Goal: Task Accomplishment & Management: Use online tool/utility

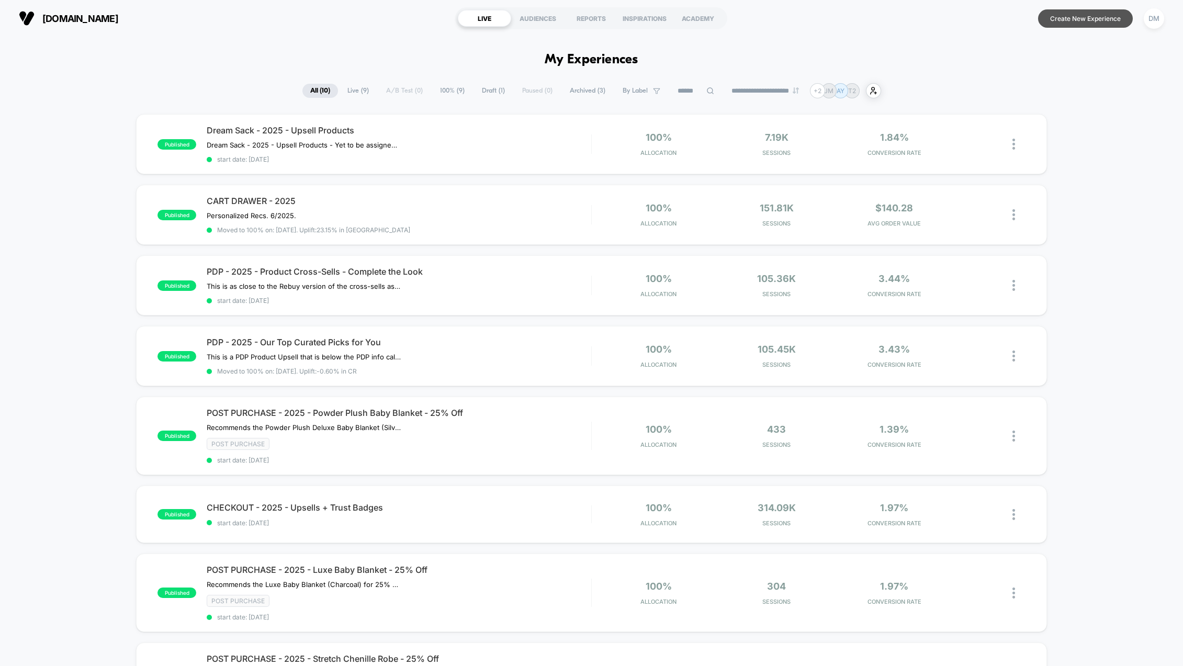
click at [1107, 17] on button "Create New Experience" at bounding box center [1085, 18] width 95 height 18
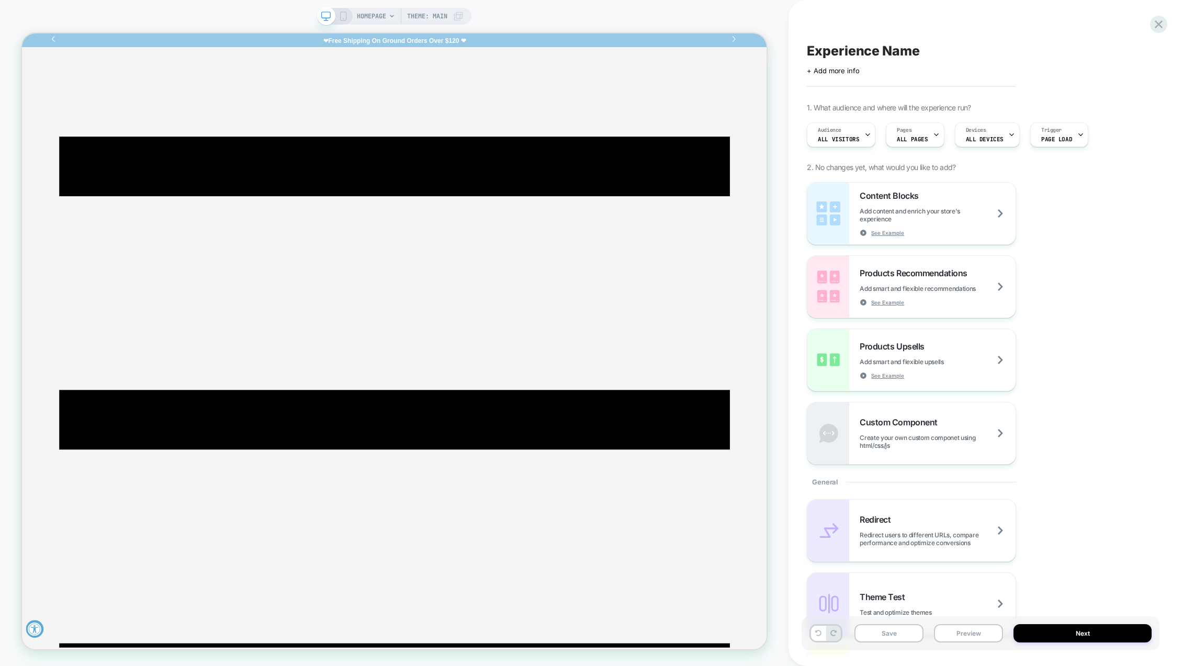
click at [838, 51] on span "Experience Name" at bounding box center [863, 51] width 113 height 16
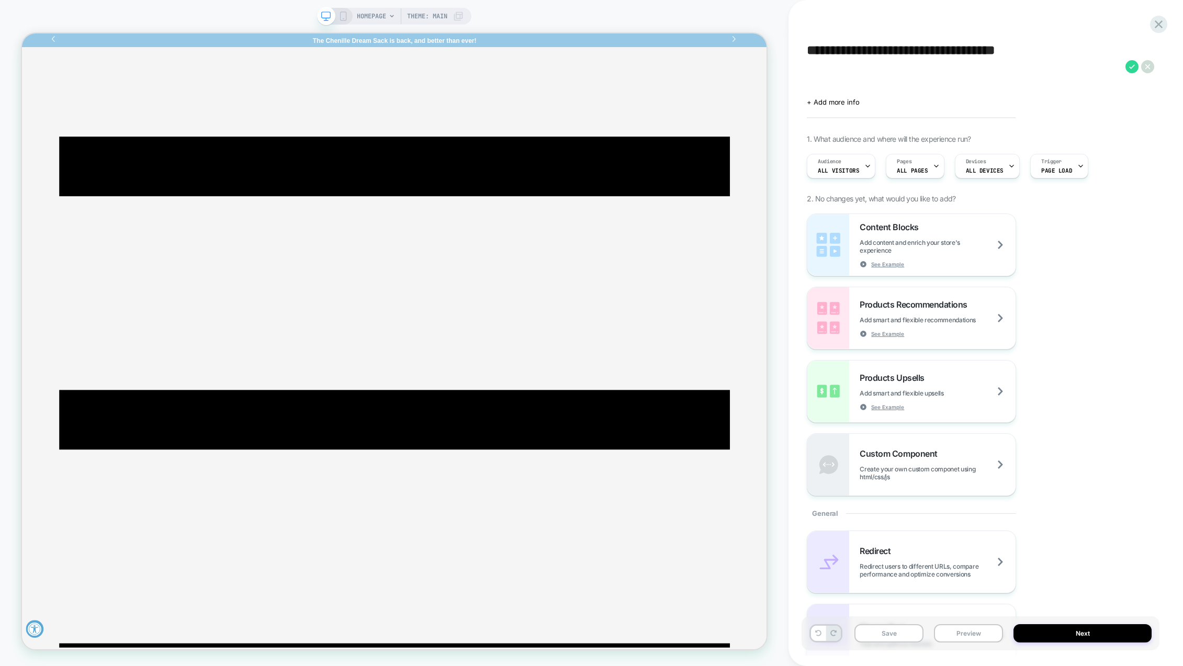
drag, startPoint x: 807, startPoint y: 50, endPoint x: 882, endPoint y: 51, distance: 74.3
click at [882, 51] on textarea "**********" at bounding box center [963, 66] width 313 height 47
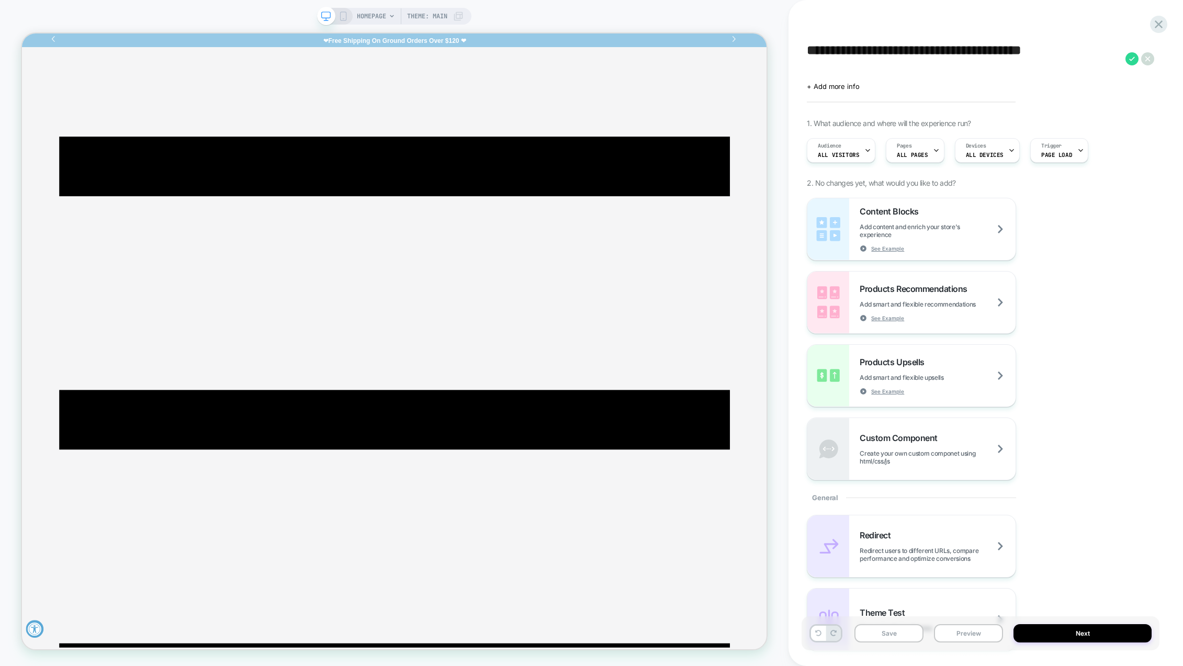
click at [1077, 50] on textarea "**********" at bounding box center [963, 58] width 313 height 31
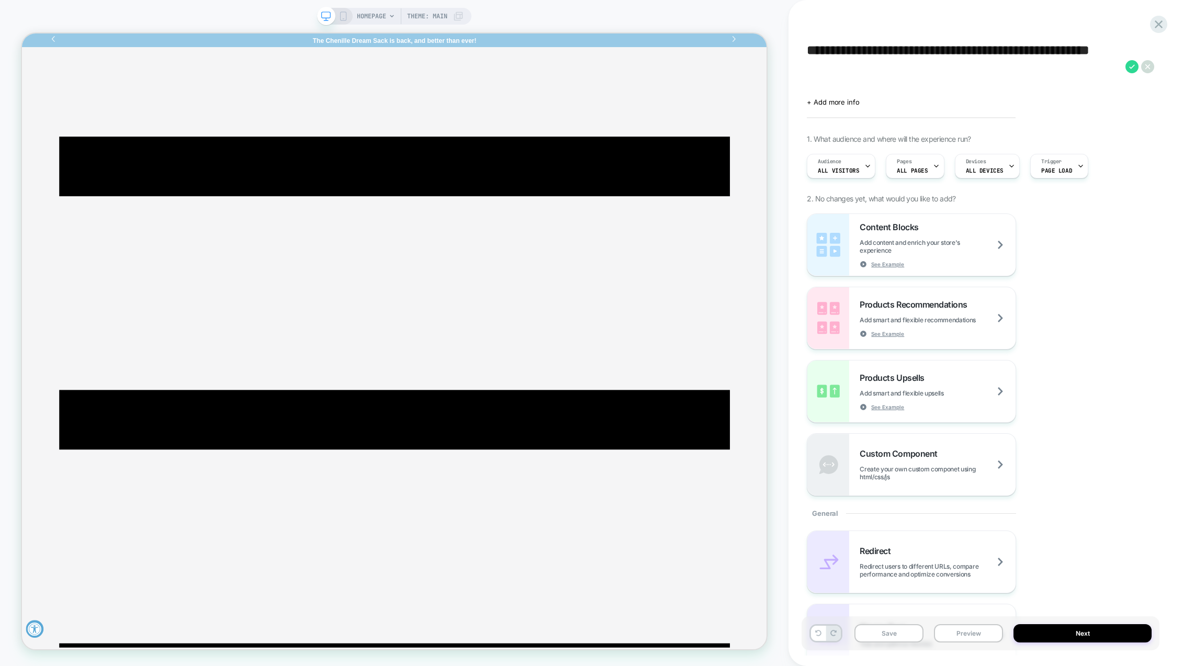
type textarea "**********"
click at [933, 165] on icon at bounding box center [936, 166] width 7 height 7
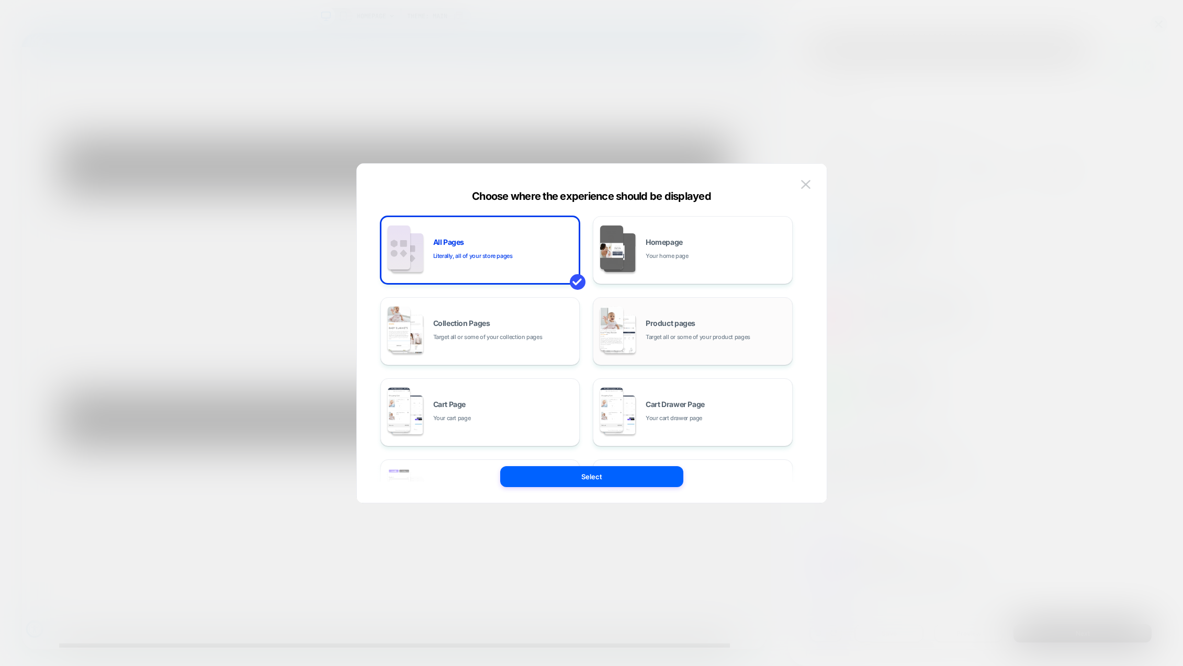
click at [718, 340] on span "Target all or some of your product pages" at bounding box center [698, 337] width 105 height 10
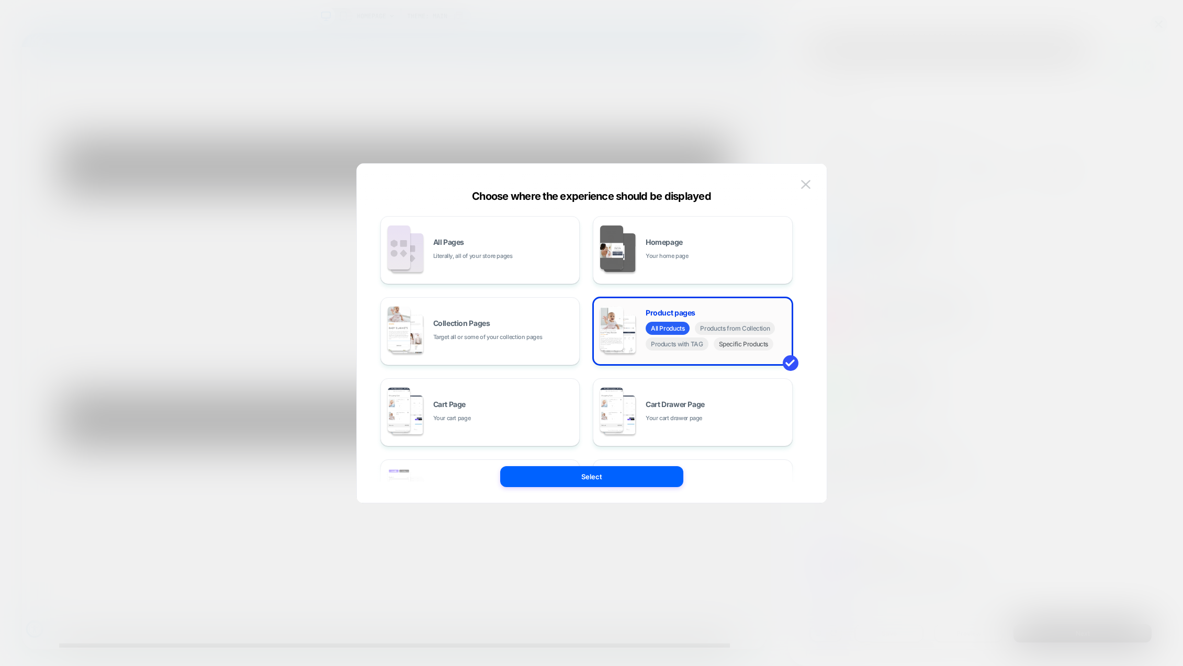
click at [730, 345] on span "Specific Products" at bounding box center [744, 344] width 60 height 13
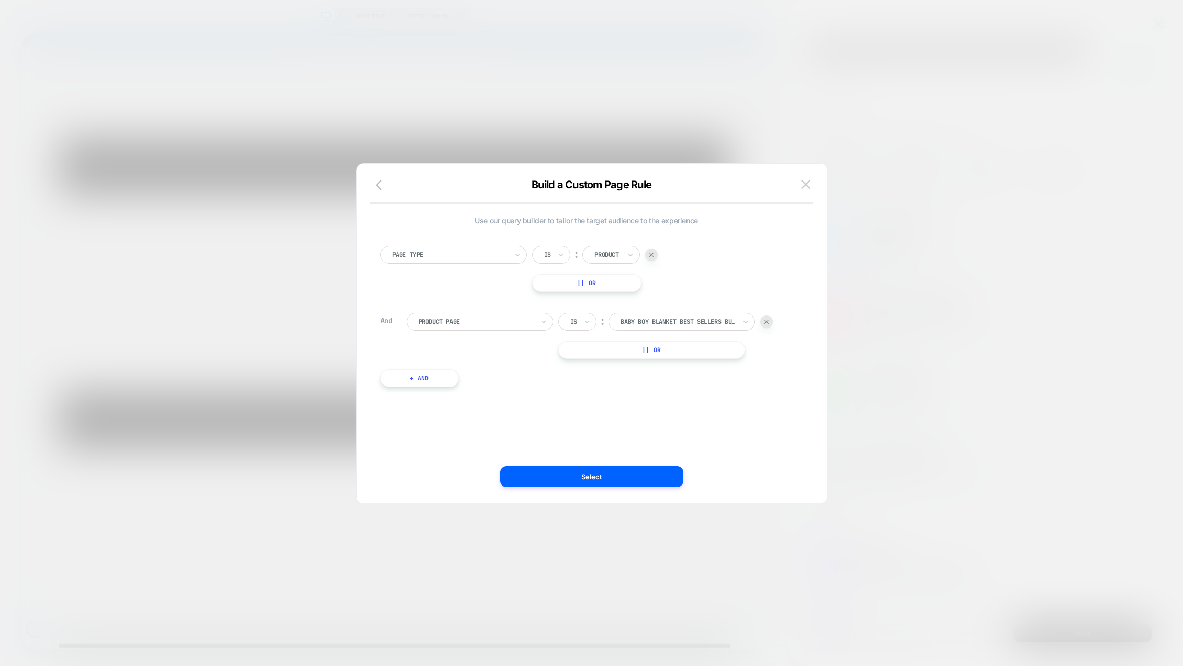
click at [654, 255] on img at bounding box center [651, 255] width 4 height 4
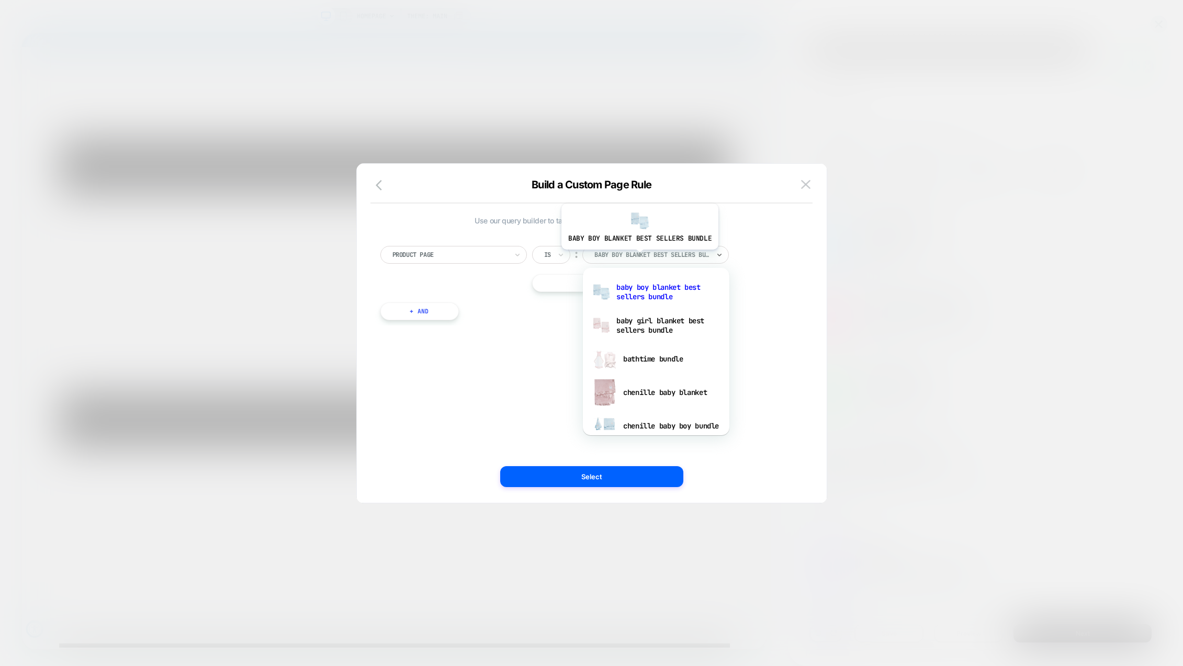
click at [638, 257] on div at bounding box center [651, 254] width 115 height 9
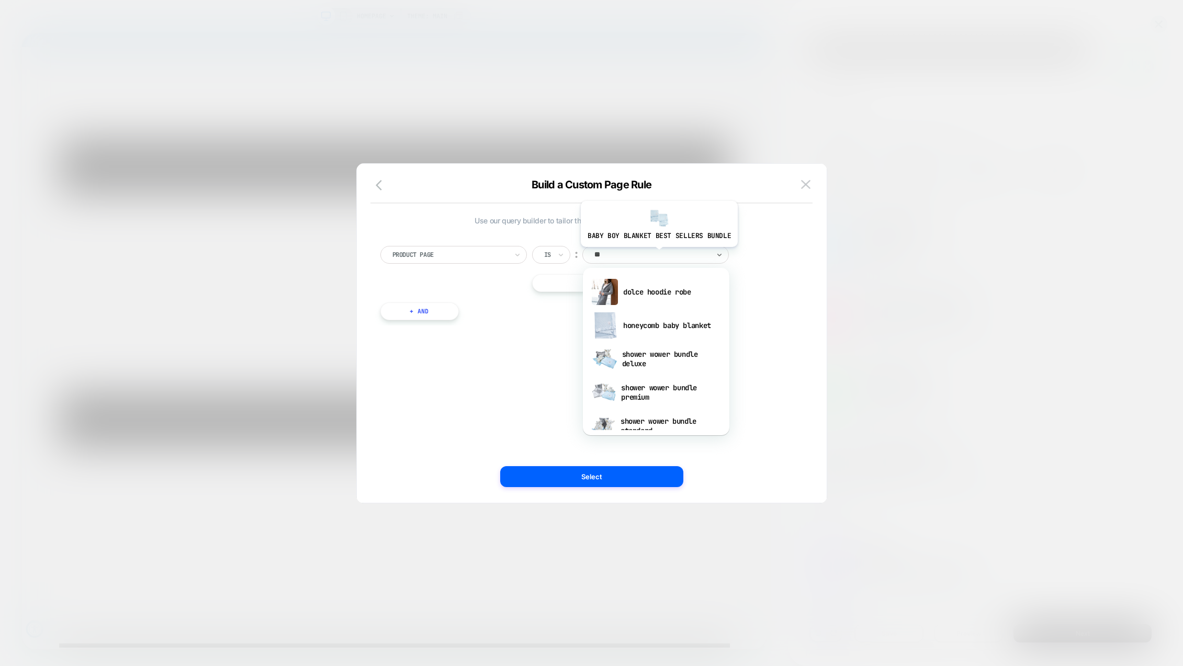
type input "***"
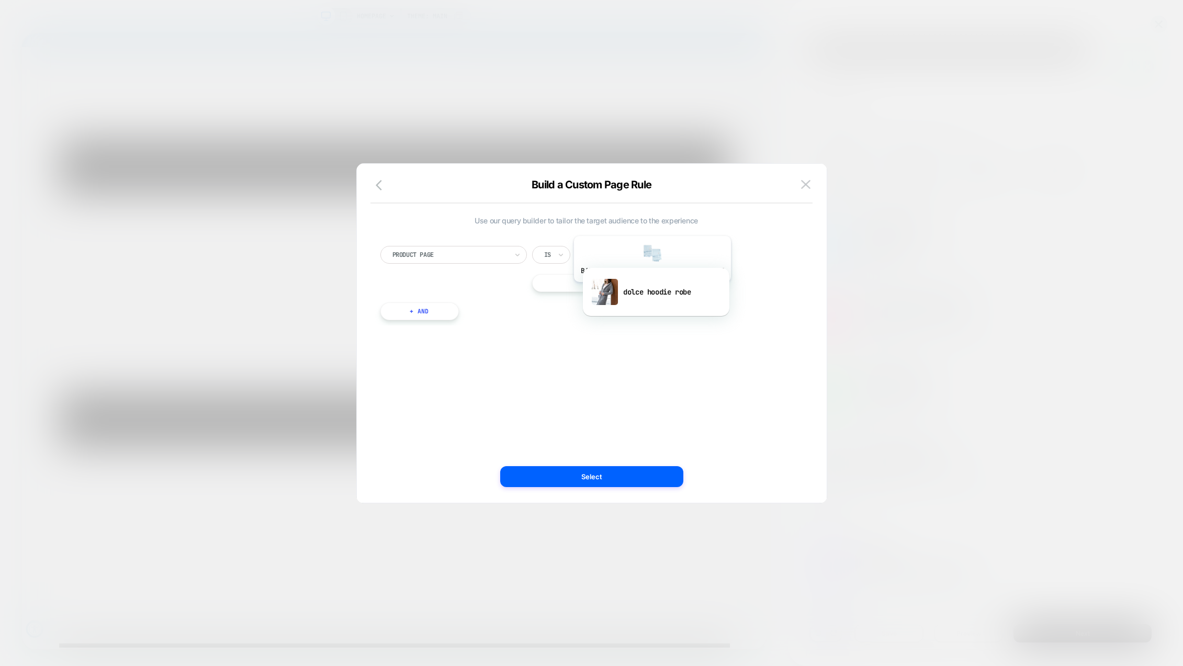
click at [651, 289] on div "dolce hoodie robe" at bounding box center [656, 291] width 136 height 33
click at [599, 474] on button "Select" at bounding box center [591, 476] width 183 height 21
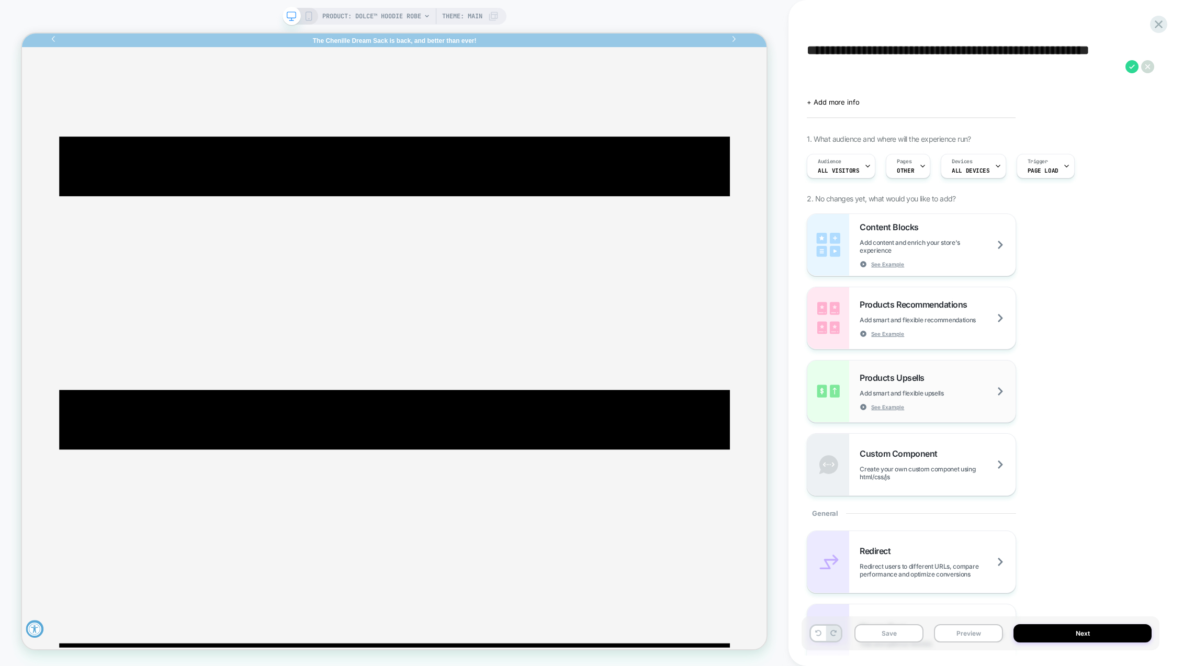
click at [998, 391] on div "Products Upsells Add smart and flexible upsells See Example" at bounding box center [938, 392] width 156 height 38
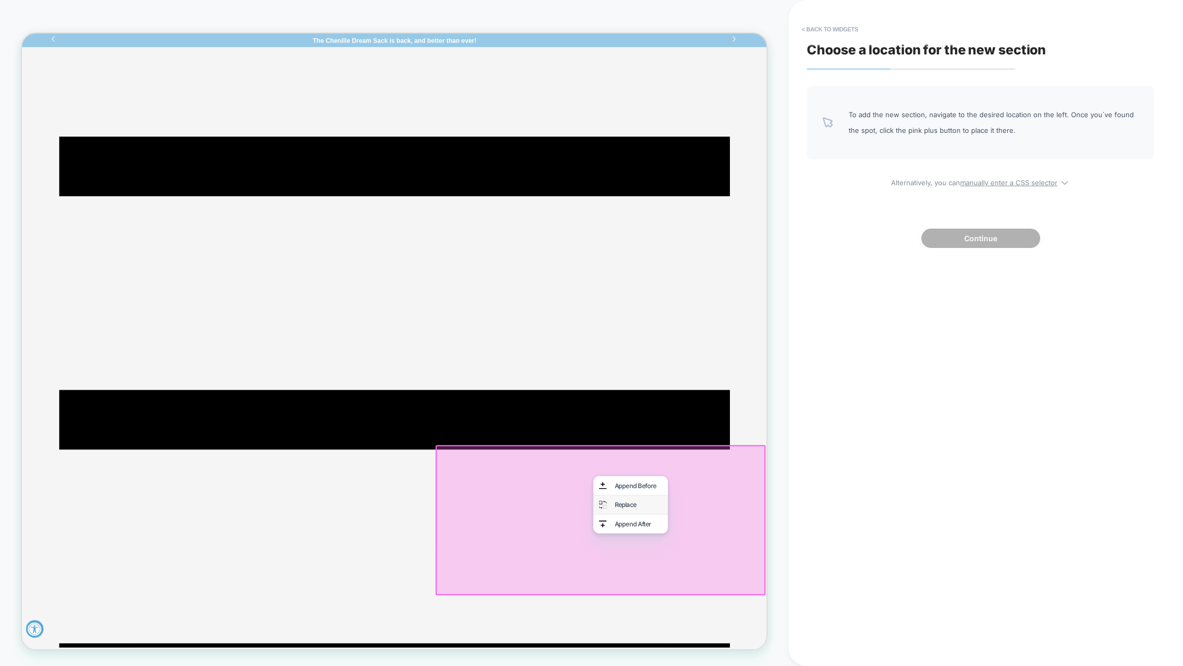
click at [812, 660] on div "Replace" at bounding box center [844, 662] width 64 height 10
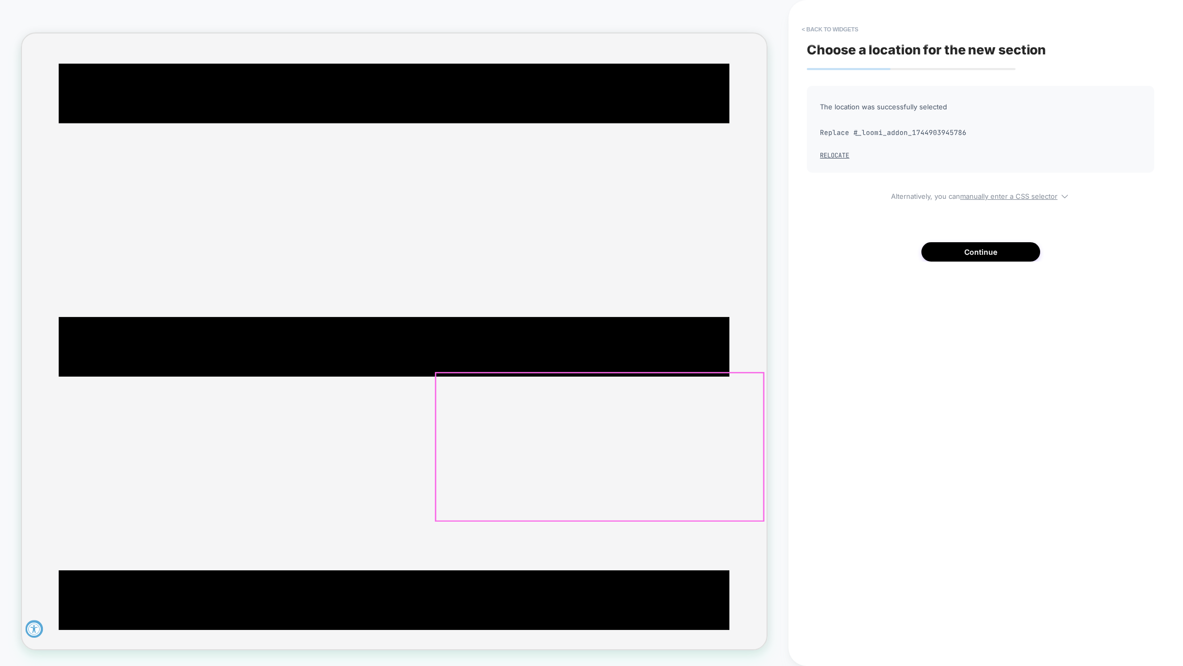
scroll to position [147, 0]
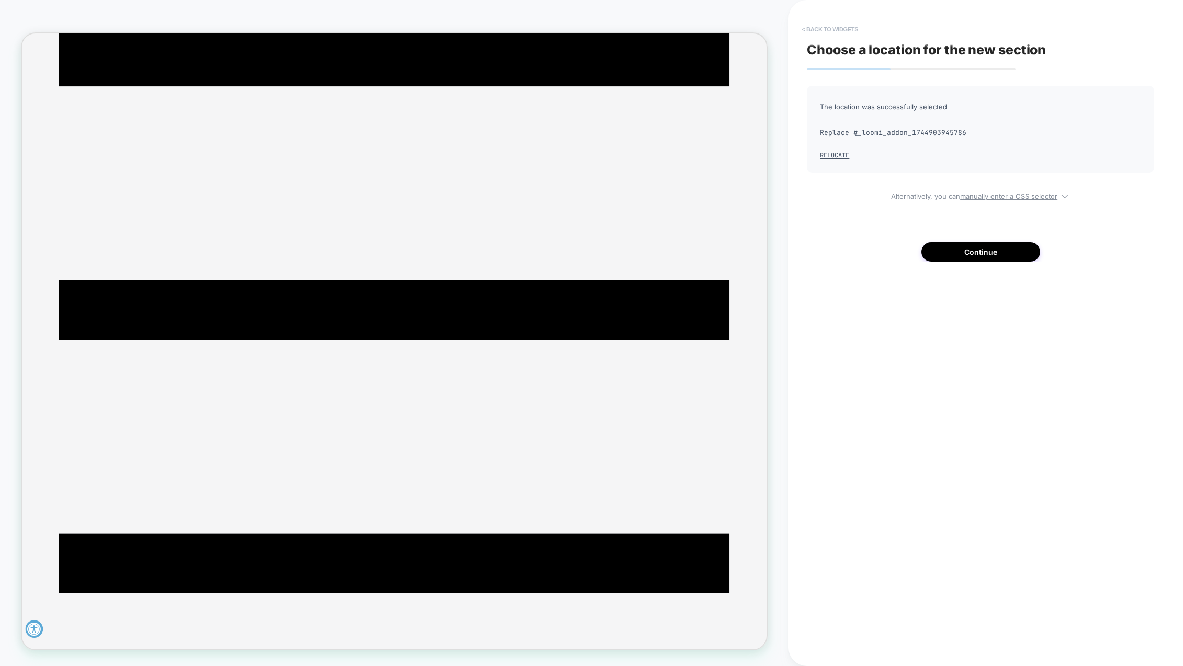
click at [812, 27] on button "< Back to widgets" at bounding box center [829, 29] width 67 height 17
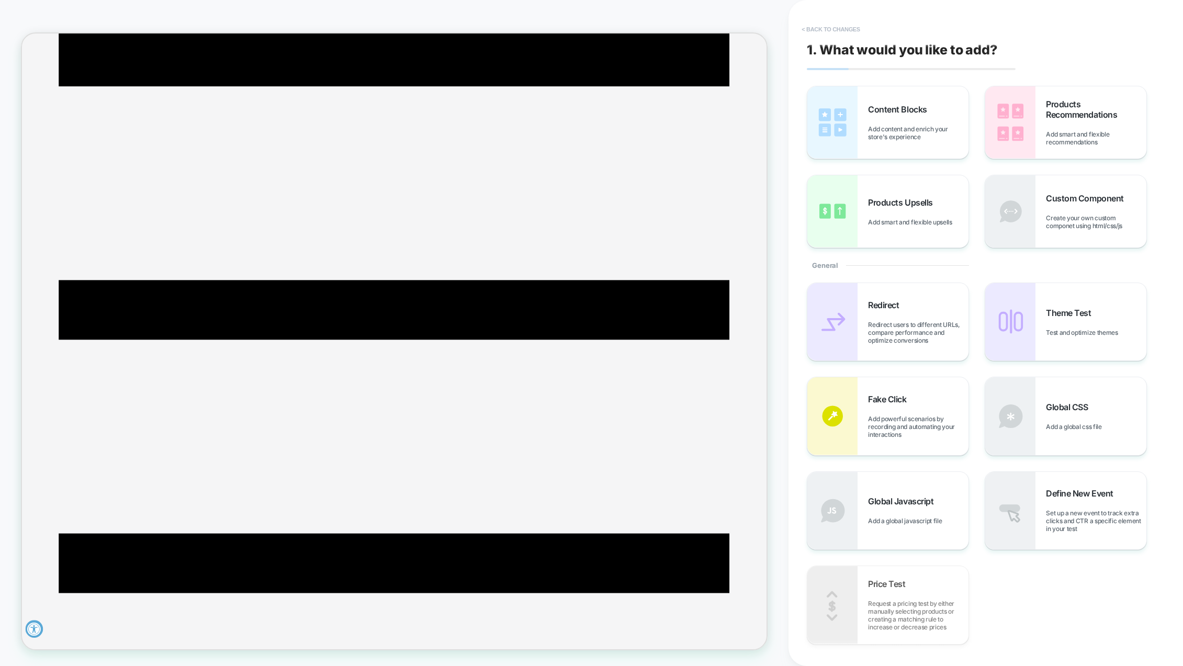
click at [812, 28] on button "< Back to changes" at bounding box center [830, 29] width 69 height 17
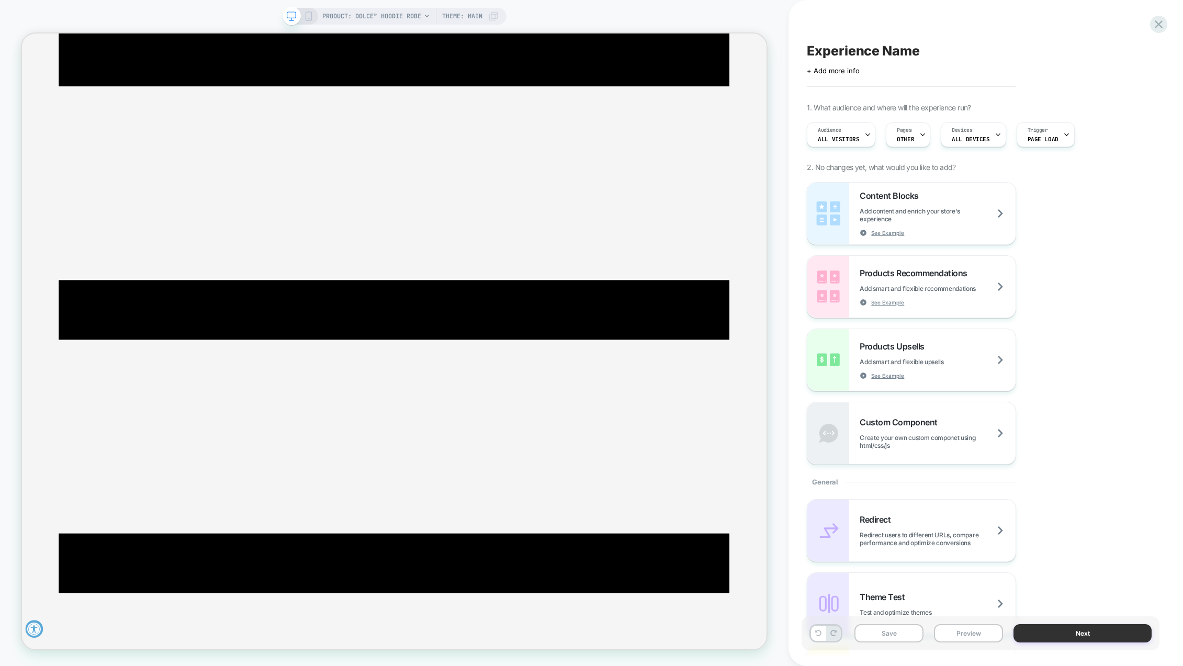
click at [1102, 627] on button "Next" at bounding box center [1083, 633] width 138 height 18
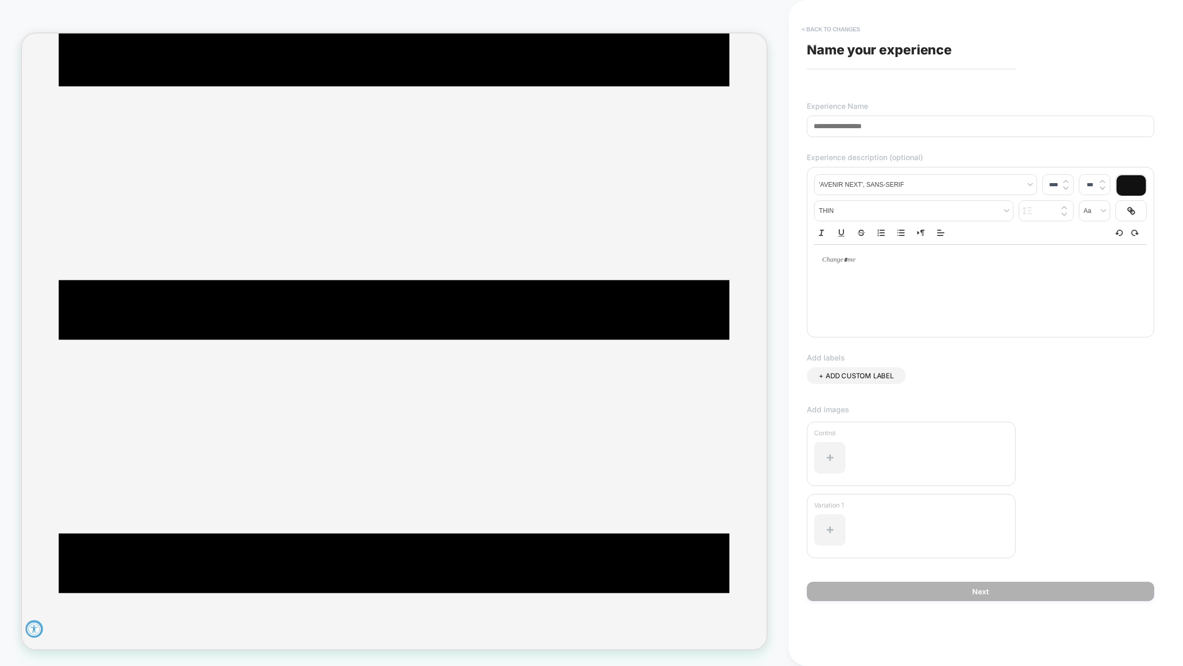
click at [816, 30] on button "< Back to changes" at bounding box center [830, 29] width 69 height 17
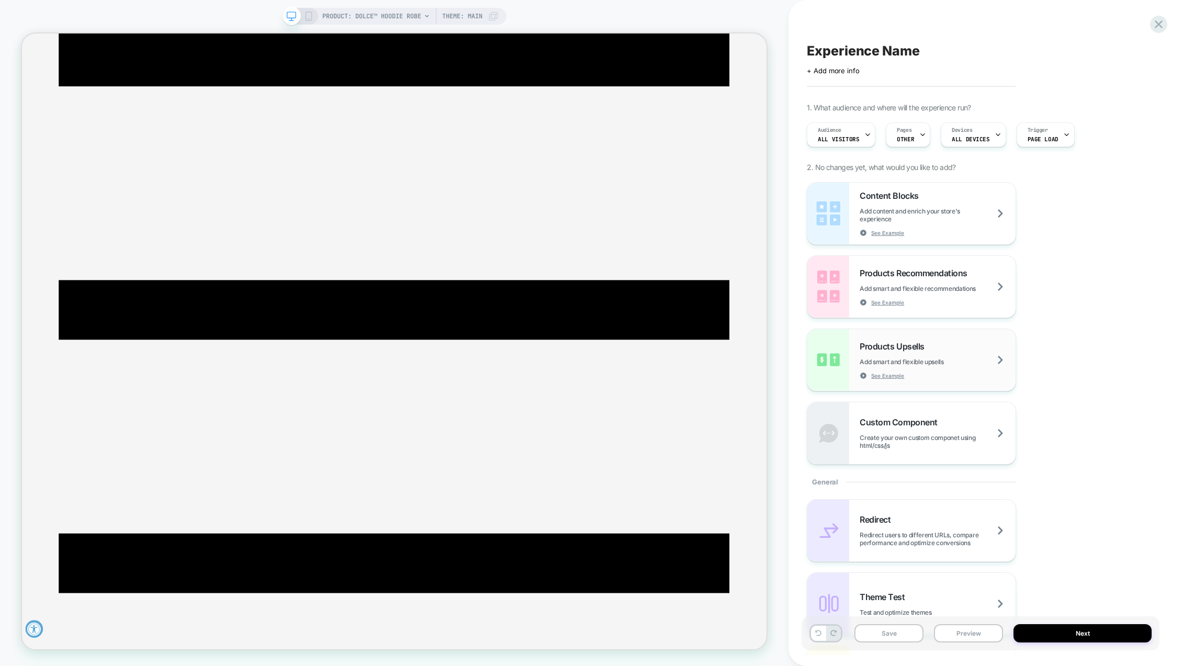
click at [1002, 359] on div "Products Upsells Add smart and flexible upsells See Example" at bounding box center [938, 360] width 156 height 38
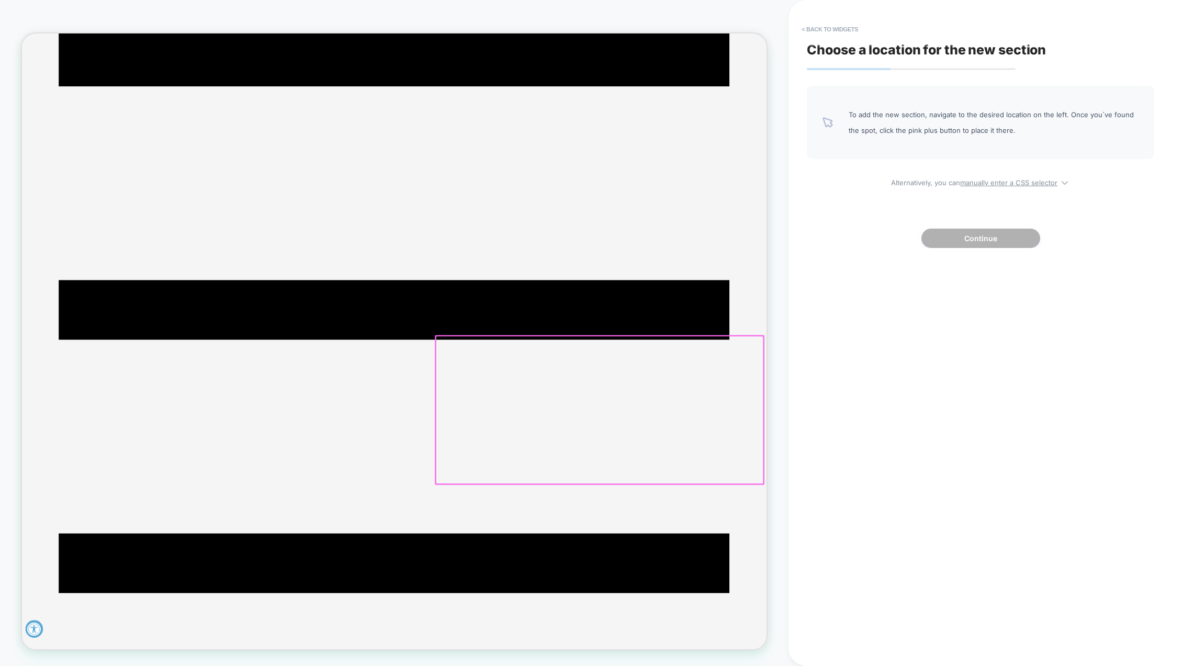
click at [840, 569] on div at bounding box center [792, 535] width 437 height 197
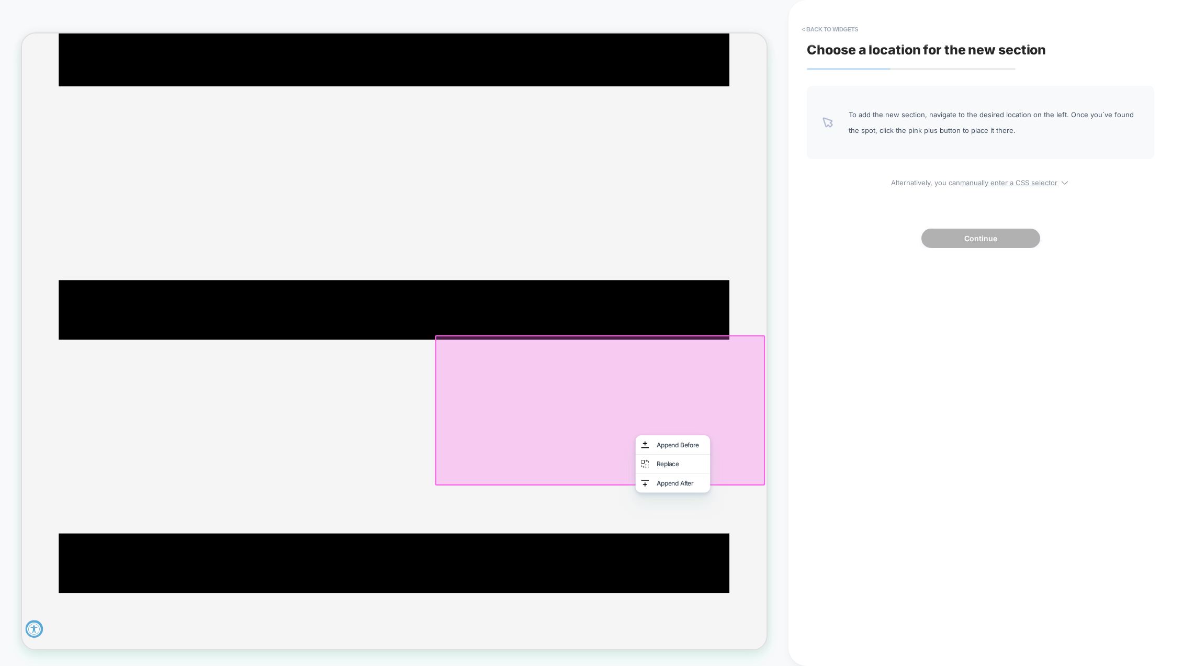
click at [798, 584] on div at bounding box center [791, 534] width 437 height 197
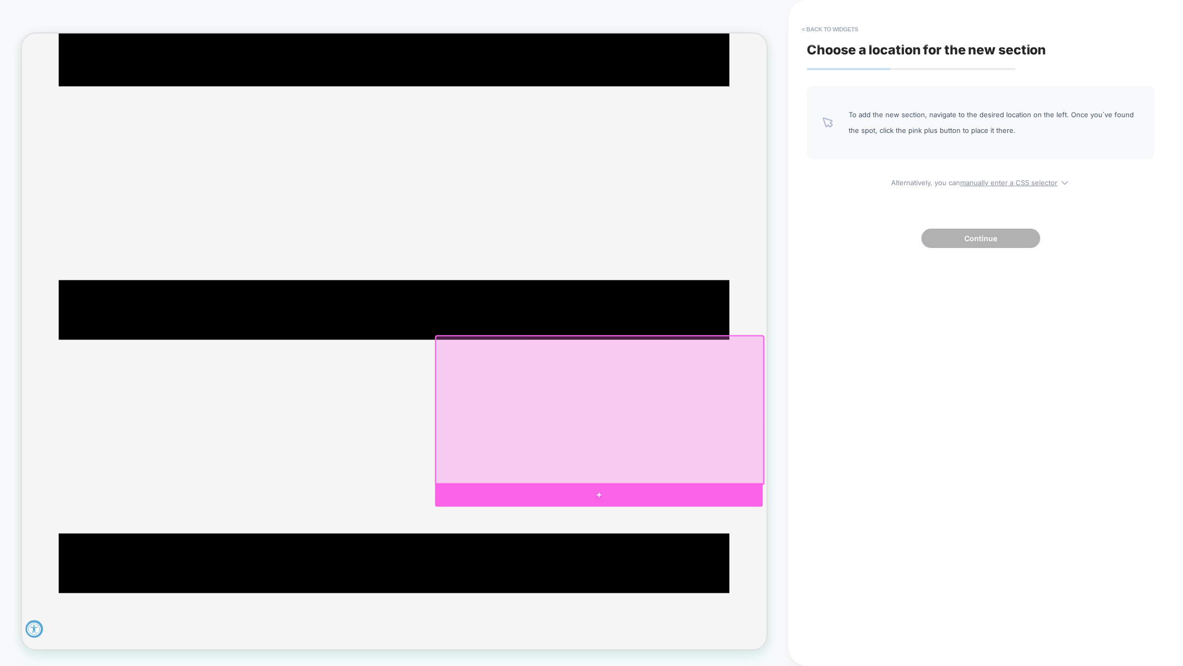
click at [803, 645] on div at bounding box center [791, 648] width 437 height 31
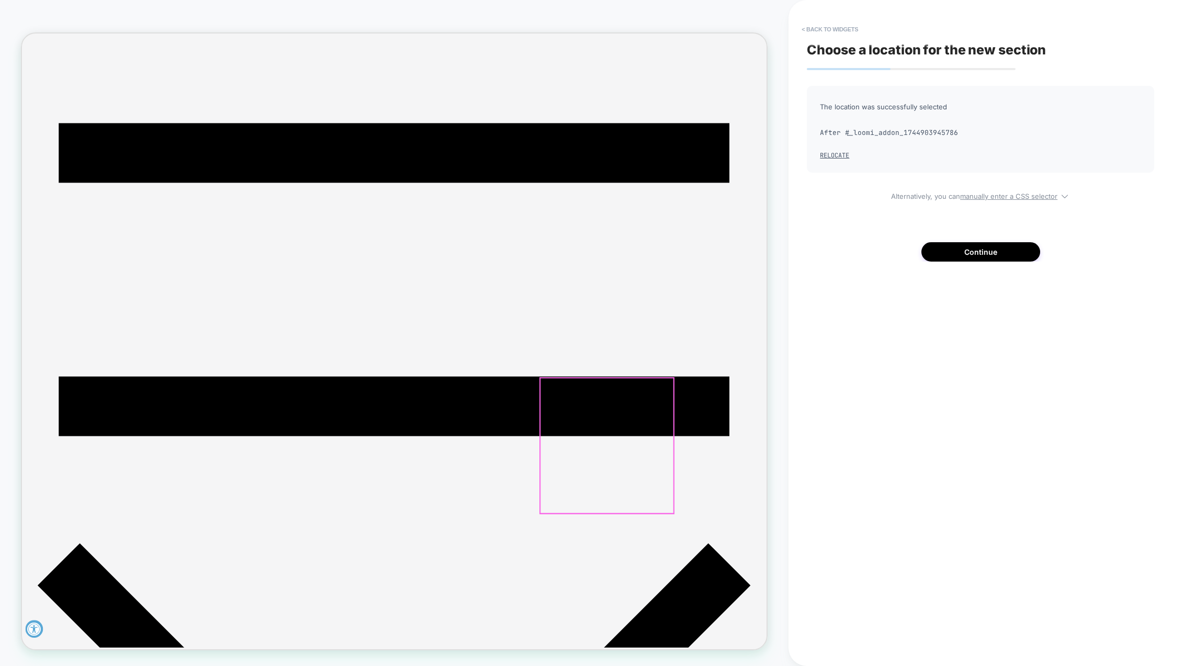
scroll to position [358, 0]
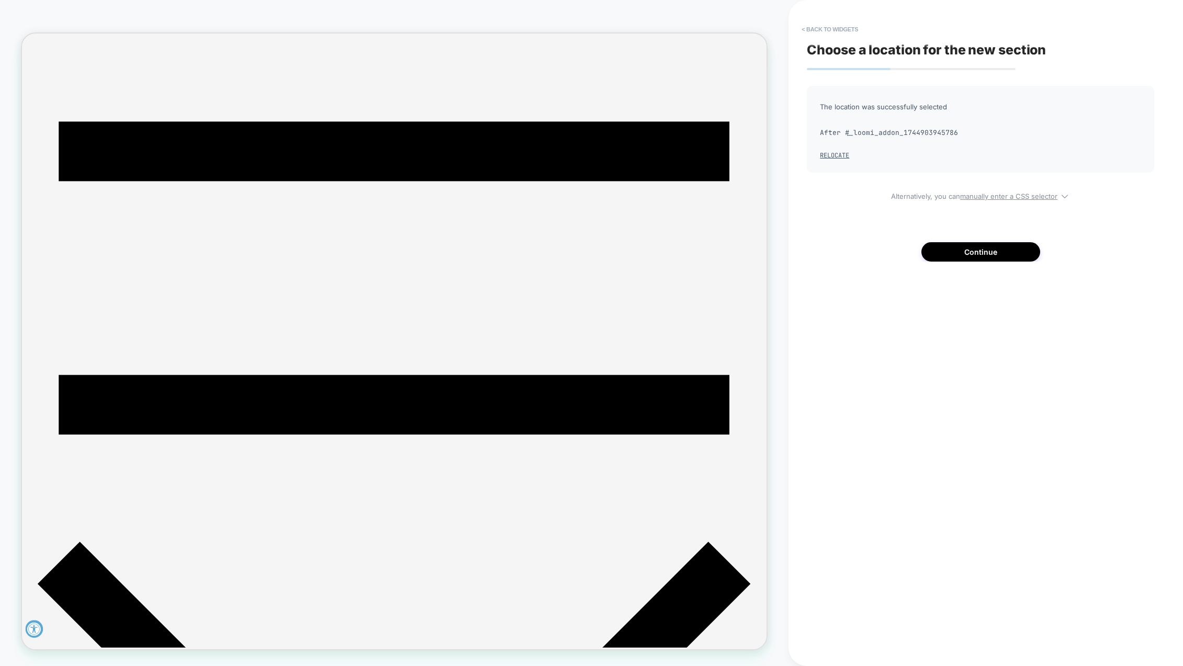
click at [812, 31] on button "< Back to widgets" at bounding box center [829, 29] width 67 height 17
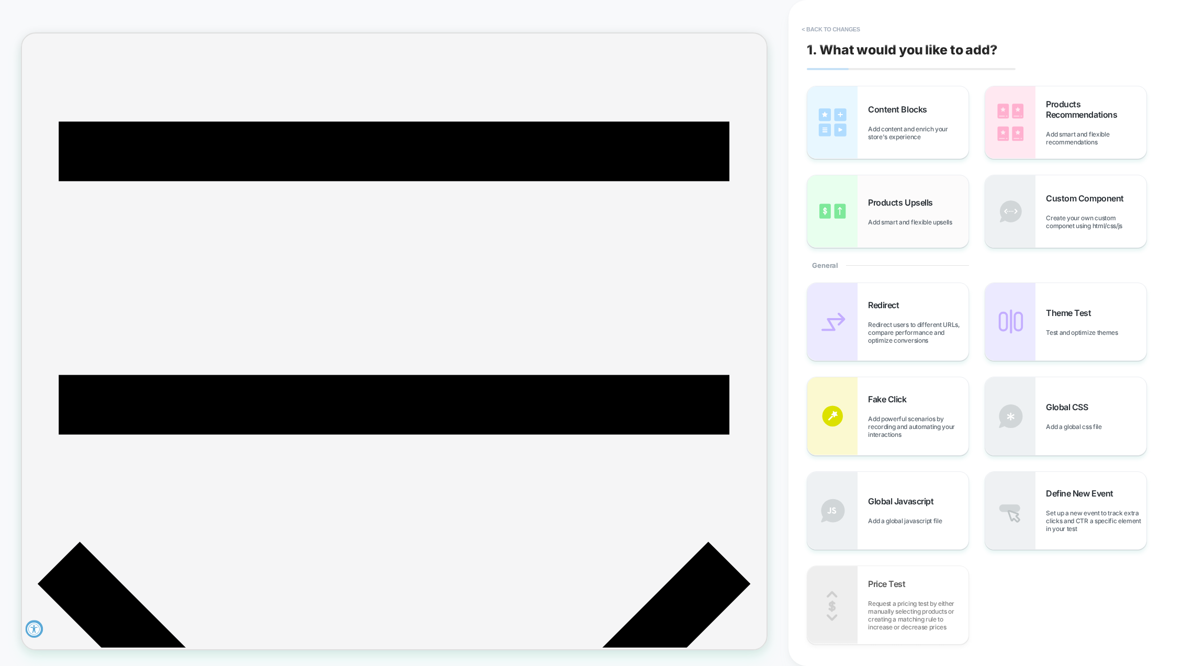
click at [920, 221] on span "Add smart and flexible upsells" at bounding box center [912, 222] width 89 height 8
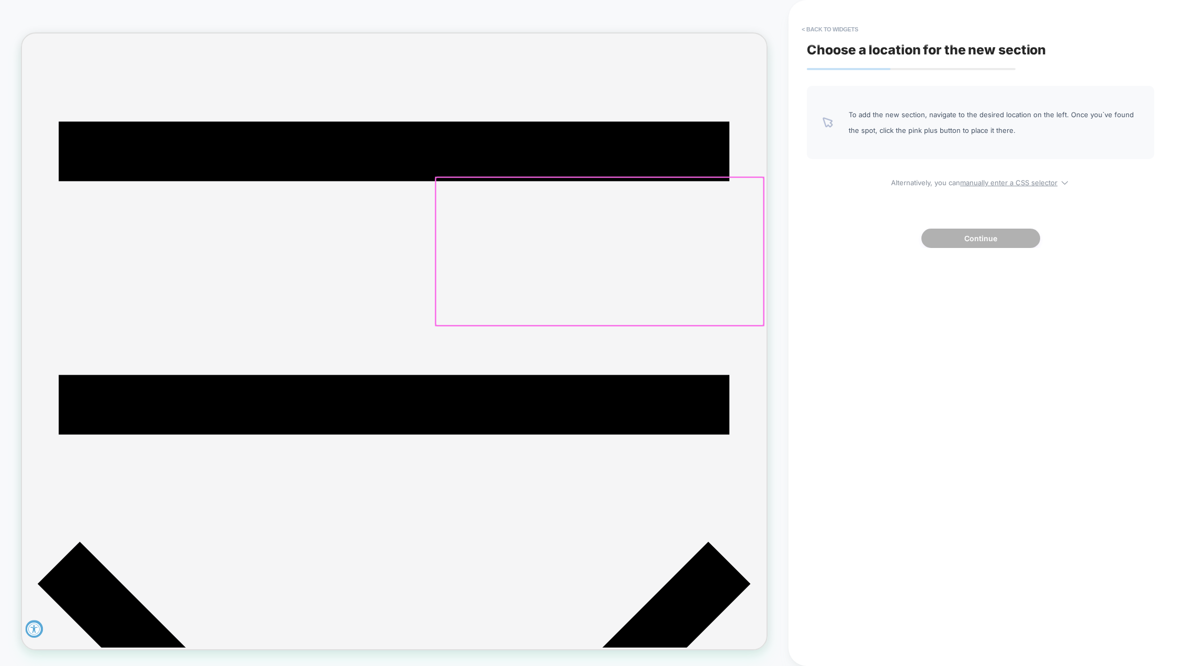
click at [798, 347] on div at bounding box center [792, 324] width 437 height 197
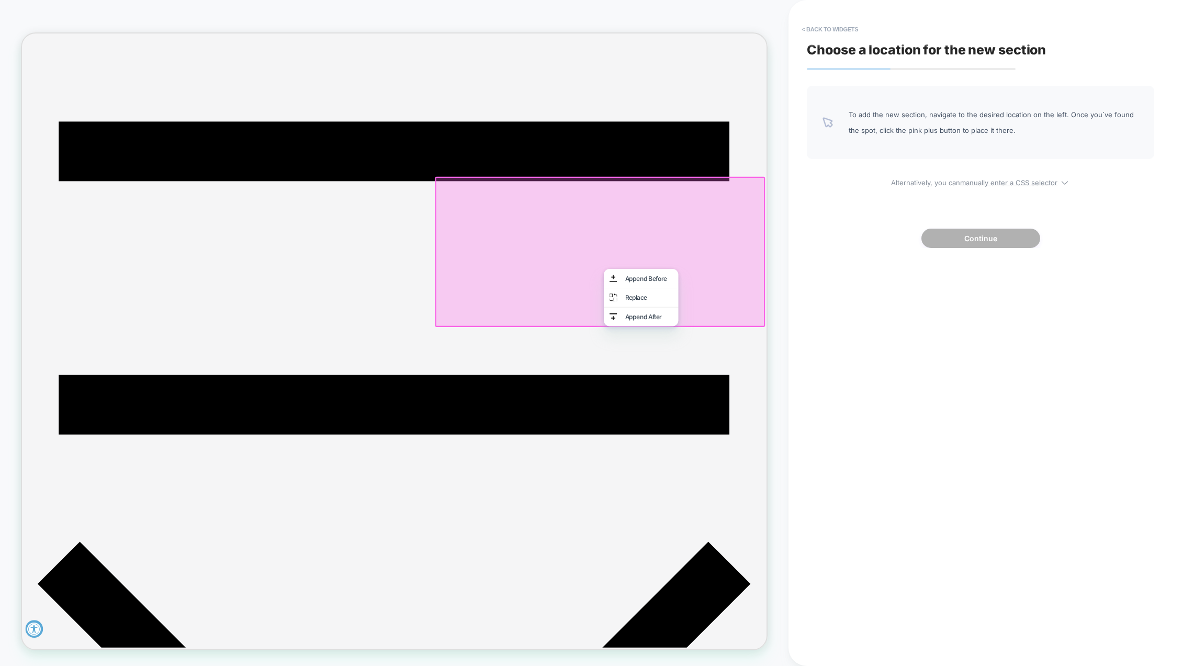
click at [887, 296] on div at bounding box center [791, 322] width 437 height 197
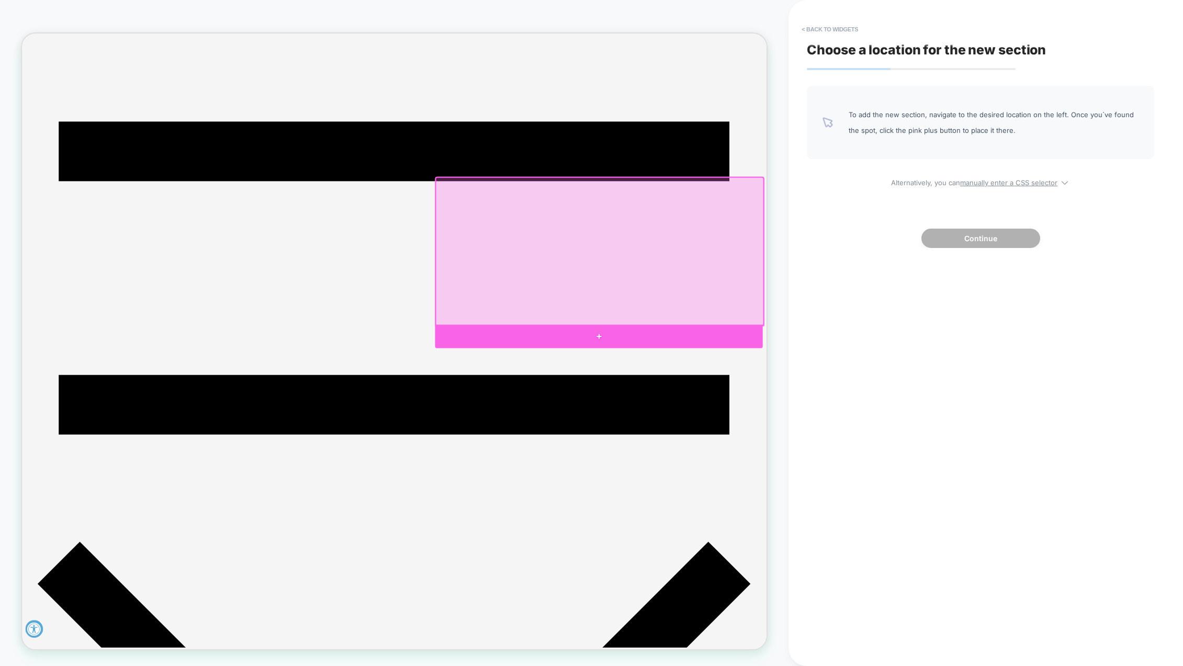
click at [794, 434] on div at bounding box center [791, 437] width 437 height 31
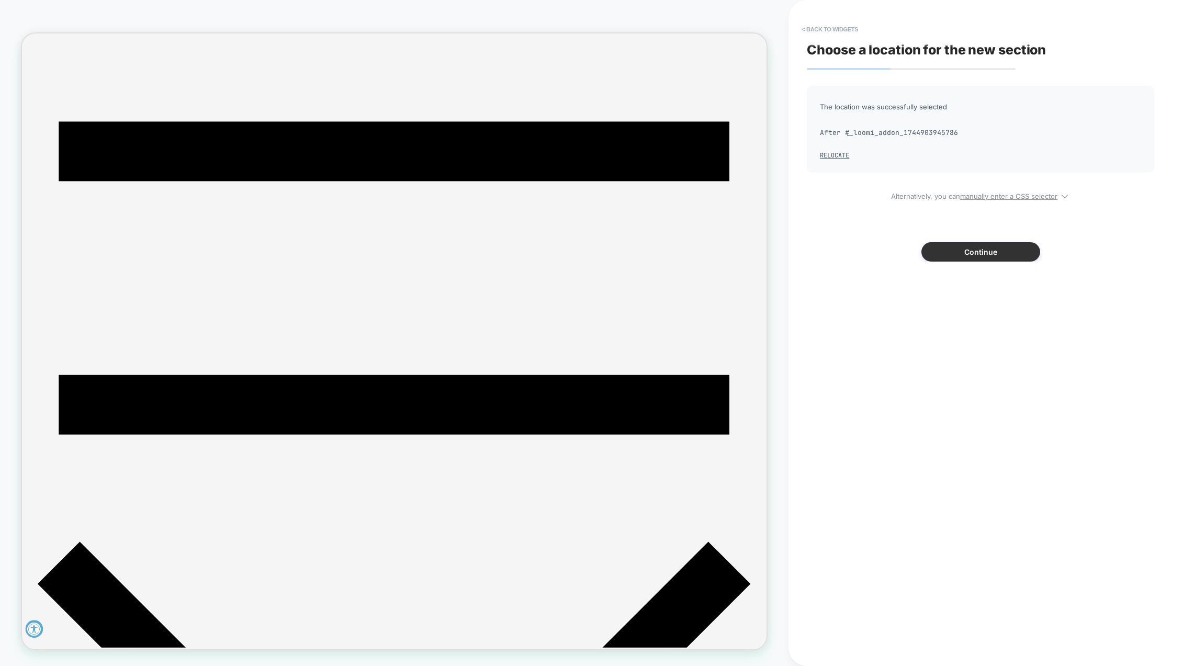
click at [964, 256] on button "Continue" at bounding box center [981, 251] width 119 height 19
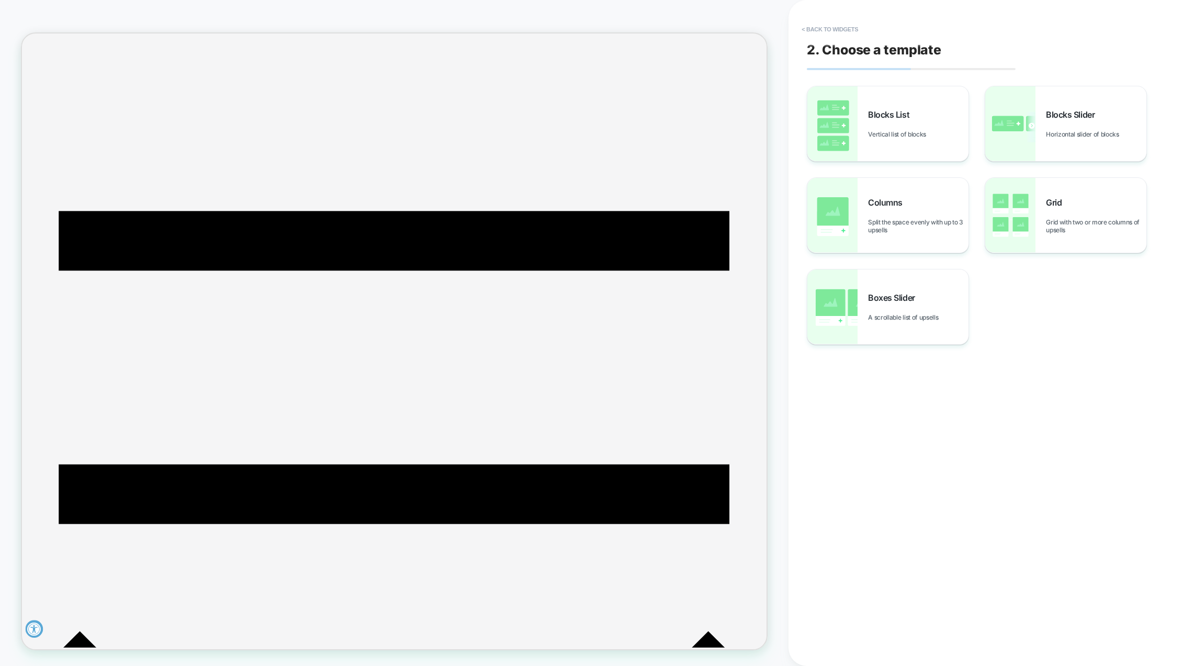
scroll to position [238, 0]
click at [872, 138] on span "Vertical list of blocks" at bounding box center [899, 134] width 63 height 8
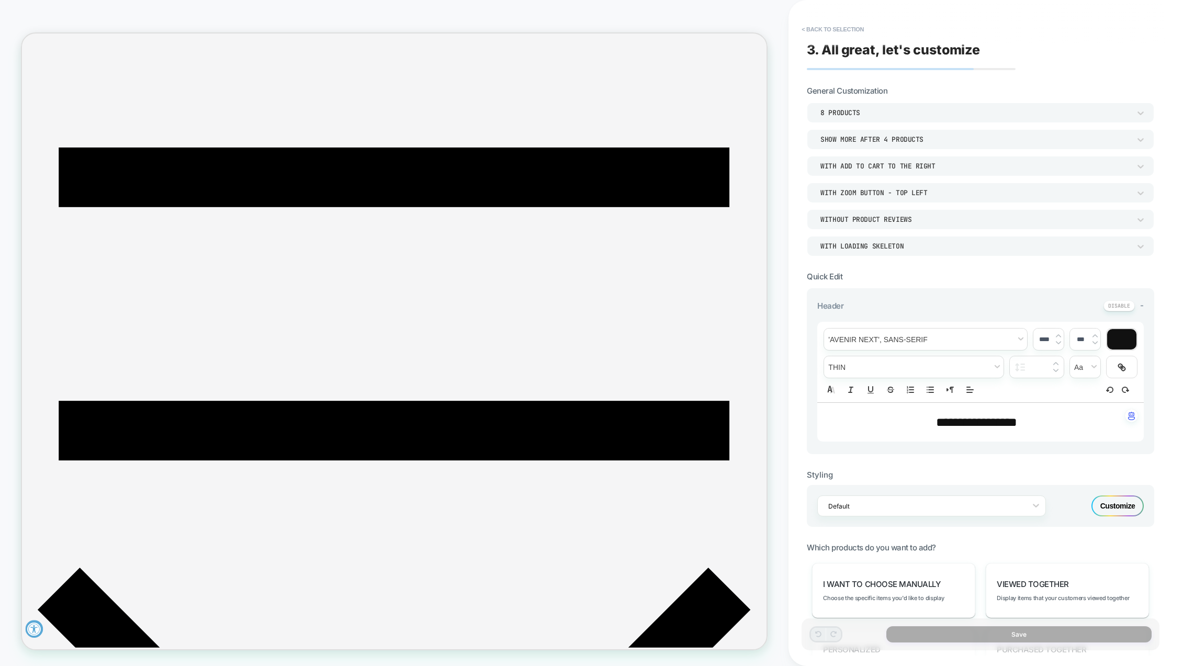
scroll to position [395, 0]
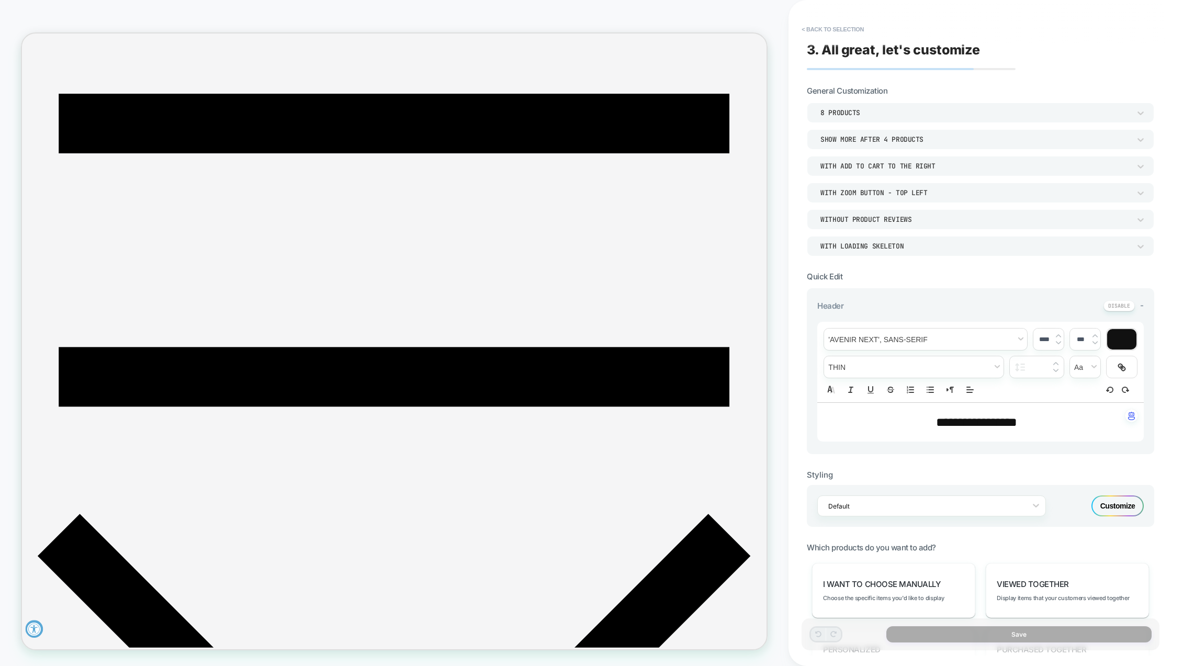
click at [831, 113] on div "8 Products" at bounding box center [976, 112] width 310 height 9
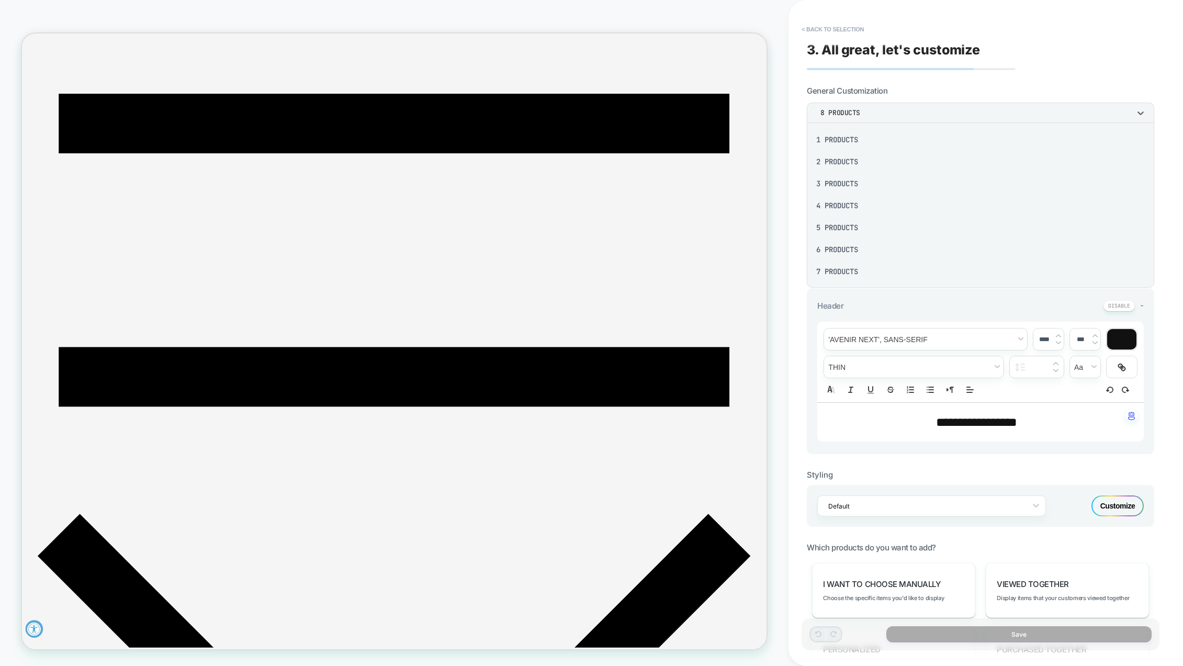
click at [840, 205] on div "4 Products" at bounding box center [980, 206] width 339 height 22
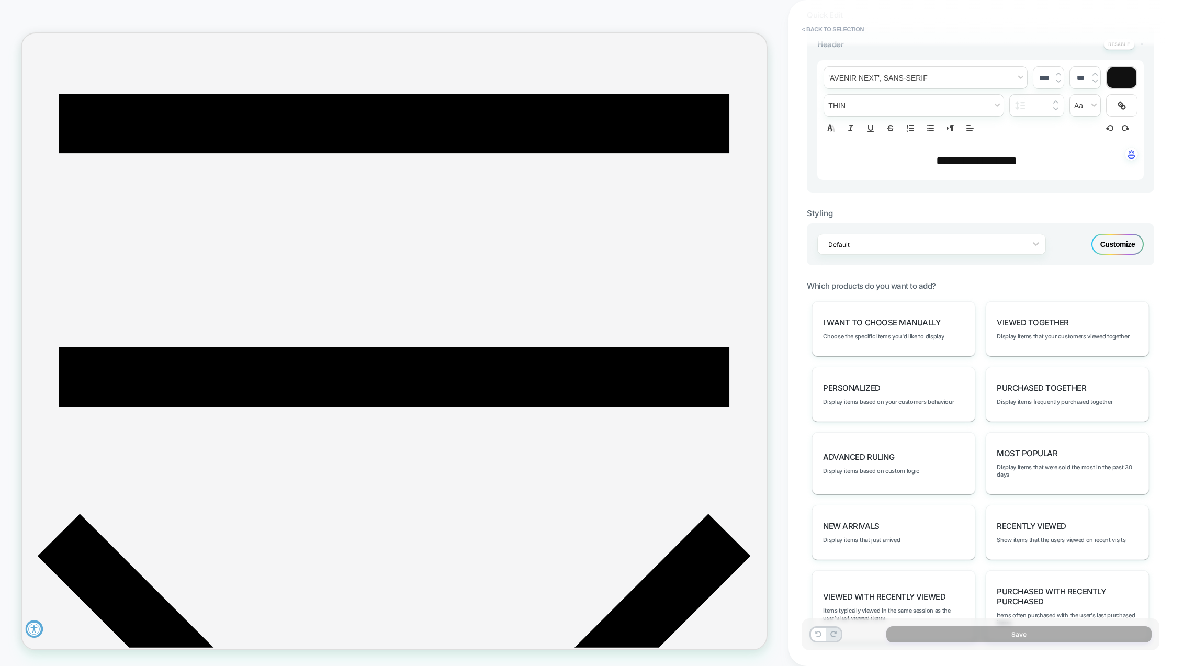
scroll to position [306, 0]
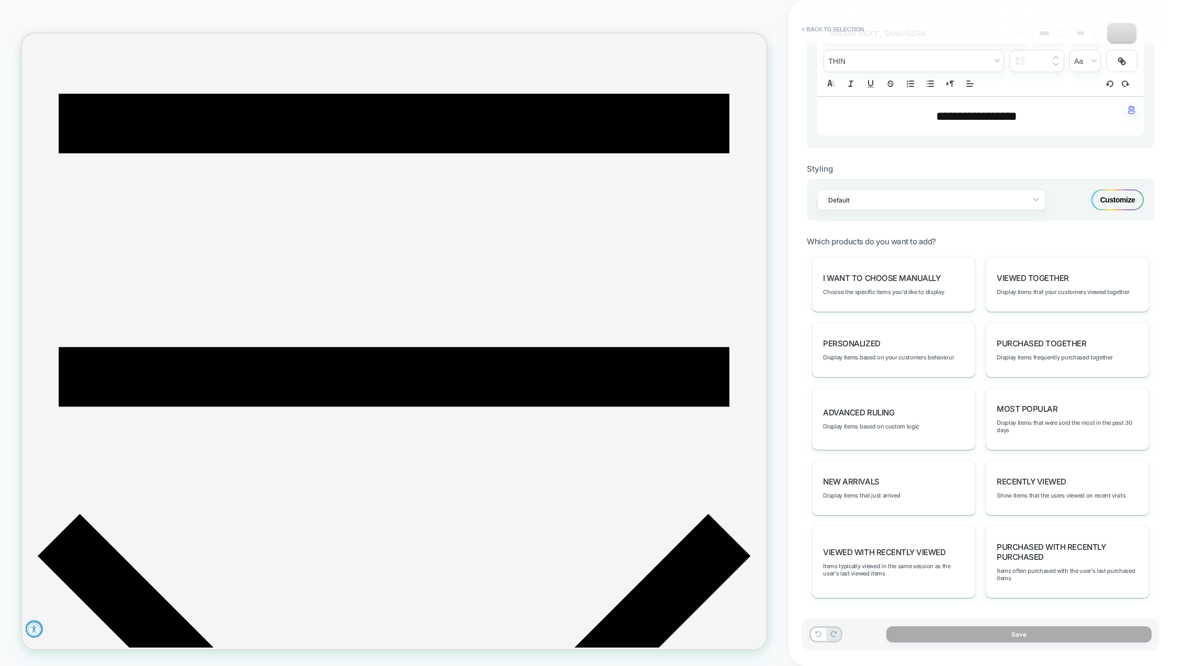
click at [886, 287] on div "I want to choose manually Choose the specific items you'd like to display" at bounding box center [893, 284] width 163 height 55
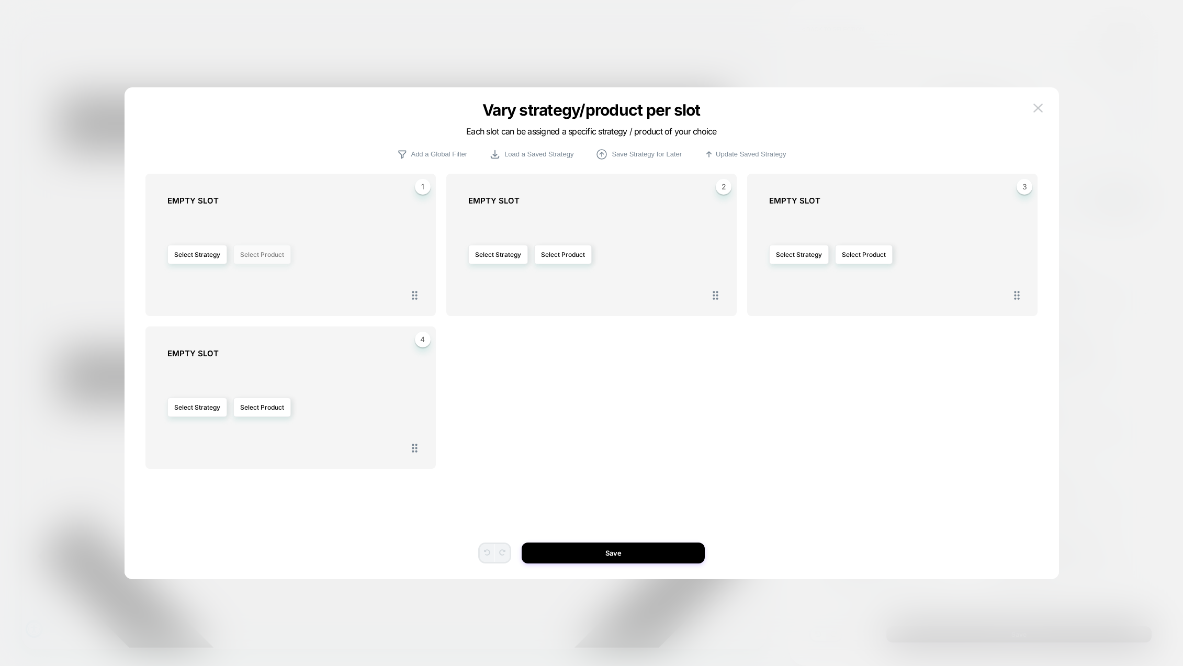
click at [273, 255] on button "Select Product" at bounding box center [262, 254] width 58 height 19
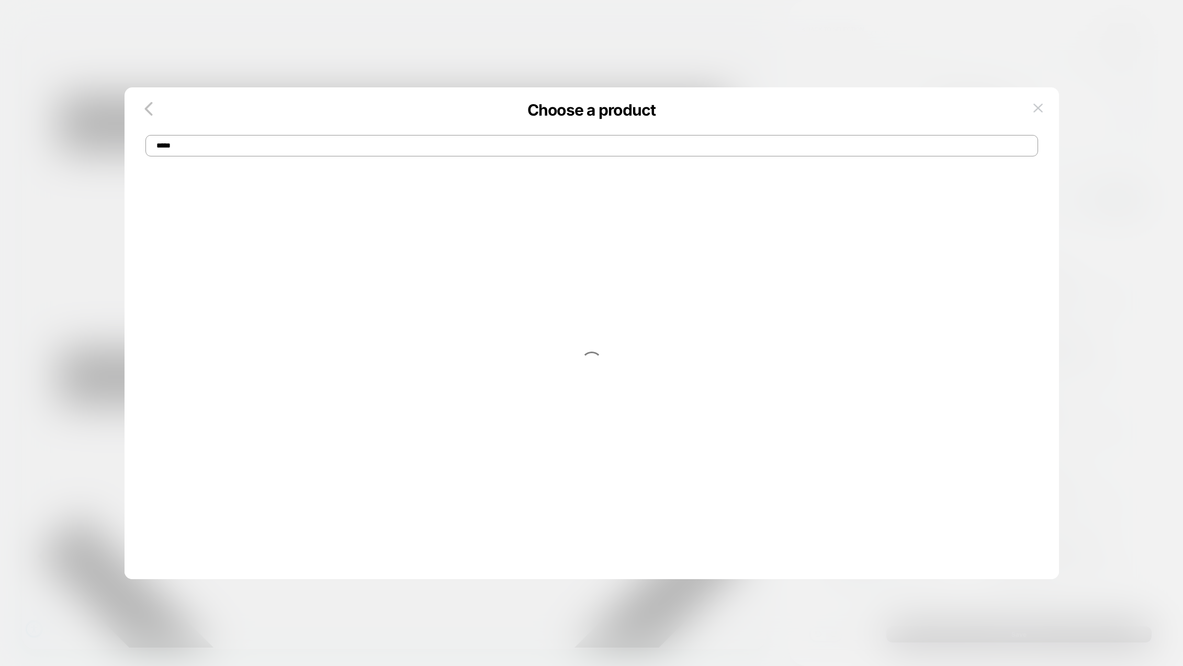
type input "******"
drag, startPoint x: 247, startPoint y: 148, endPoint x: 142, endPoint y: 146, distance: 104.7
click at [142, 146] on div "Choose a product ******" at bounding box center [592, 135] width 935 height 43
type input "******"
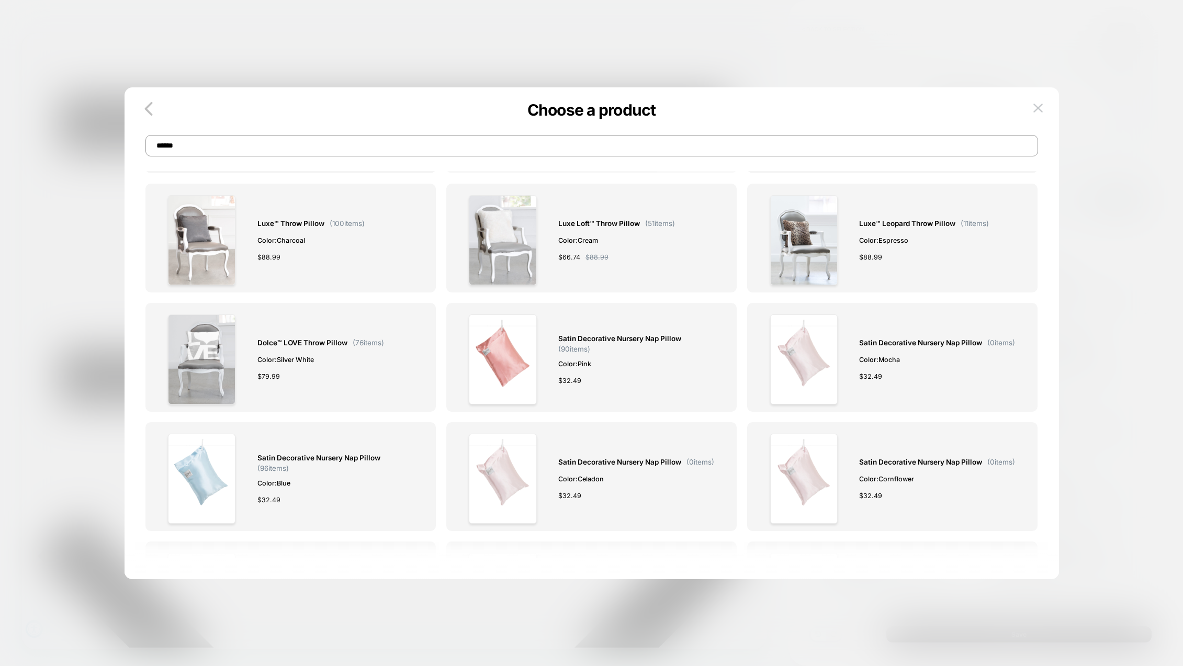
scroll to position [366, 0]
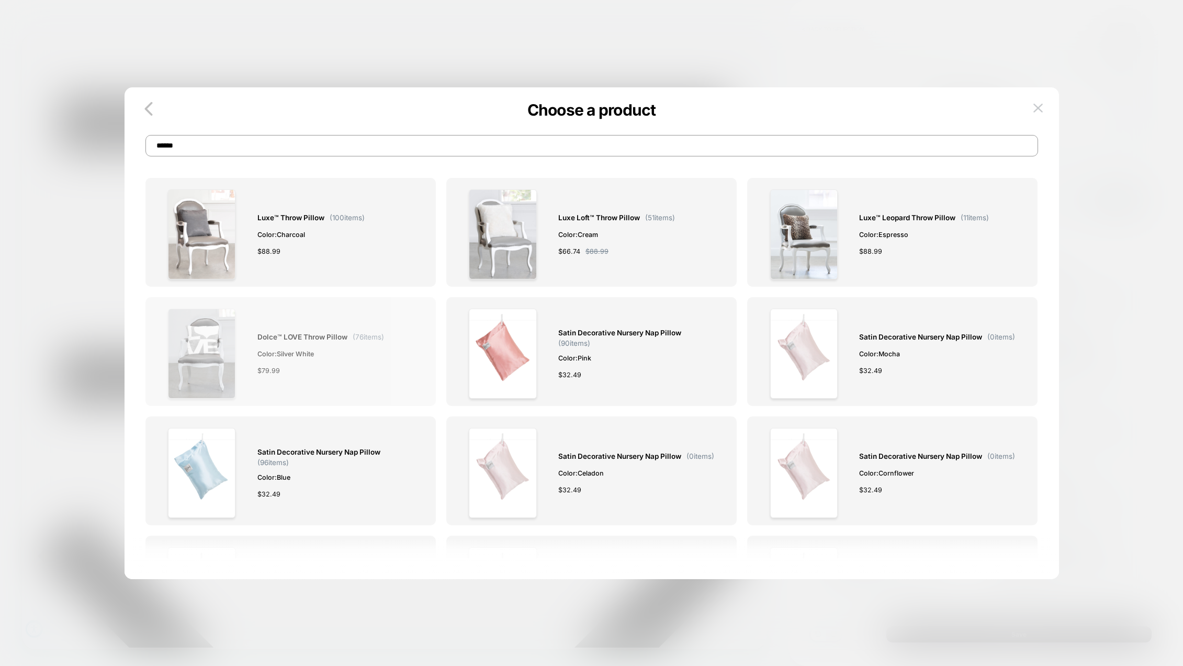
click at [309, 320] on div "Dolce™ LOVE Throw Pillow ( 76 items) Color: Silver White $ 79.99" at bounding box center [320, 354] width 127 height 90
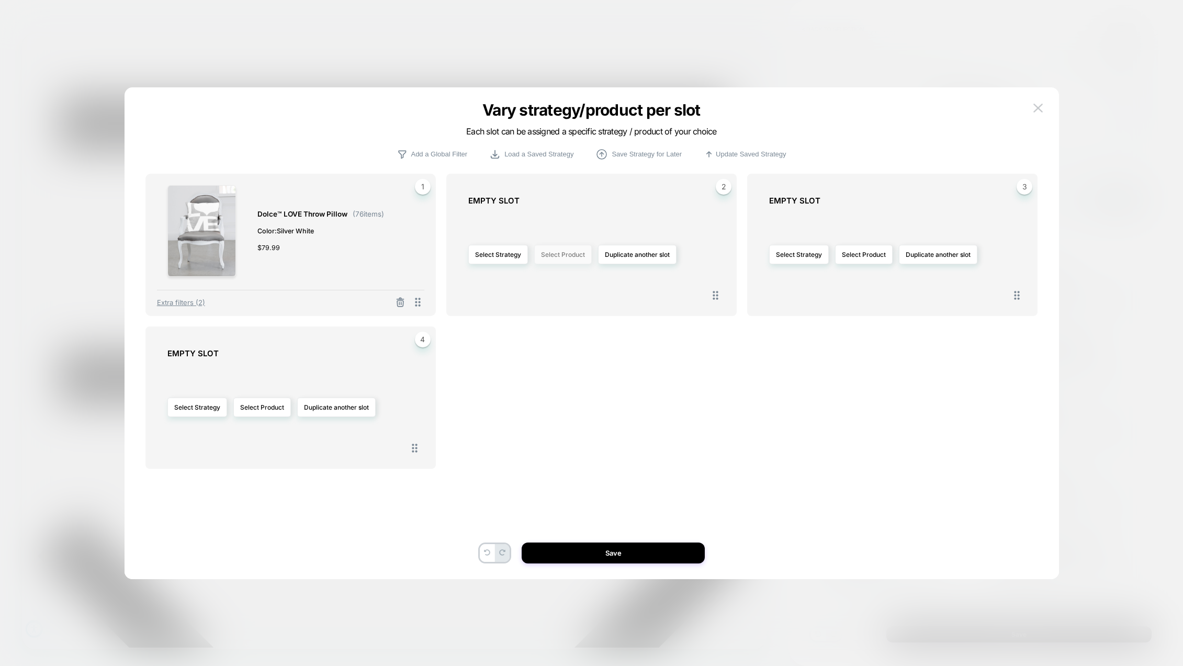
click at [571, 255] on button "Select Product" at bounding box center [563, 254] width 58 height 19
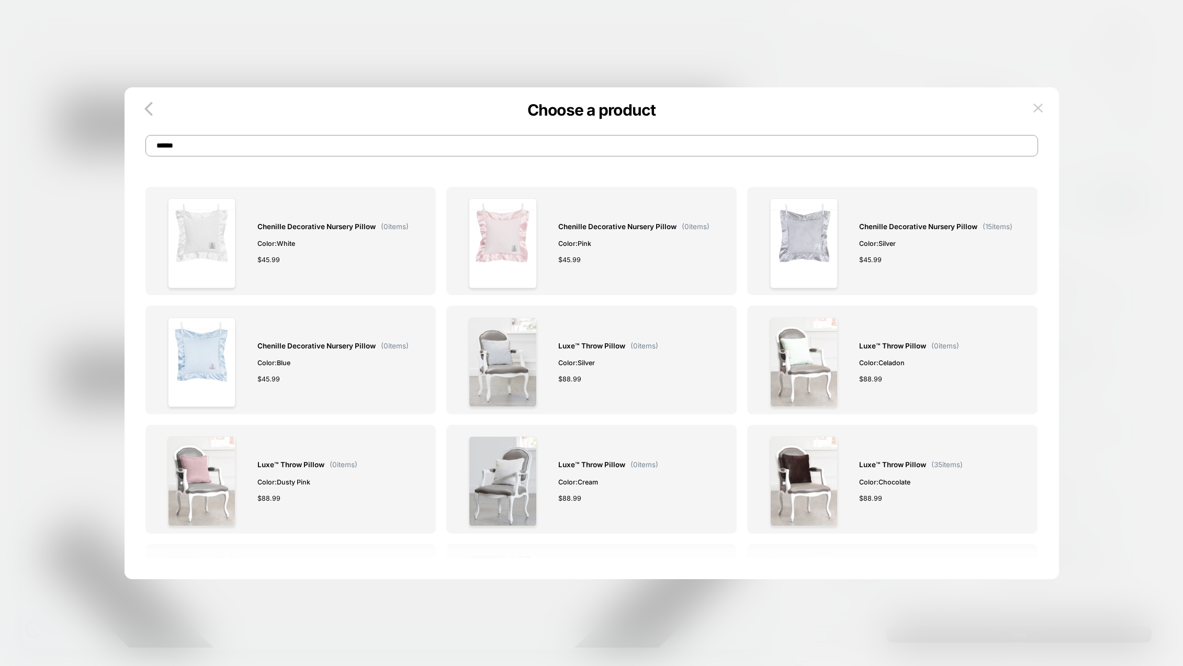
drag, startPoint x: 173, startPoint y: 145, endPoint x: 125, endPoint y: 143, distance: 47.7
click at [127, 143] on div "Choose a product ******" at bounding box center [592, 135] width 935 height 43
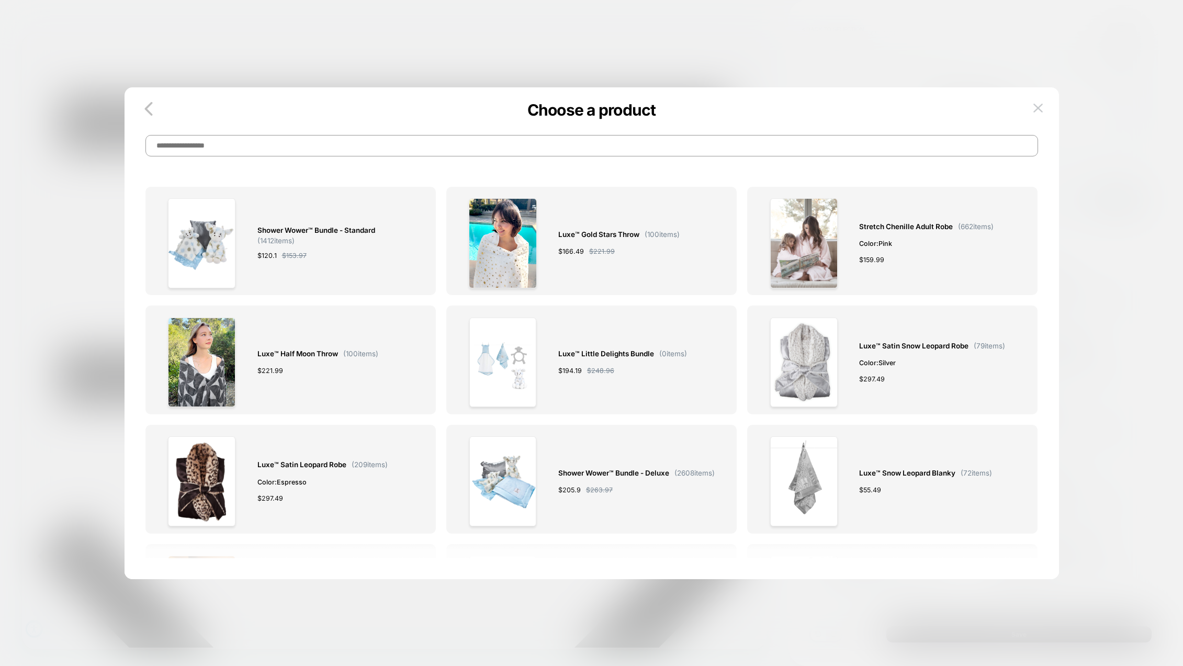
click at [322, 143] on input at bounding box center [591, 145] width 893 height 21
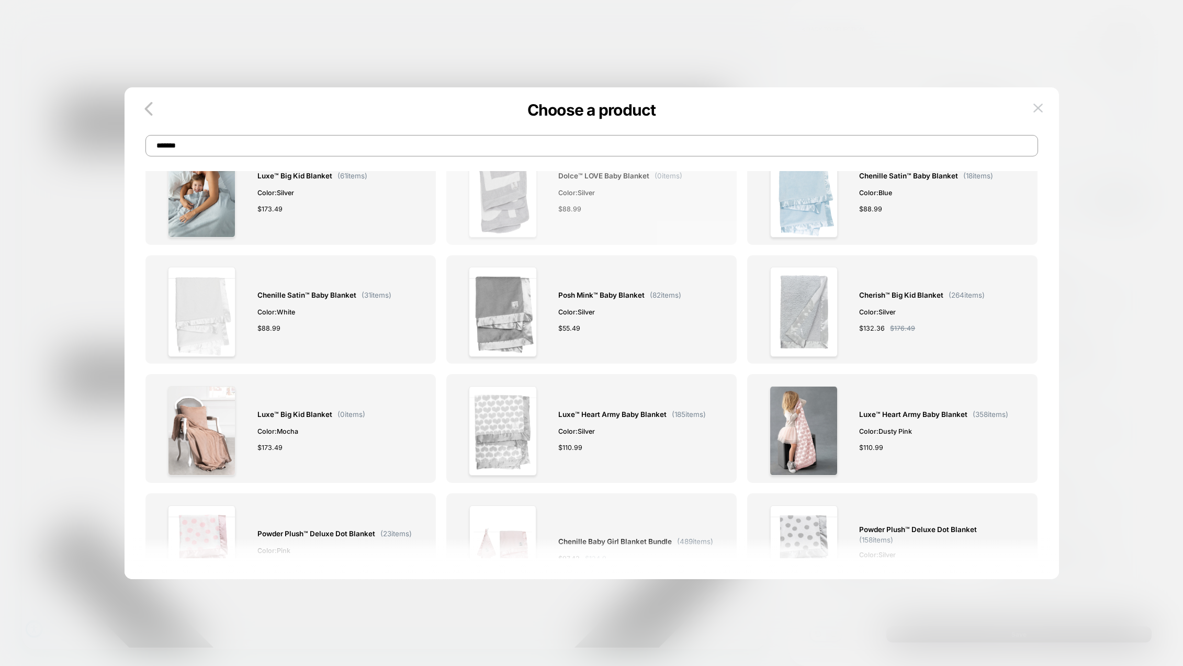
scroll to position [2088, 0]
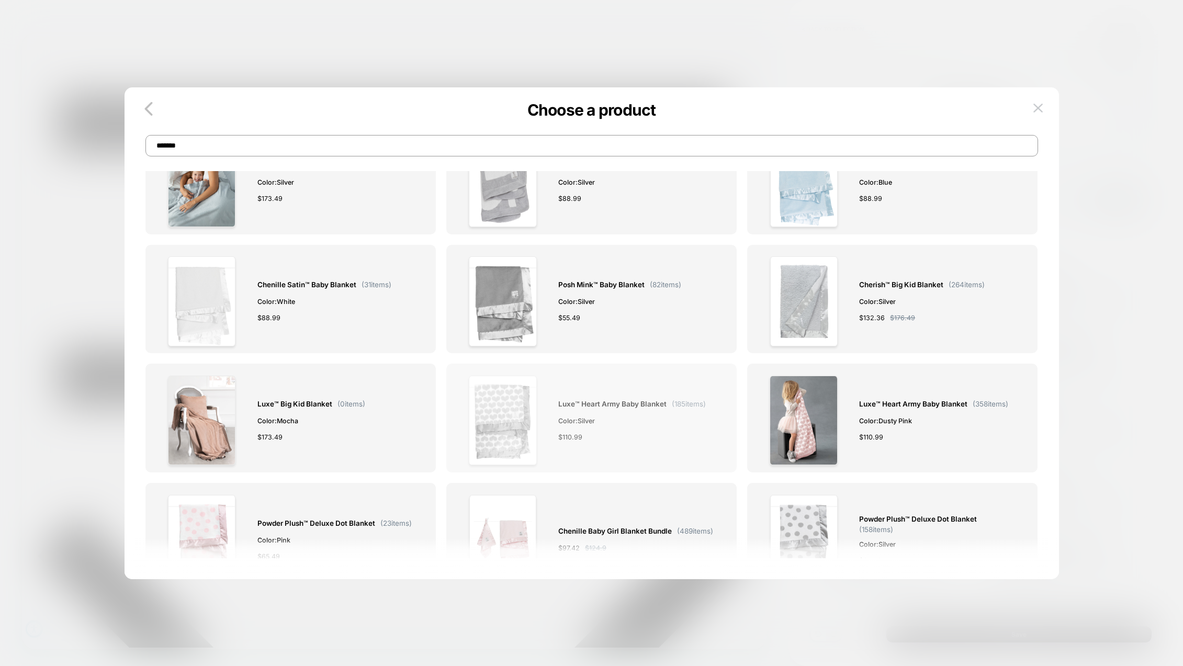
type input "*******"
click at [510, 392] on img at bounding box center [503, 421] width 68 height 90
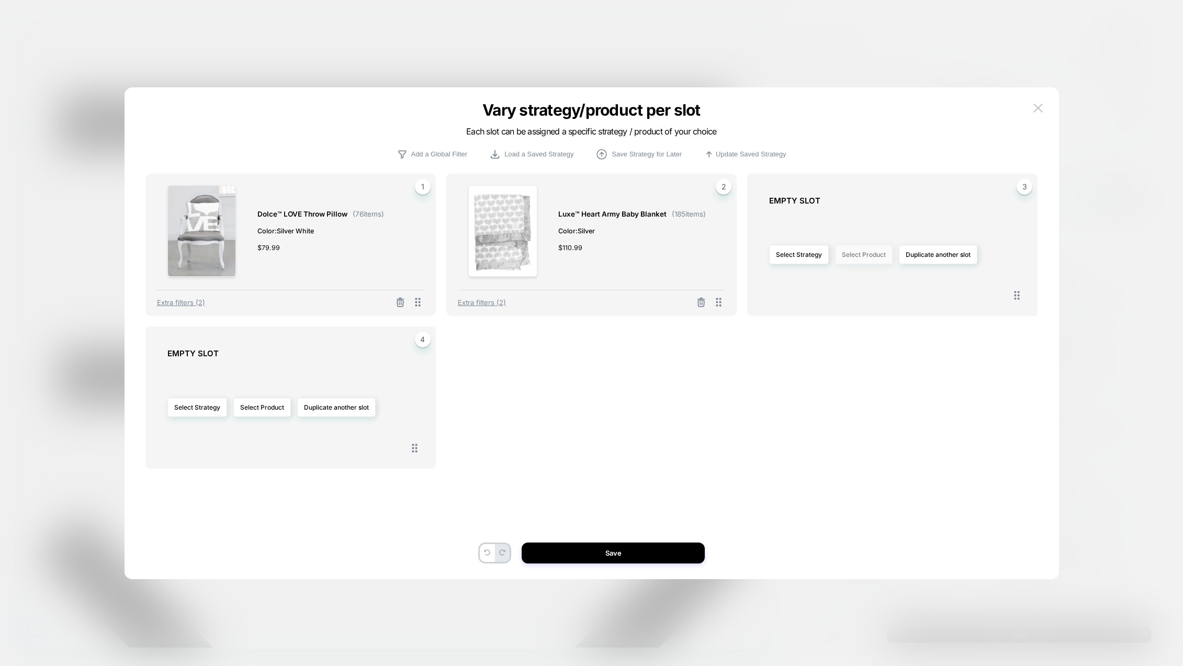
click at [867, 255] on button "Select Product" at bounding box center [864, 254] width 58 height 19
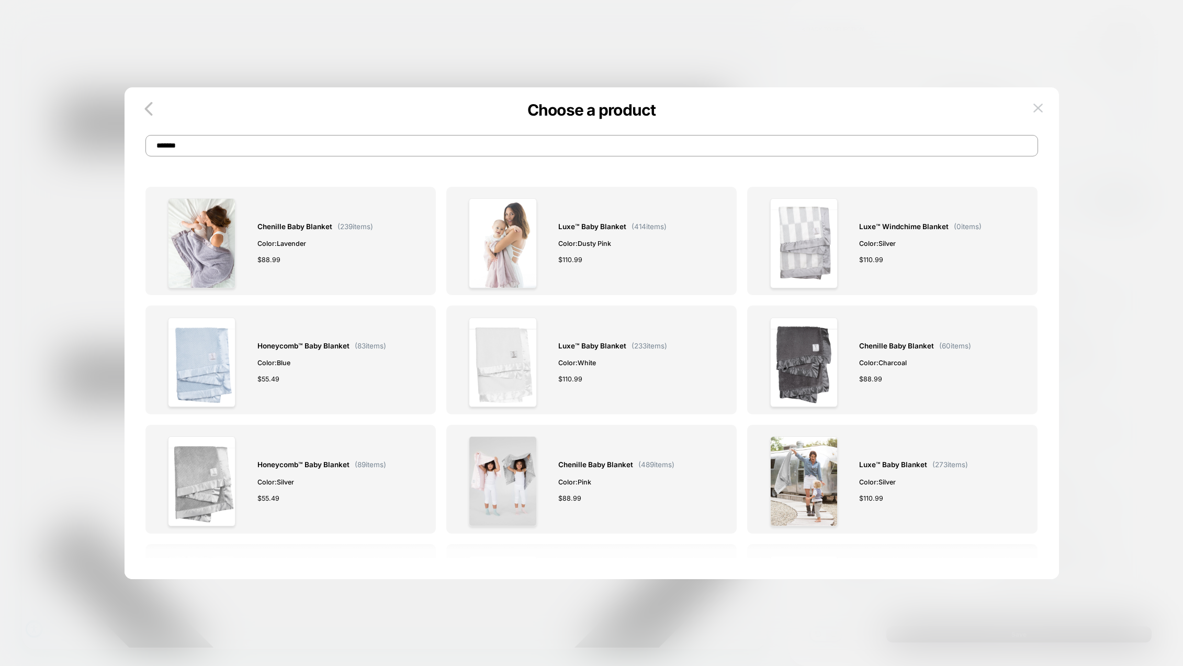
drag, startPoint x: 212, startPoint y: 145, endPoint x: 128, endPoint y: 134, distance: 84.9
click at [128, 134] on div "Choose a product *******" at bounding box center [592, 135] width 935 height 43
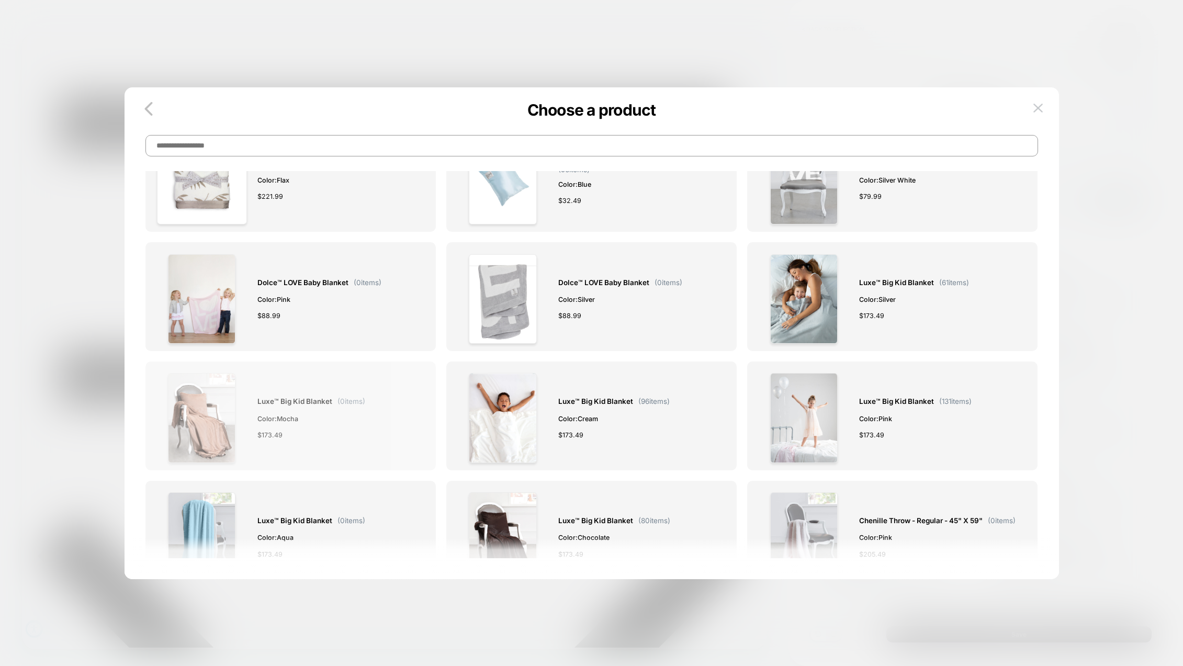
scroll to position [5517, 0]
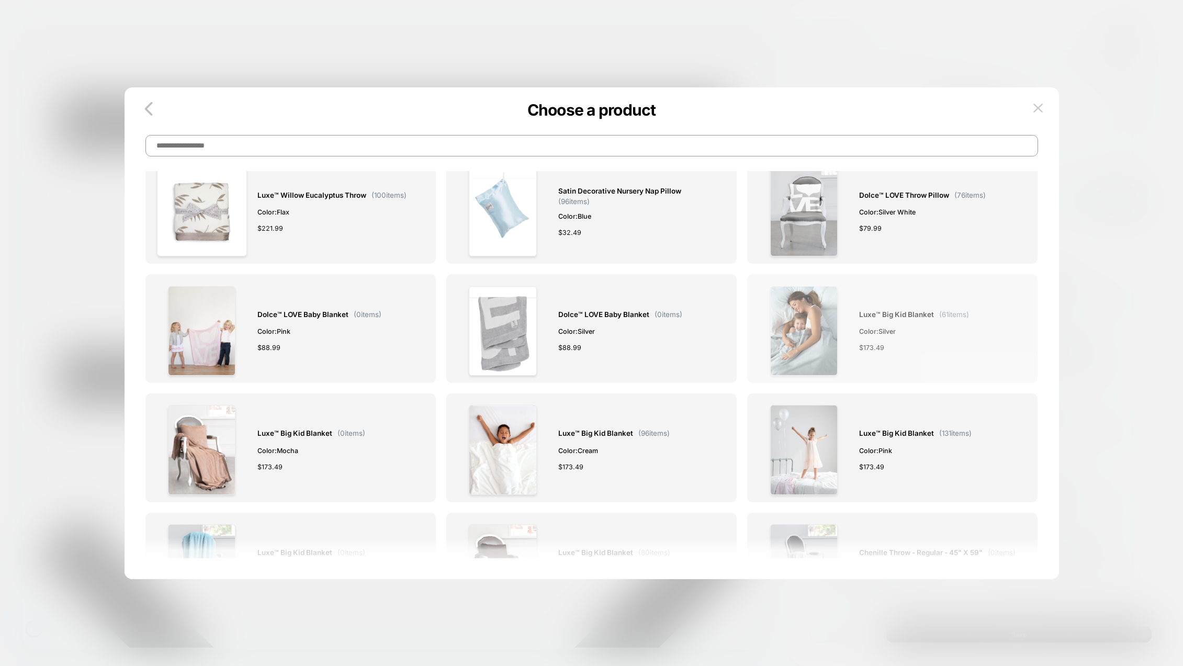
click at [893, 299] on div "Luxe™ Big Kid Blanket ( 61 items) Color: Silver $ 173.49" at bounding box center [914, 331] width 110 height 90
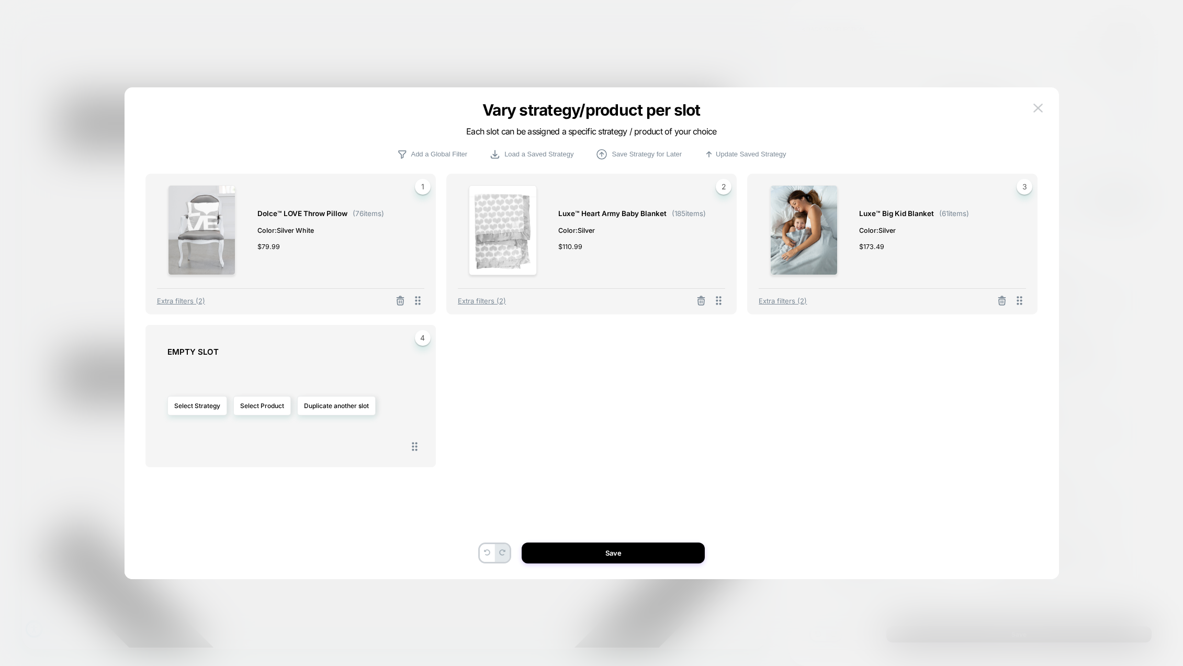
click at [818, 238] on img at bounding box center [804, 230] width 68 height 90
click at [1003, 300] on icon at bounding box center [1002, 301] width 10 height 10
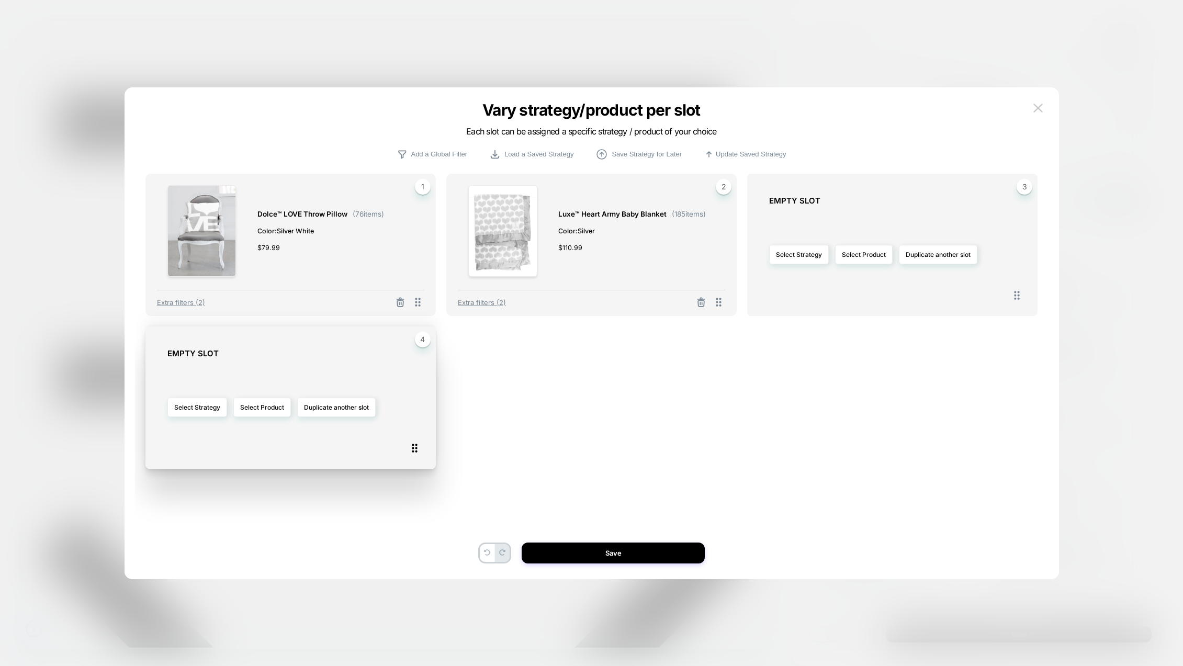
click at [414, 447] on icon at bounding box center [414, 448] width 13 height 13
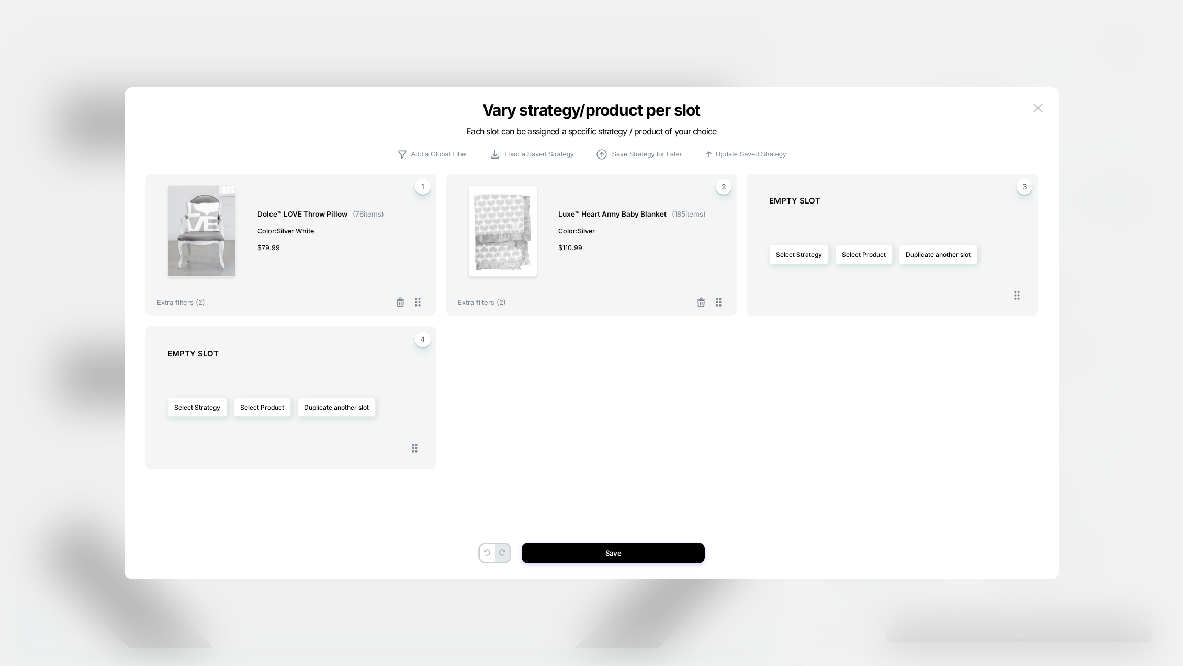
click at [986, 213] on div "Select Strategy Select Product Duplicate another slot" at bounding box center [897, 254] width 257 height 87
click at [858, 253] on button "Select Product" at bounding box center [864, 254] width 58 height 19
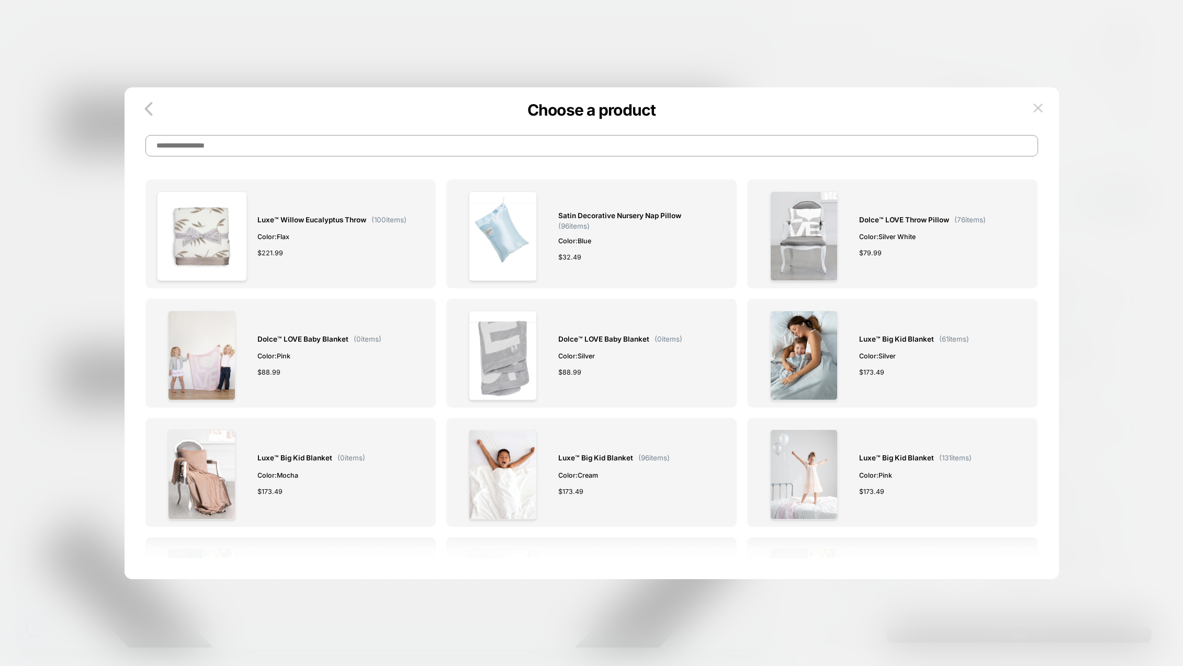
scroll to position [5494, 0]
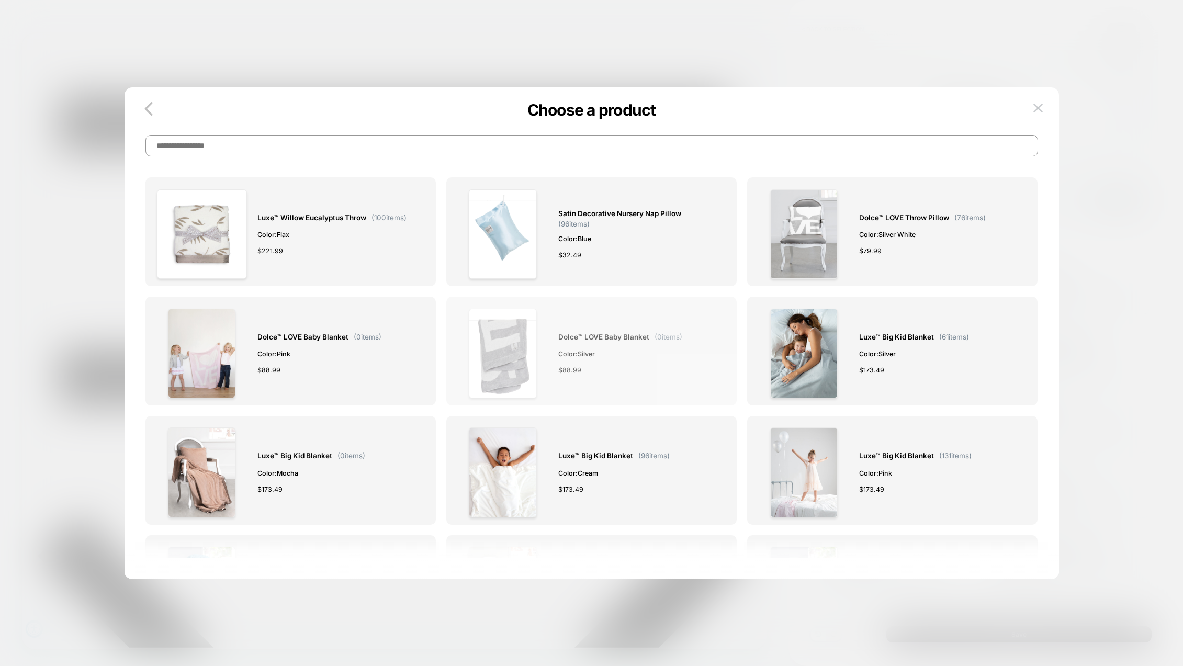
click at [579, 336] on span "Dolce™ LOVE Baby Blanket" at bounding box center [603, 337] width 91 height 12
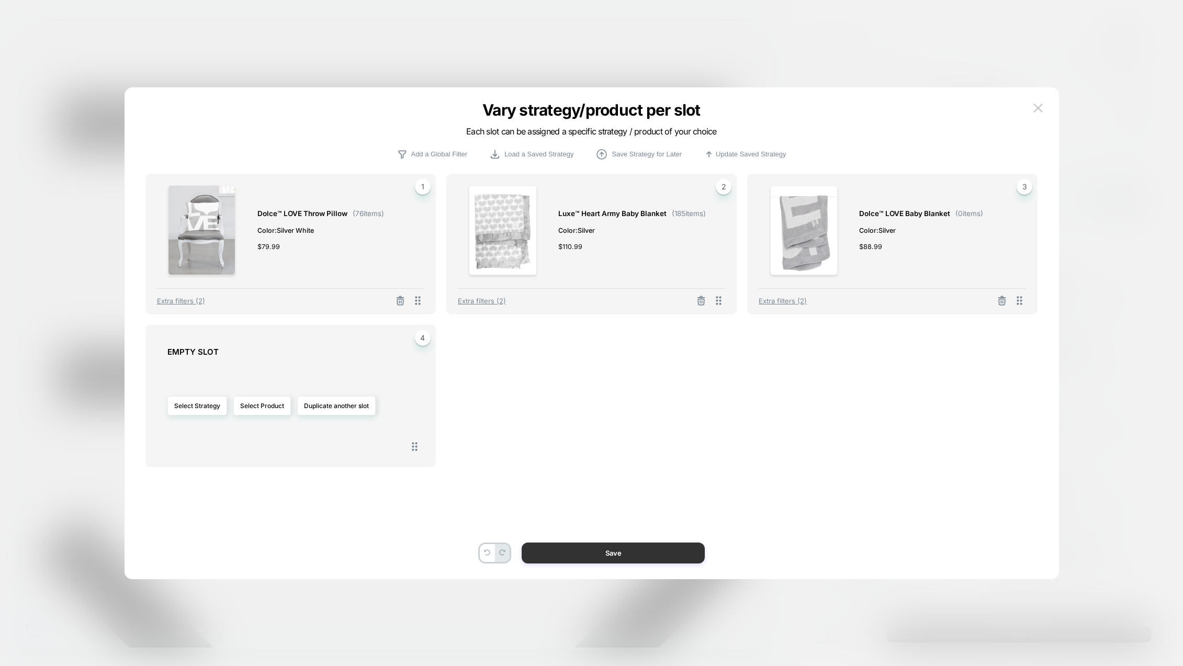
drag, startPoint x: 576, startPoint y: 549, endPoint x: 733, endPoint y: 687, distance: 209.1
click at [576, 549] on button "Save" at bounding box center [613, 553] width 183 height 21
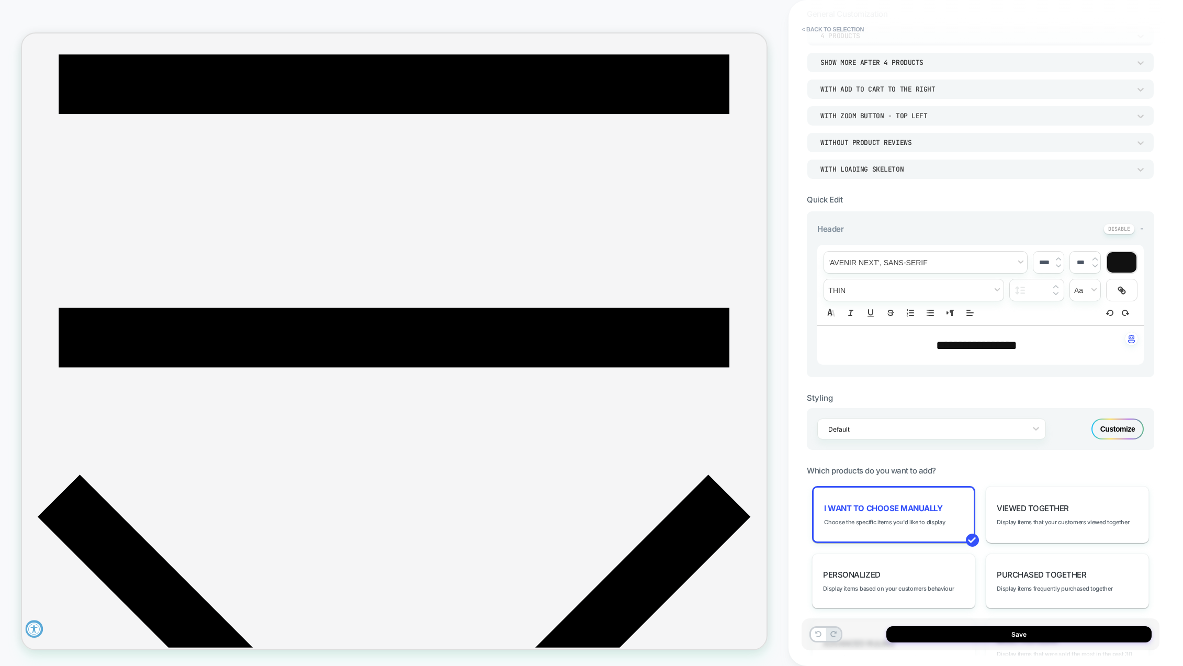
scroll to position [0, 0]
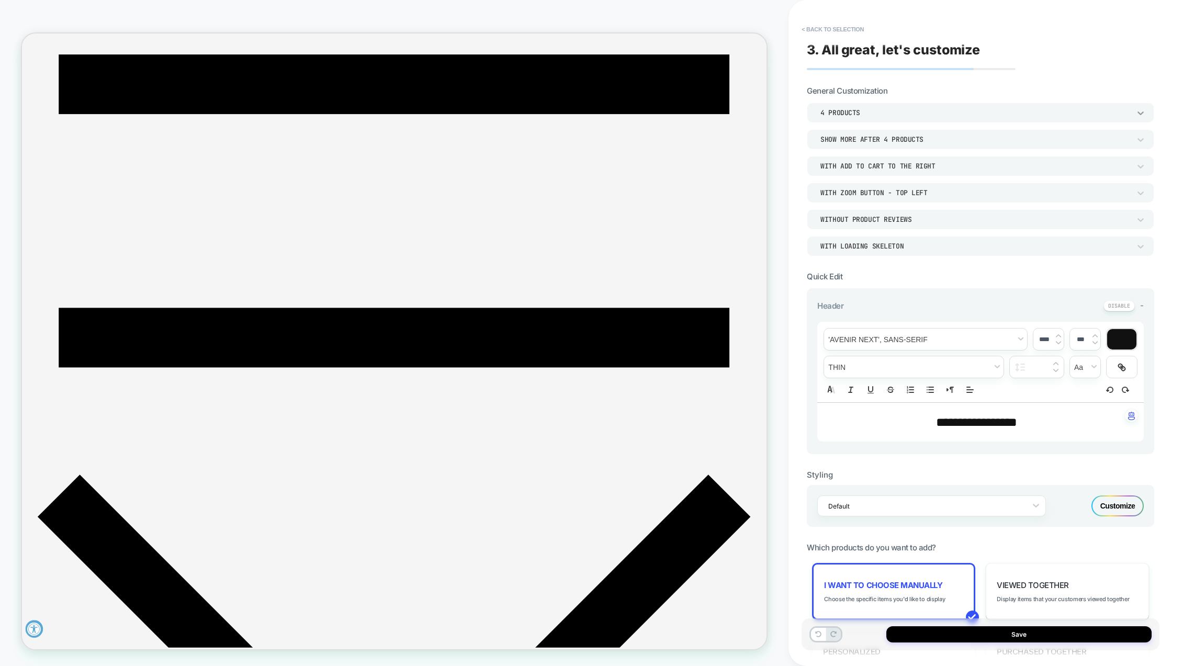
click at [1143, 112] on icon at bounding box center [1141, 113] width 6 height 4
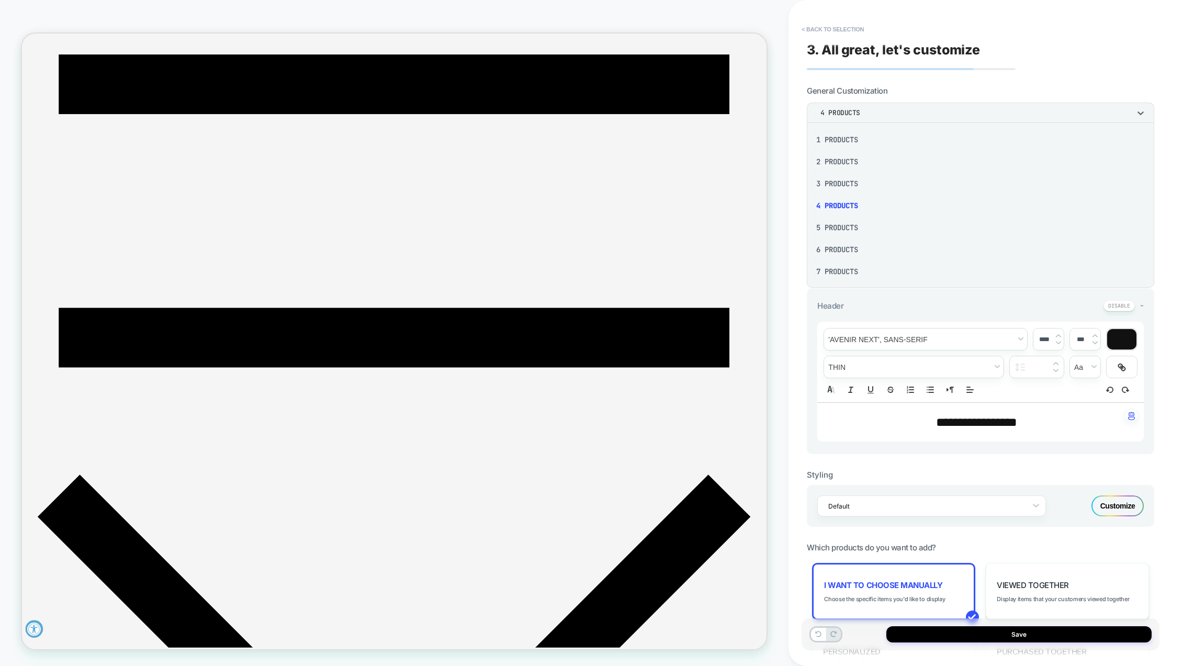
click at [828, 185] on div "3 Products" at bounding box center [980, 184] width 339 height 22
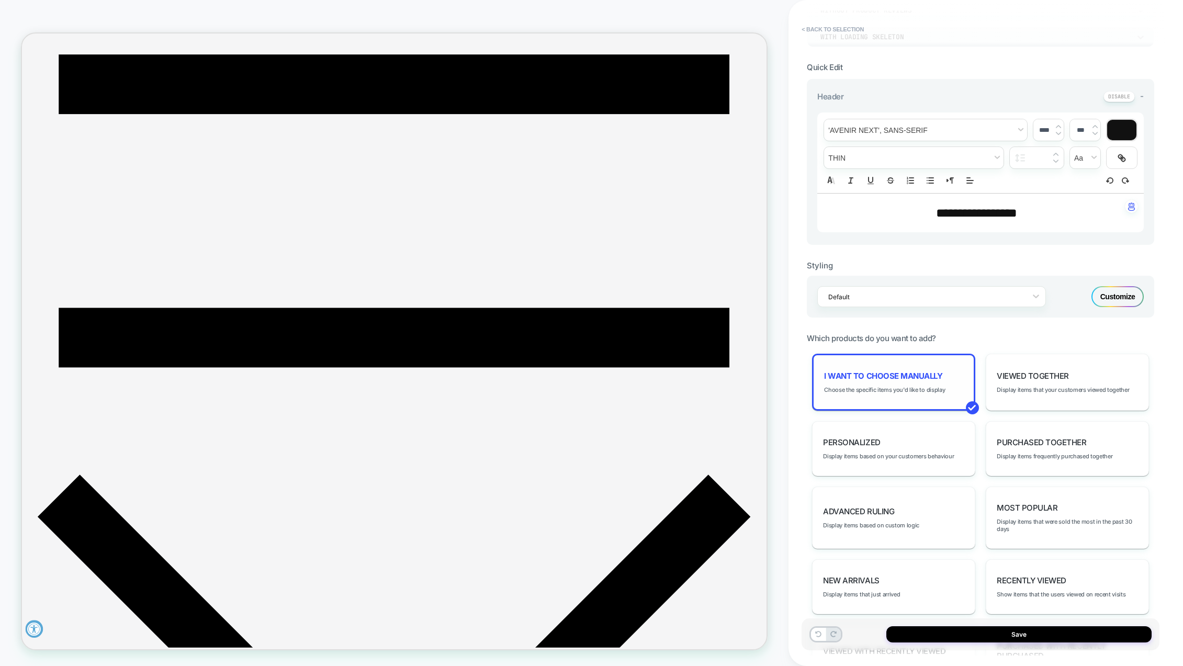
click at [920, 383] on div "I want to choose manually Choose the specific items you'd like to display" at bounding box center [893, 382] width 163 height 57
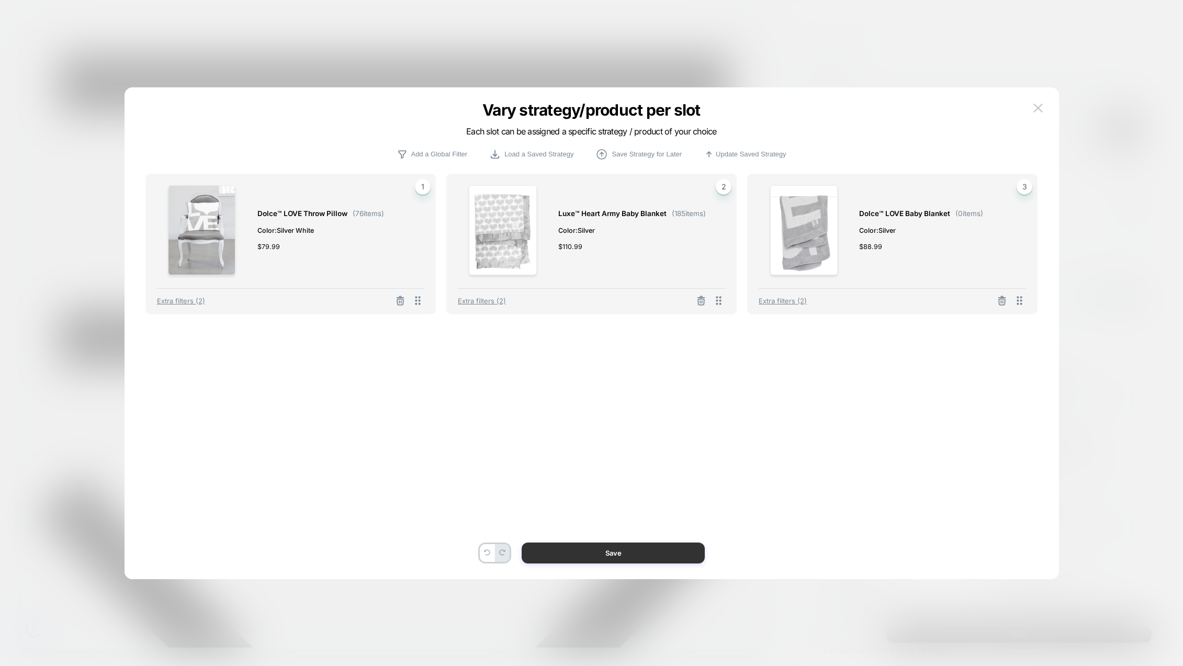
click at [639, 548] on button "Save" at bounding box center [613, 553] width 183 height 21
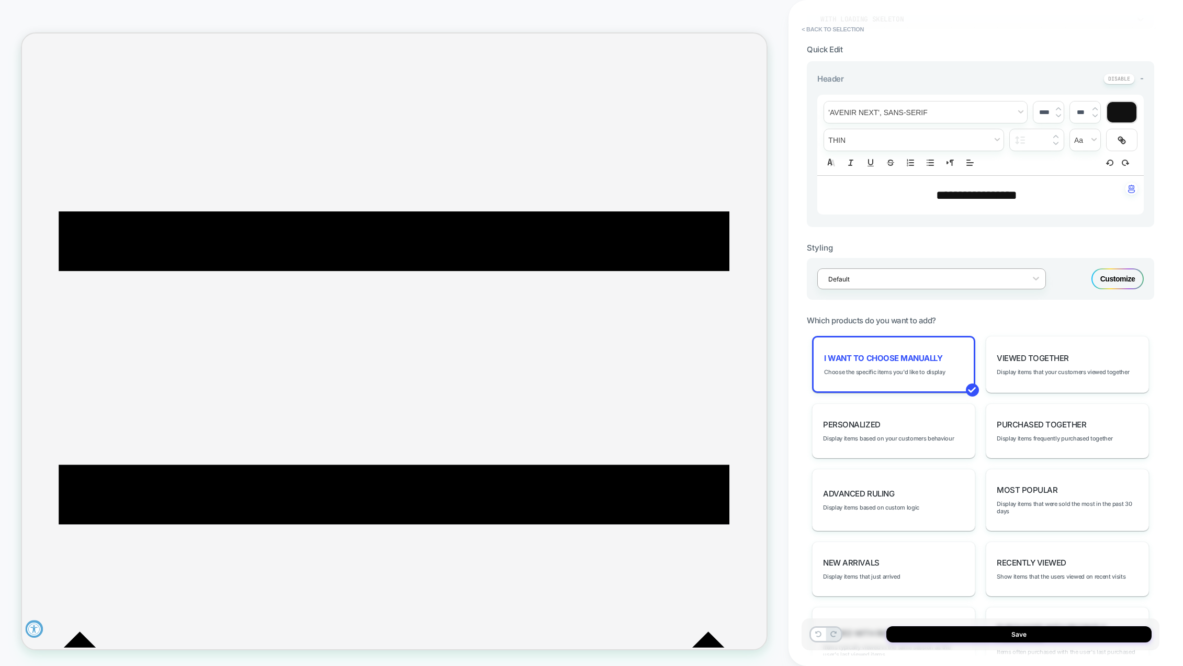
scroll to position [308, 0]
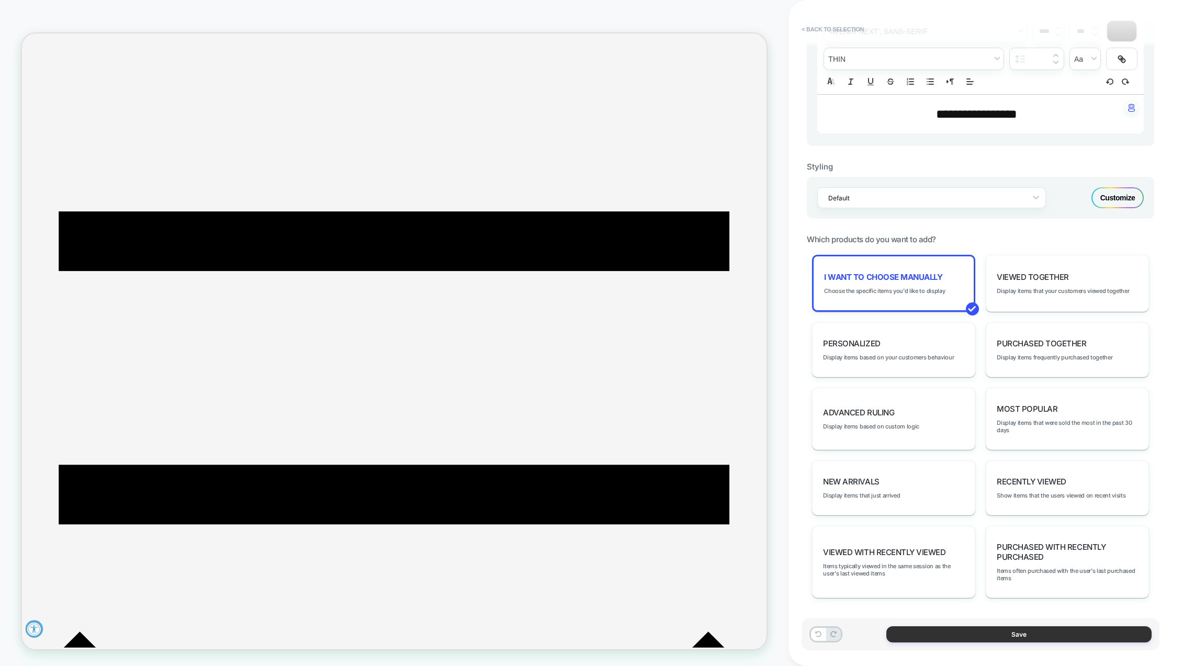
click at [1046, 638] on button "Save" at bounding box center [1018, 634] width 265 height 16
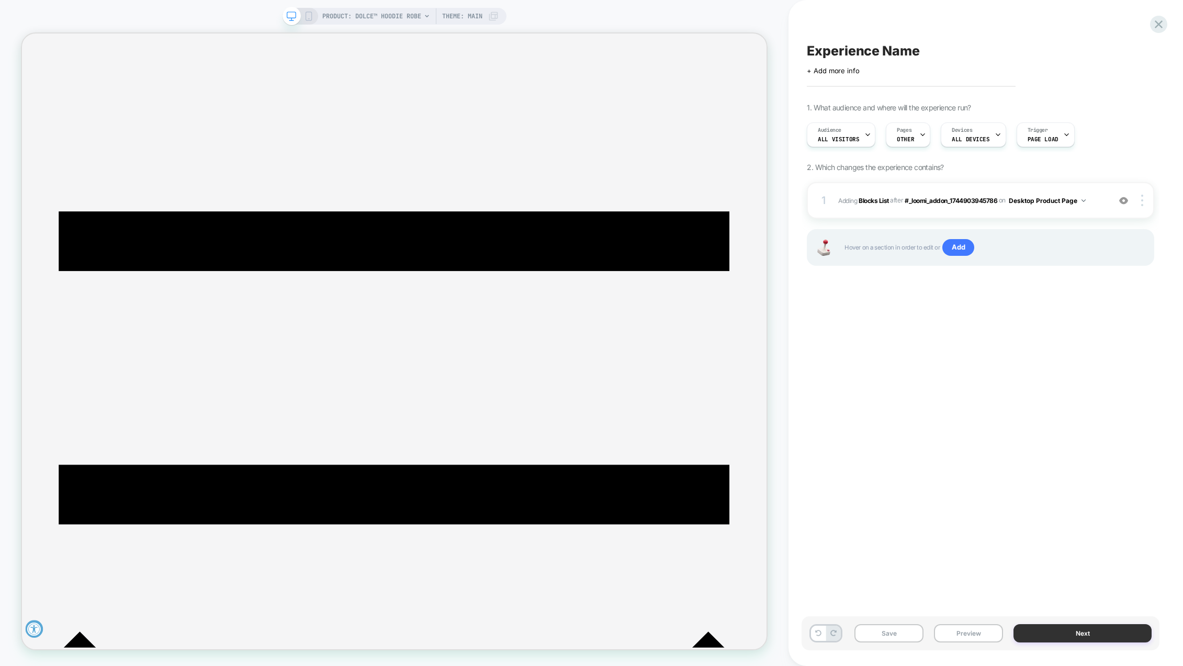
click at [1079, 635] on button "Next" at bounding box center [1083, 633] width 138 height 18
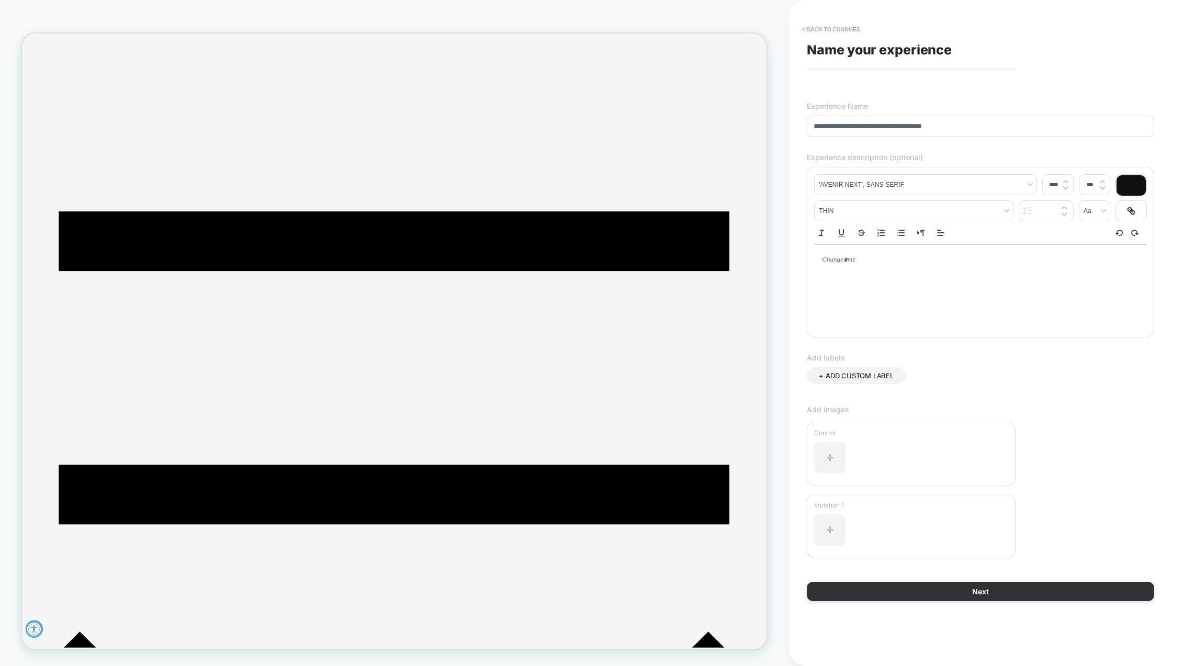
type input "**********"
click at [995, 583] on button "Next" at bounding box center [980, 591] width 347 height 19
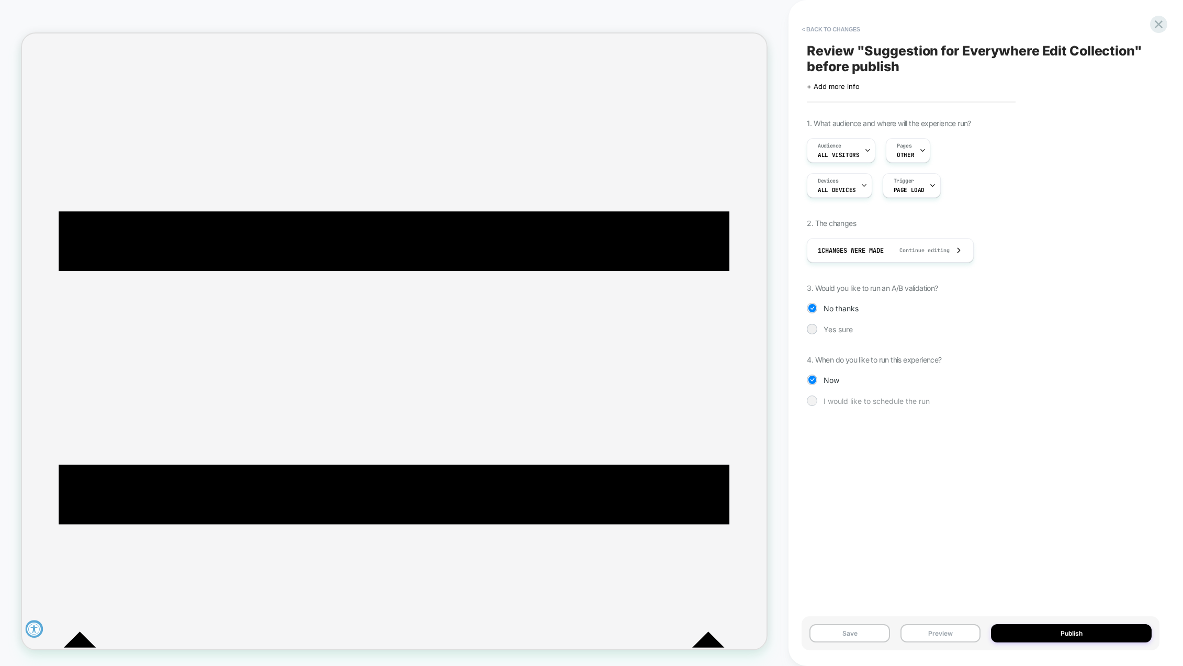
click at [834, 404] on span "I would like to schedule the run" at bounding box center [877, 401] width 106 height 9
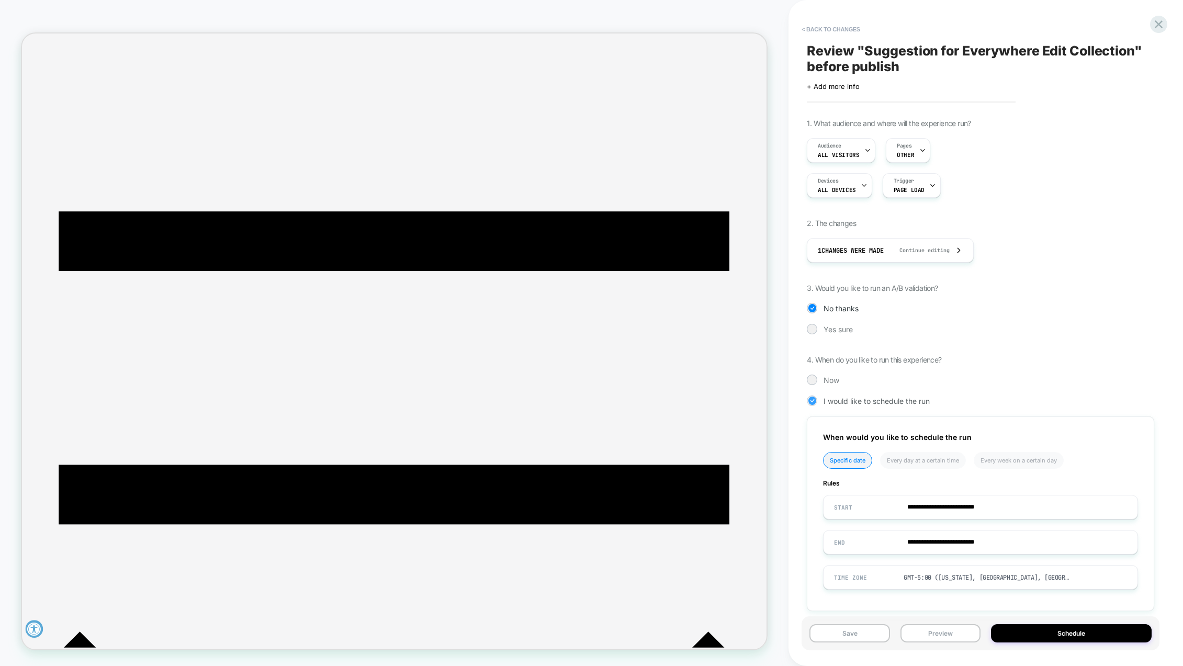
scroll to position [13, 0]
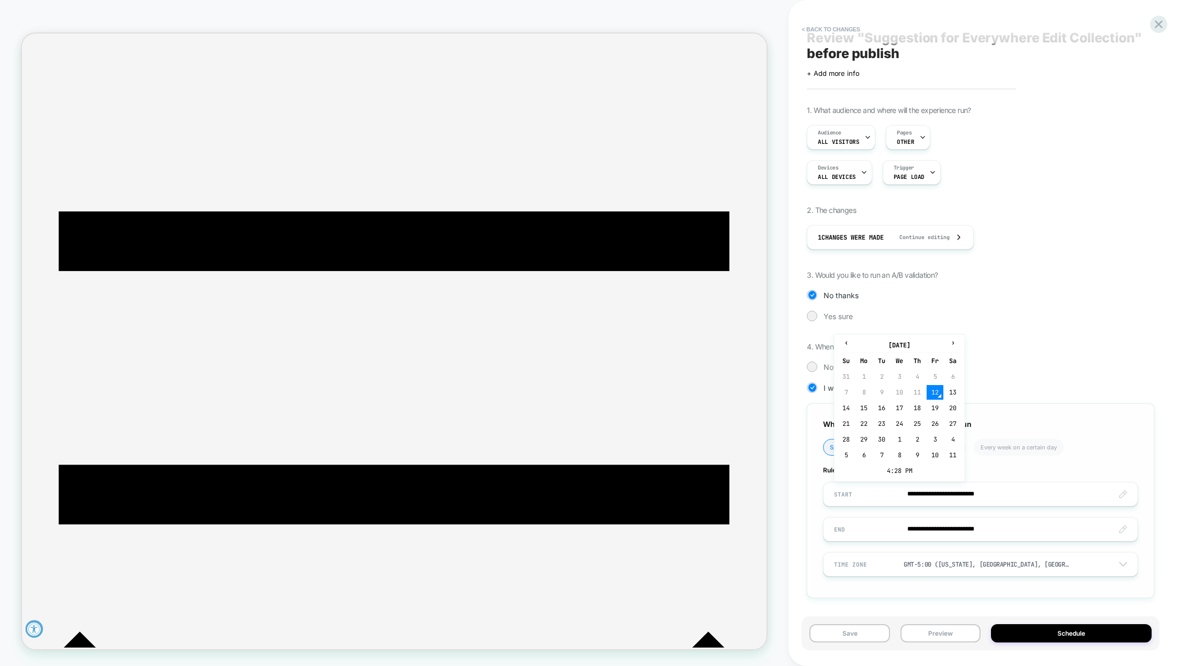
click at [982, 499] on input "**********" at bounding box center [981, 494] width 314 height 25
click at [934, 457] on td "10" at bounding box center [935, 455] width 17 height 15
type input "**********"
click at [813, 368] on div at bounding box center [812, 367] width 8 height 8
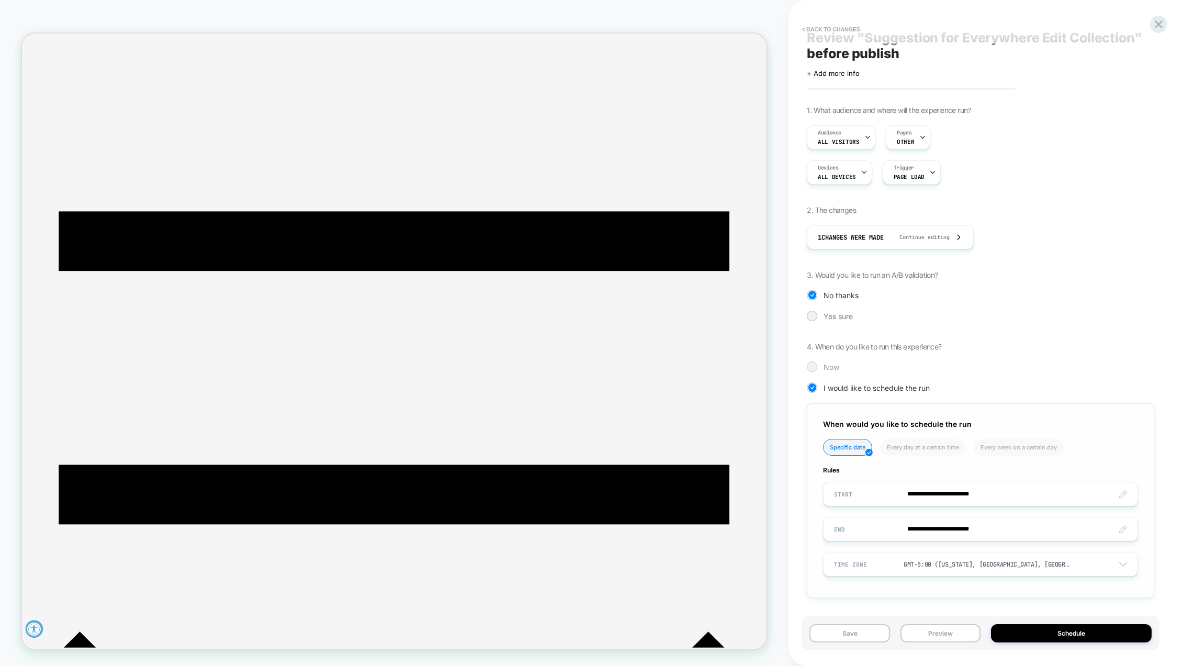
scroll to position [0, 0]
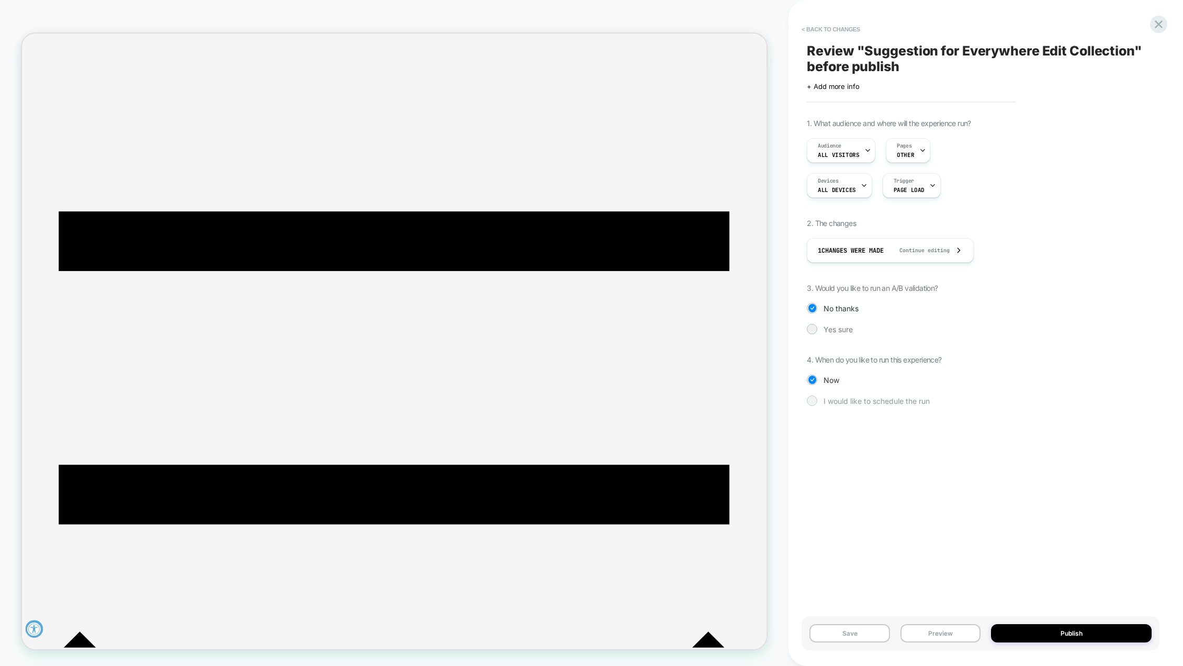
click at [808, 399] on div at bounding box center [812, 401] width 8 height 8
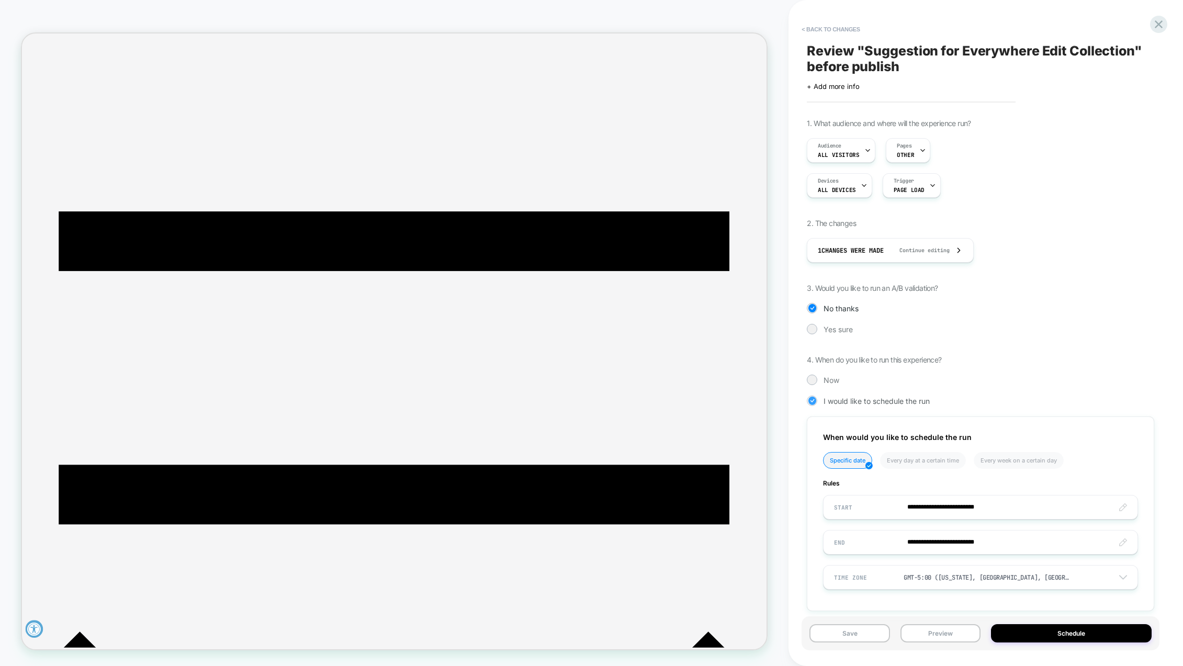
scroll to position [13, 0]
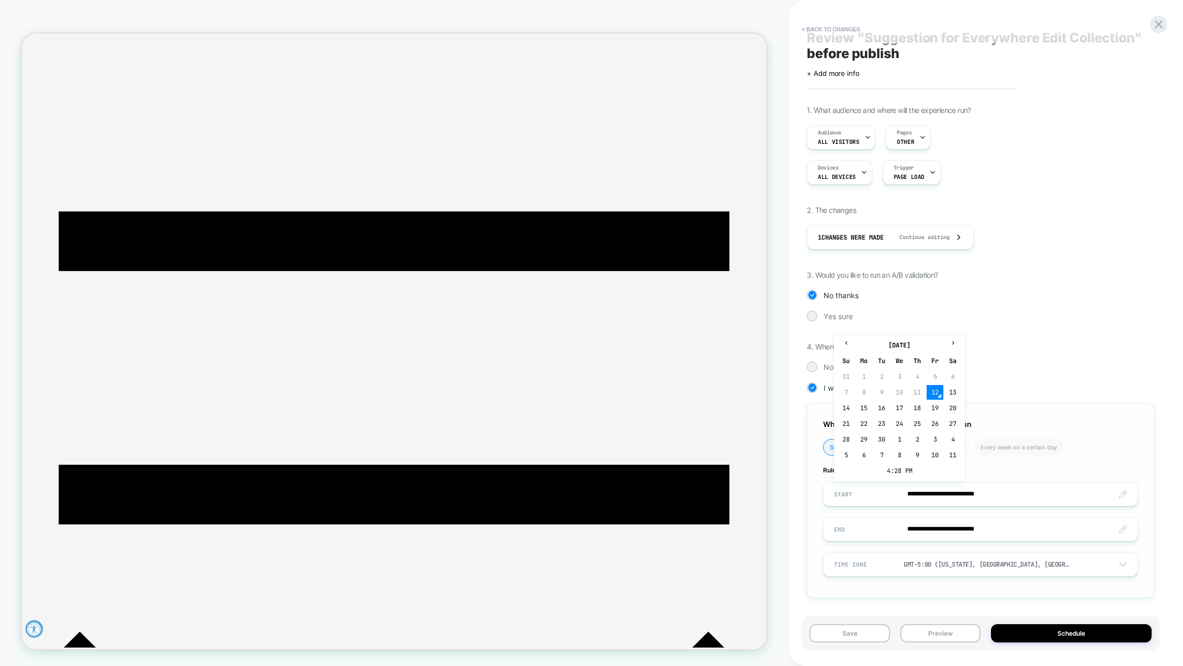
click at [943, 486] on input "**********" at bounding box center [981, 494] width 314 height 25
click at [933, 452] on td "10" at bounding box center [935, 455] width 17 height 15
type input "**********"
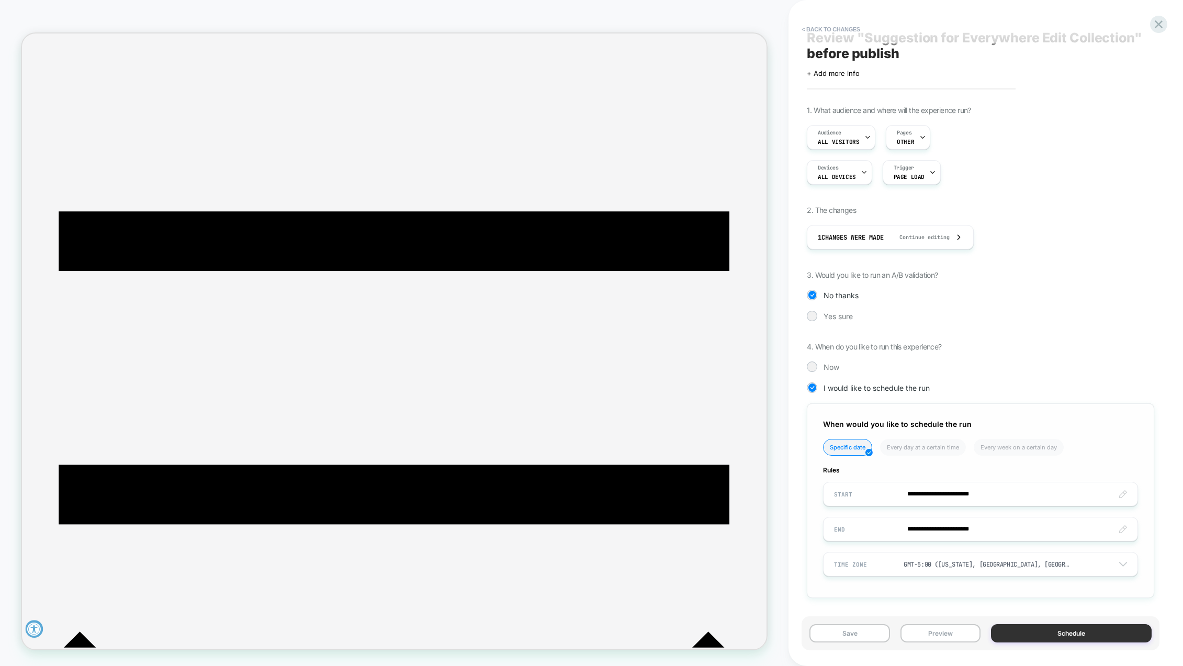
click at [1095, 634] on button "Schedule" at bounding box center [1071, 633] width 161 height 18
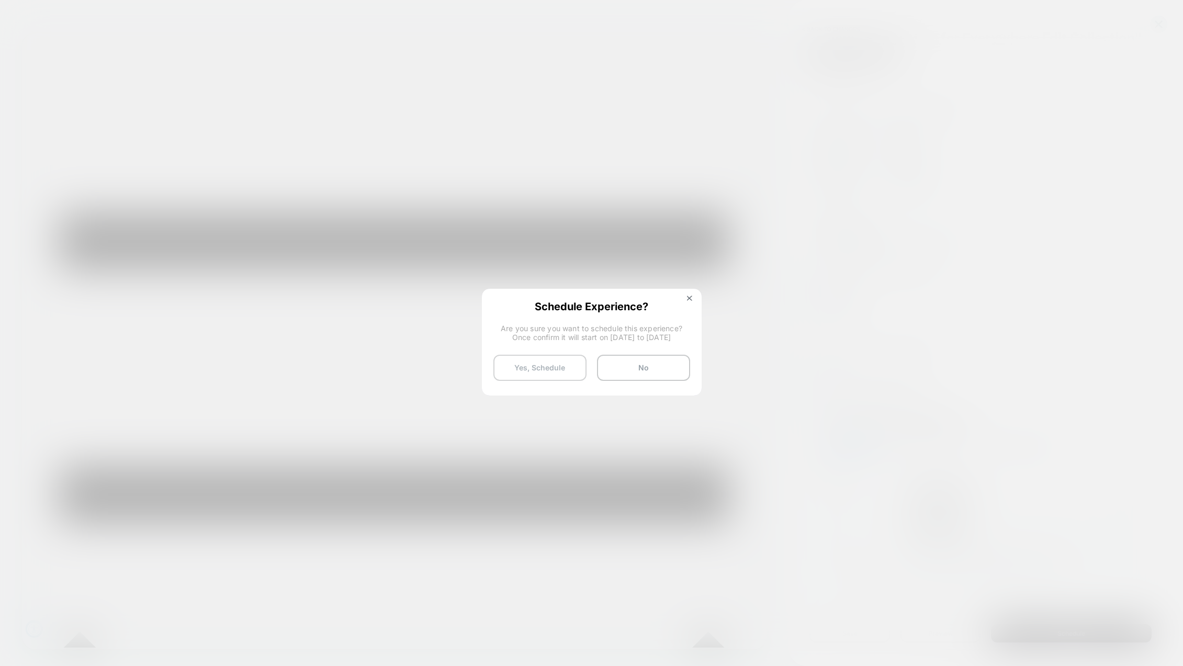
click at [560, 368] on button "Yes, Schedule" at bounding box center [539, 368] width 93 height 26
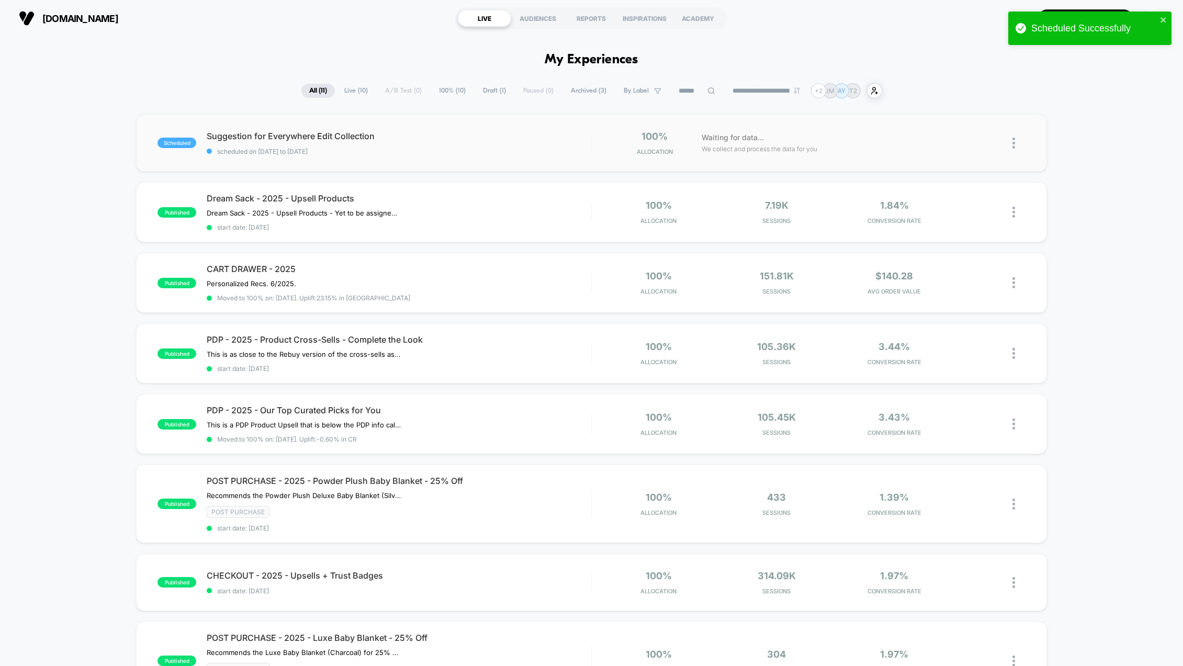
click at [1013, 144] on img at bounding box center [1014, 143] width 3 height 11
click at [953, 133] on div "Pause" at bounding box center [960, 131] width 94 height 24
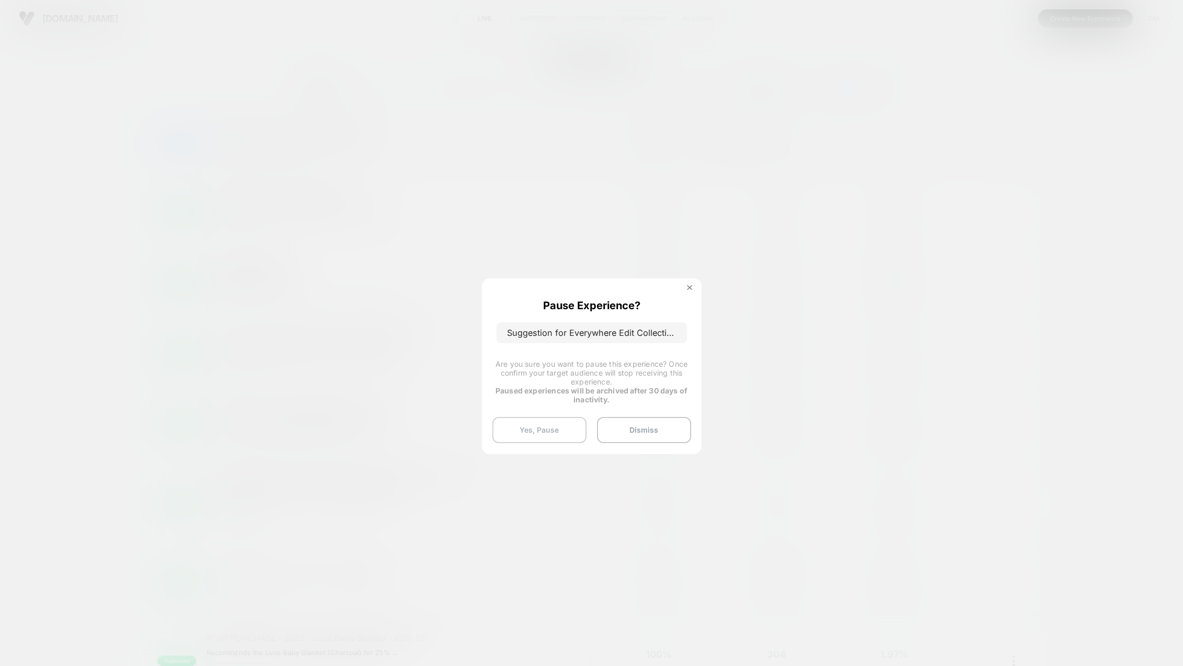
click at [564, 436] on button "Yes, Pause" at bounding box center [539, 430] width 94 height 26
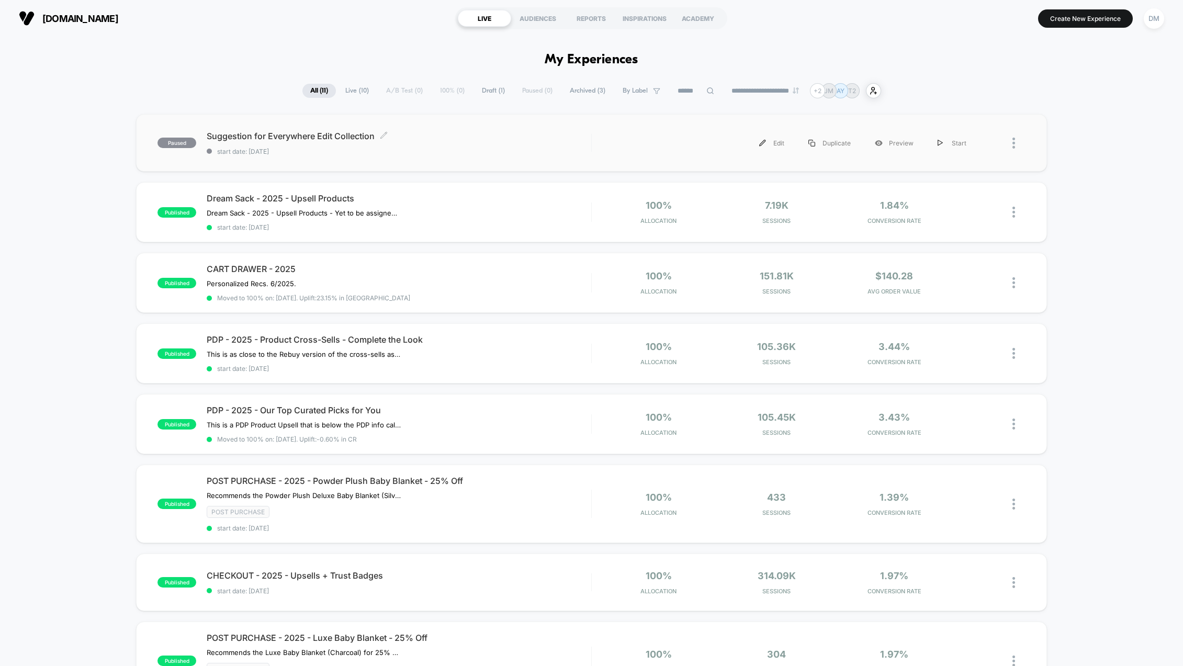
click at [284, 135] on span "Suggestion for Everywhere Edit Collection Click to edit experience details" at bounding box center [399, 136] width 385 height 10
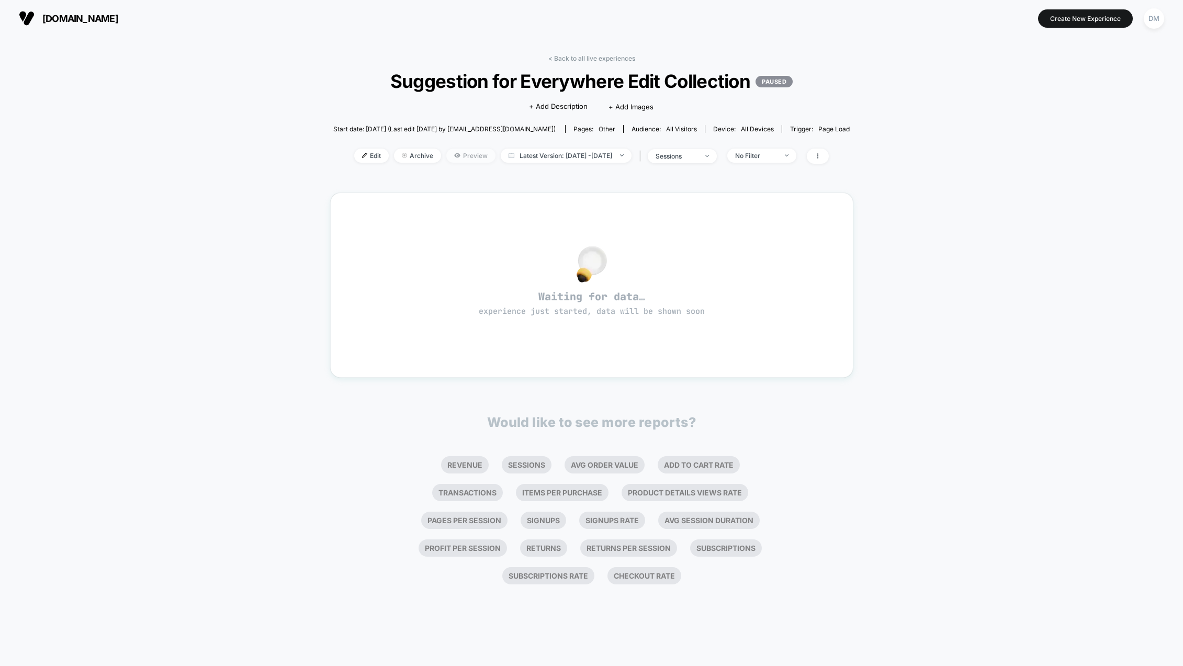
click at [446, 158] on span "Preview" at bounding box center [470, 156] width 49 height 14
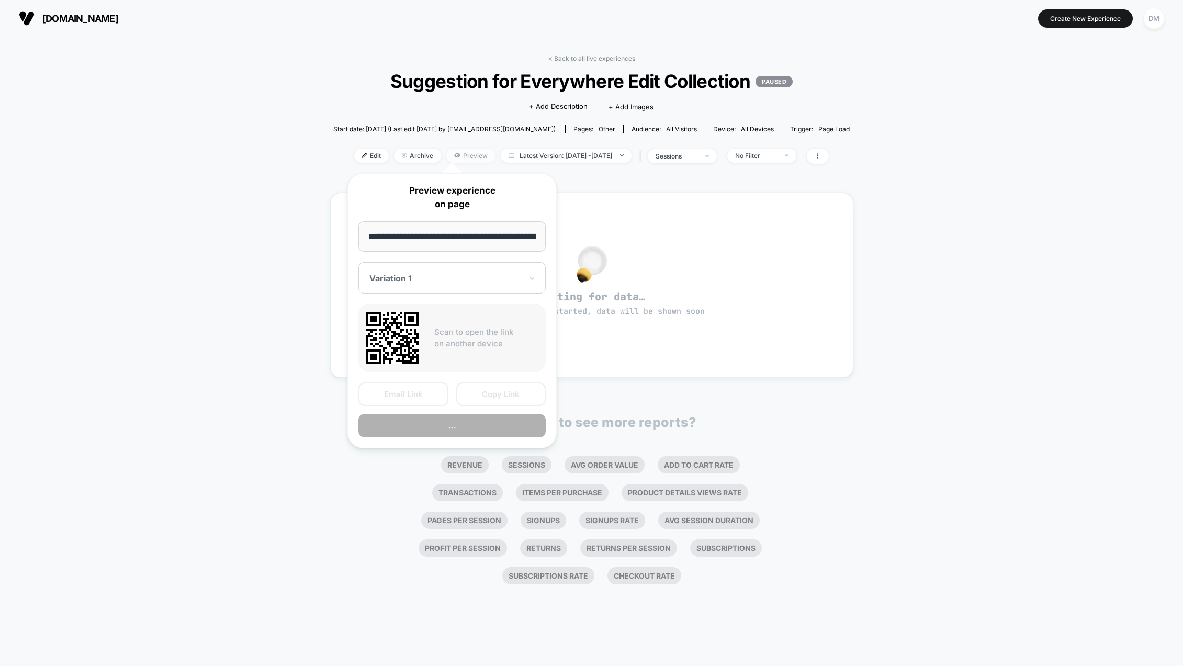
scroll to position [0, 41]
click at [448, 426] on button "Preview" at bounding box center [451, 426] width 187 height 24
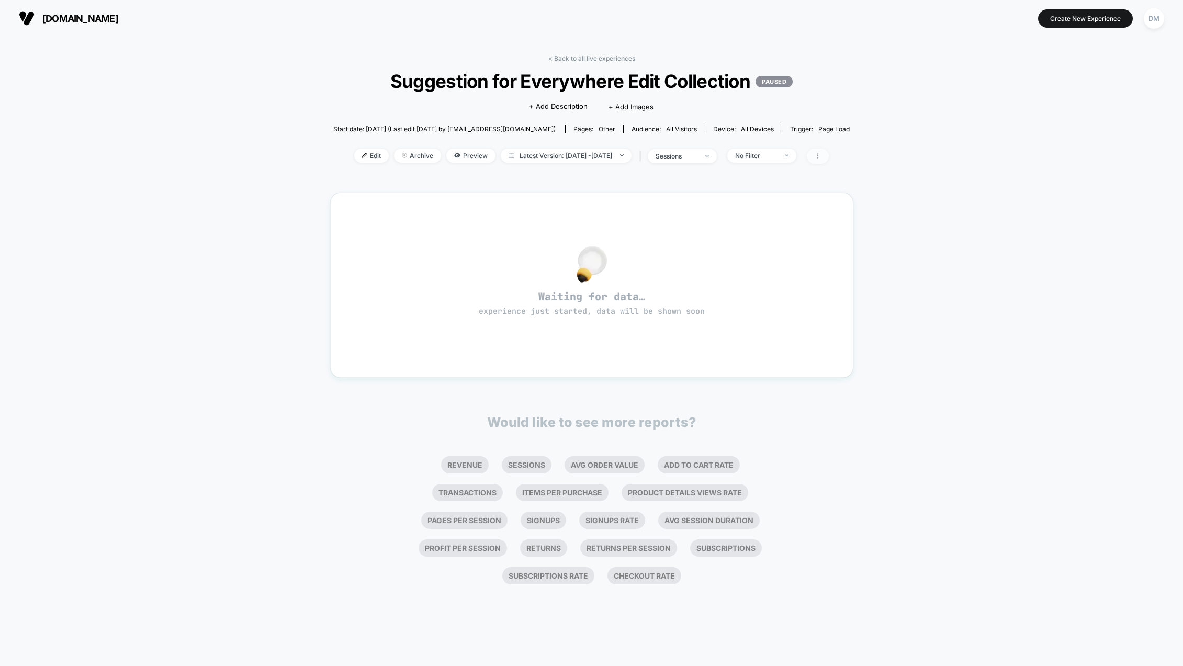
click at [829, 158] on span at bounding box center [818, 156] width 22 height 15
click at [873, 132] on div "< Back to all live experiences Suggestion for Everywhere Edit Collection PAUSED…" at bounding box center [591, 352] width 1183 height 630
click at [354, 153] on span "Edit" at bounding box center [371, 156] width 35 height 14
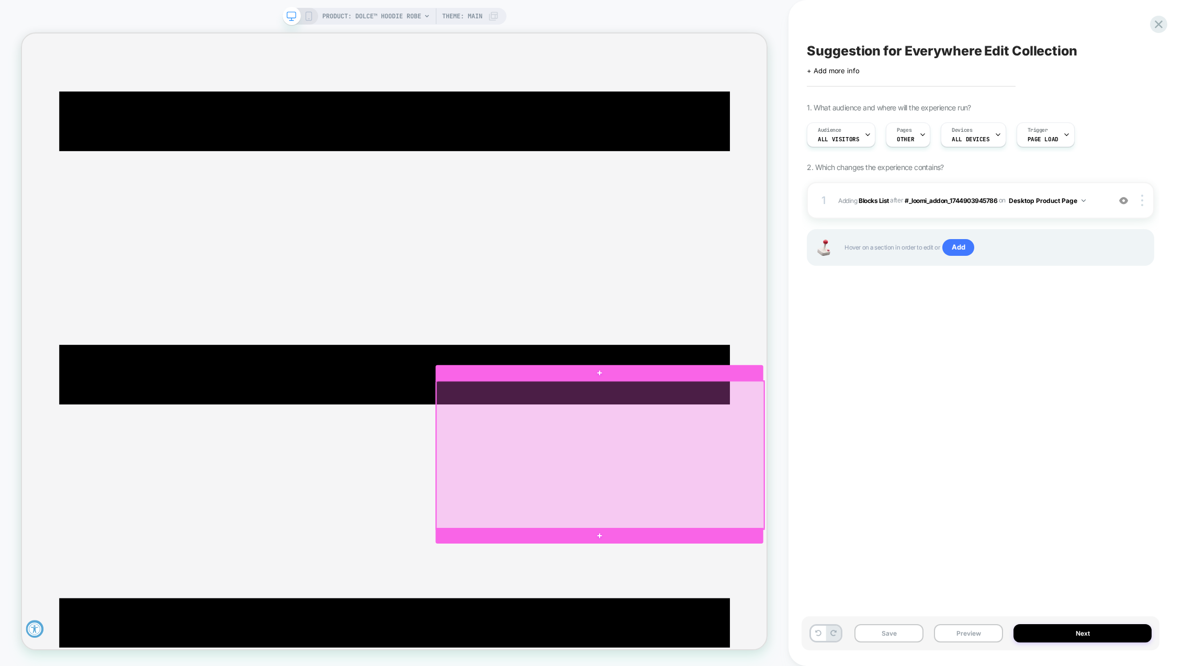
scroll to position [105, 0]
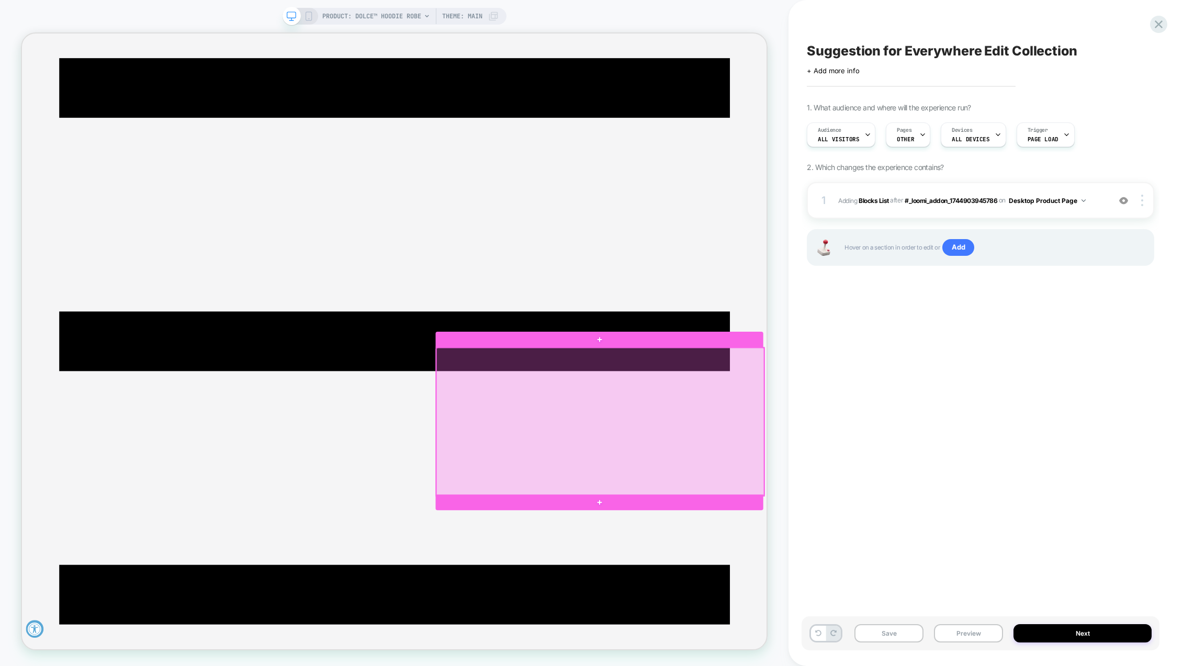
click at [849, 536] on div at bounding box center [793, 551] width 437 height 197
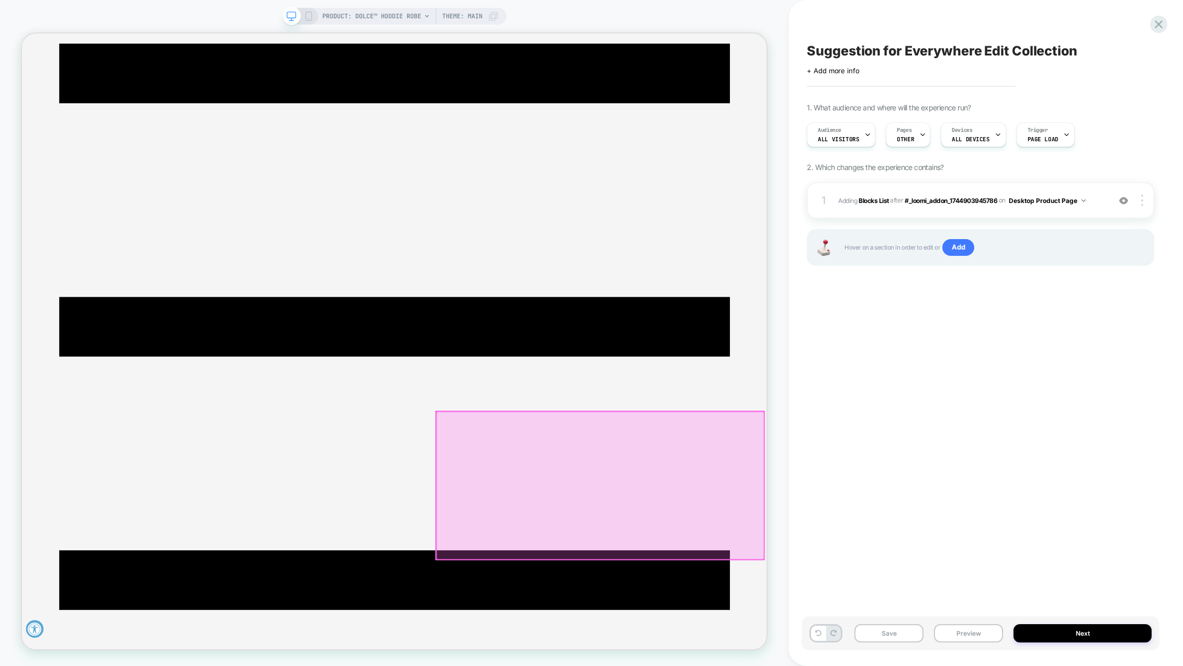
scroll to position [209, 0]
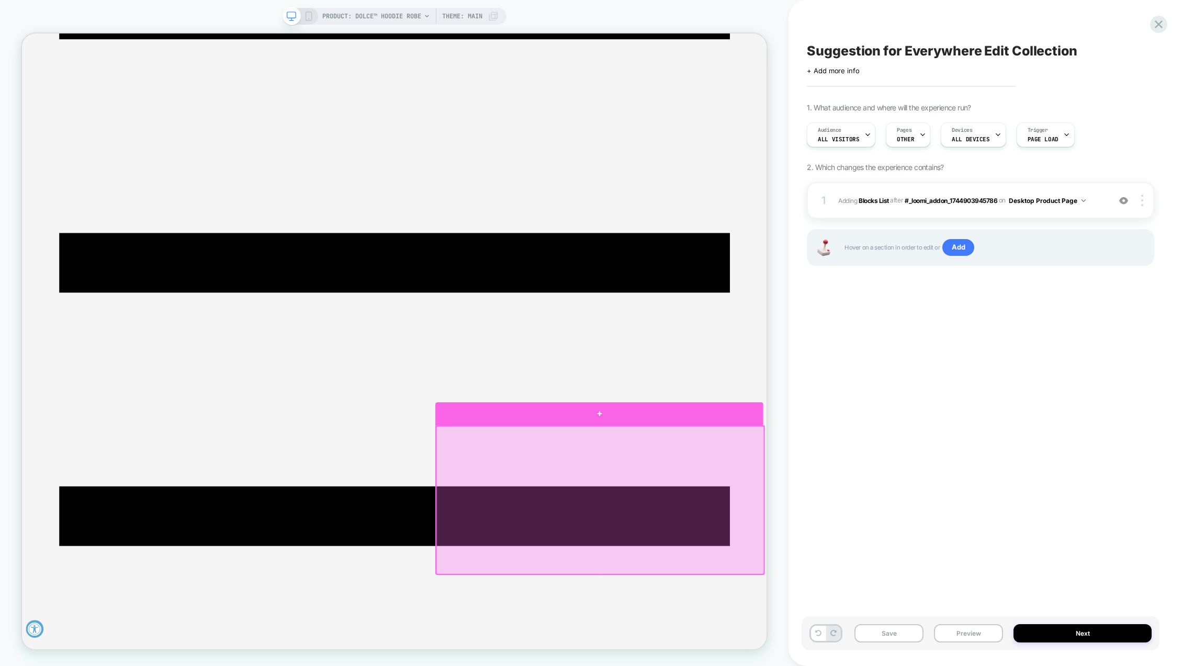
click at [795, 539] on div at bounding box center [792, 540] width 437 height 31
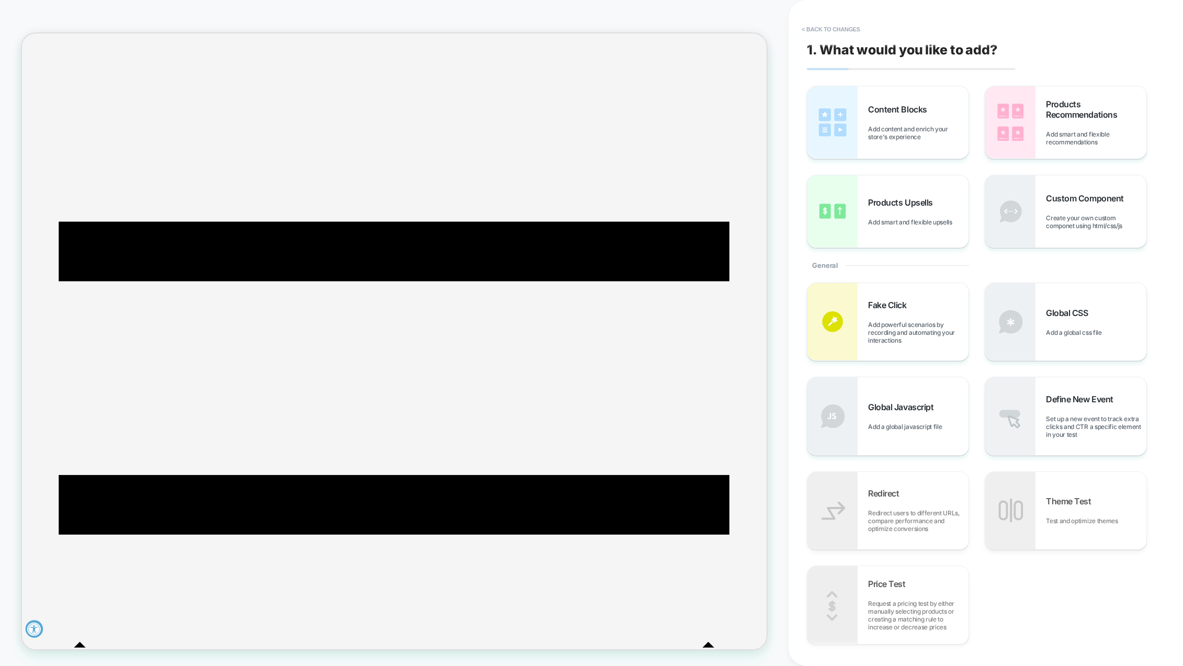
scroll to position [277, 0]
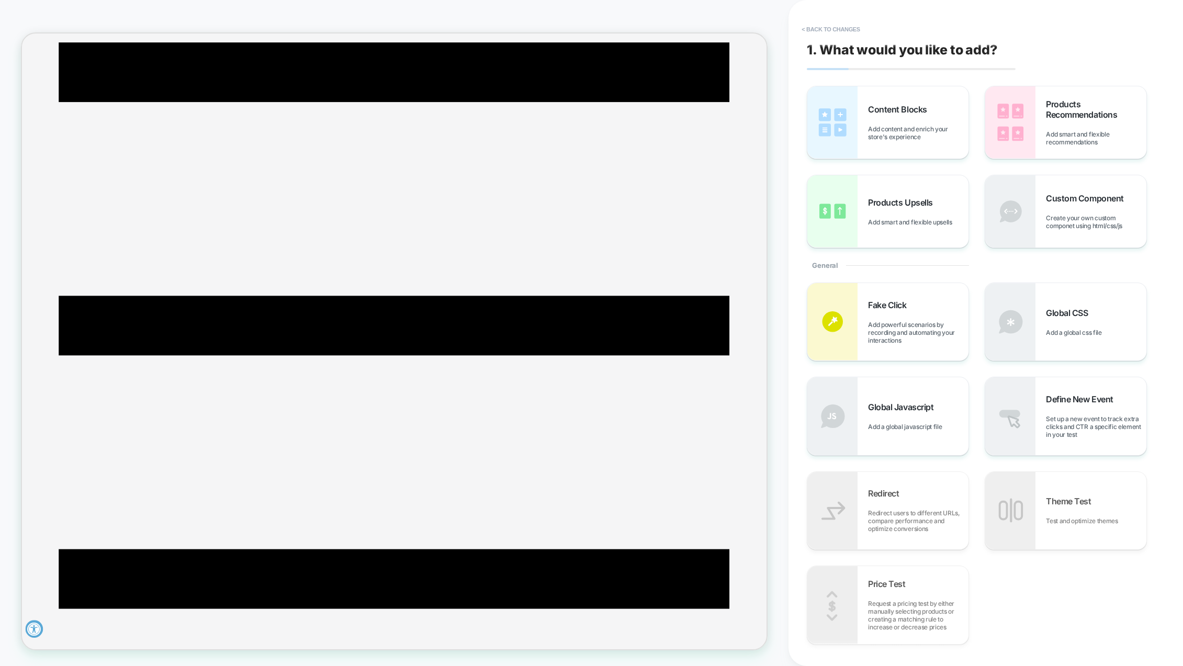
scroll to position [68, 0]
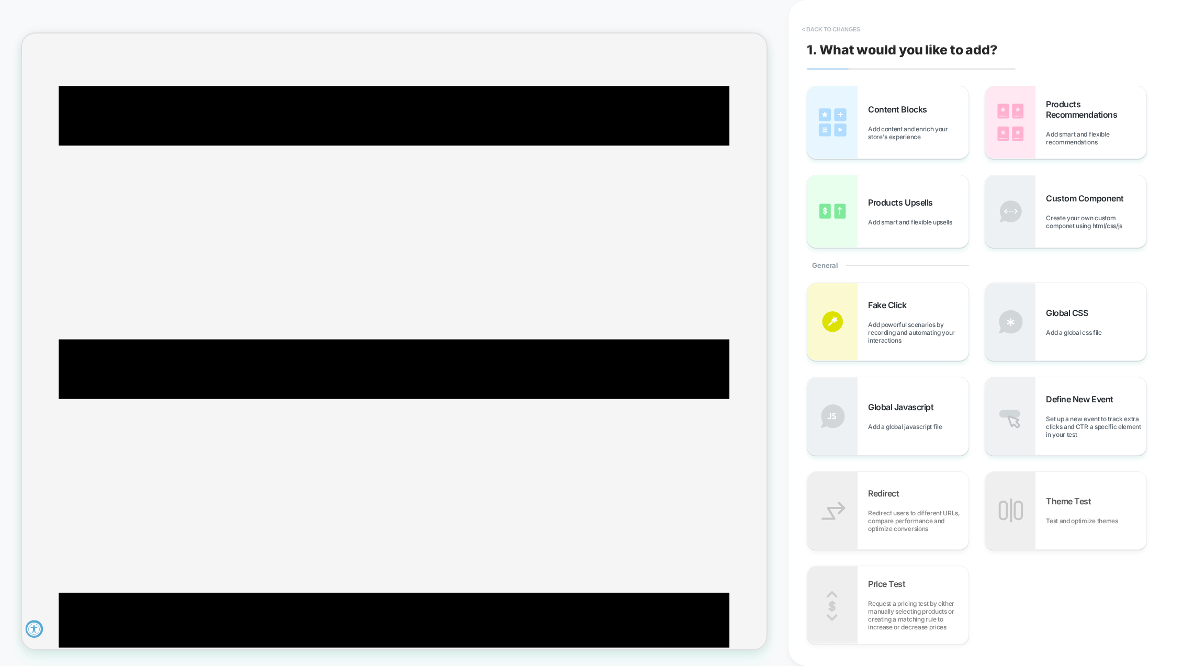
click at [821, 29] on button "< Back to changes" at bounding box center [830, 29] width 69 height 17
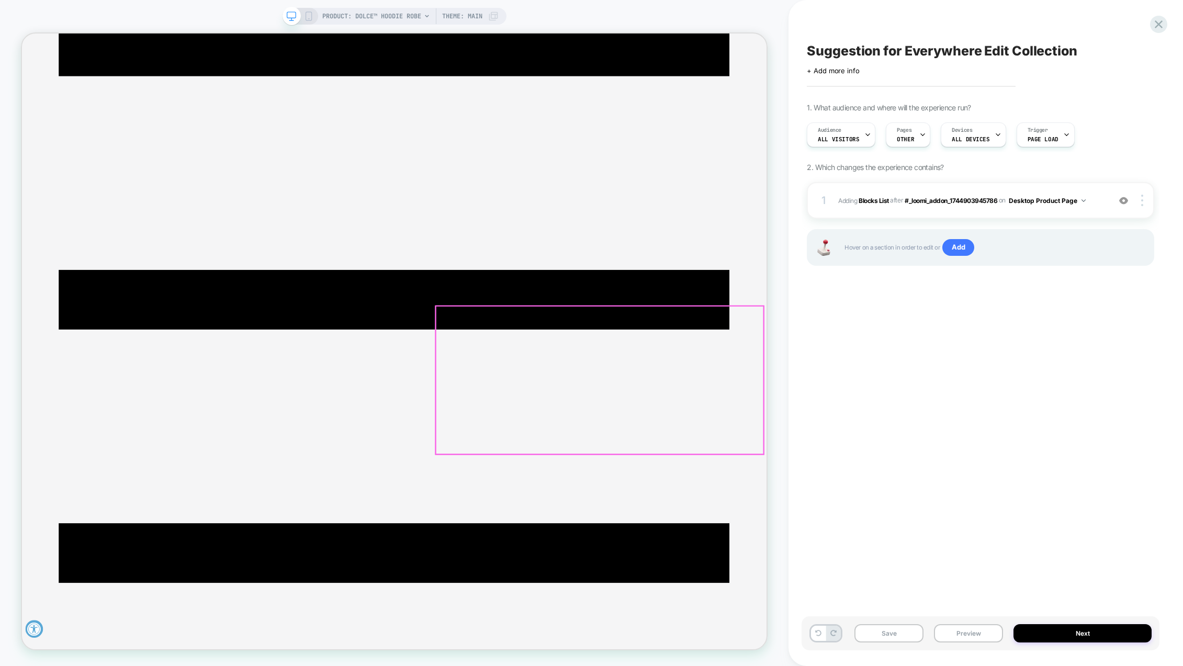
scroll to position [172, 0]
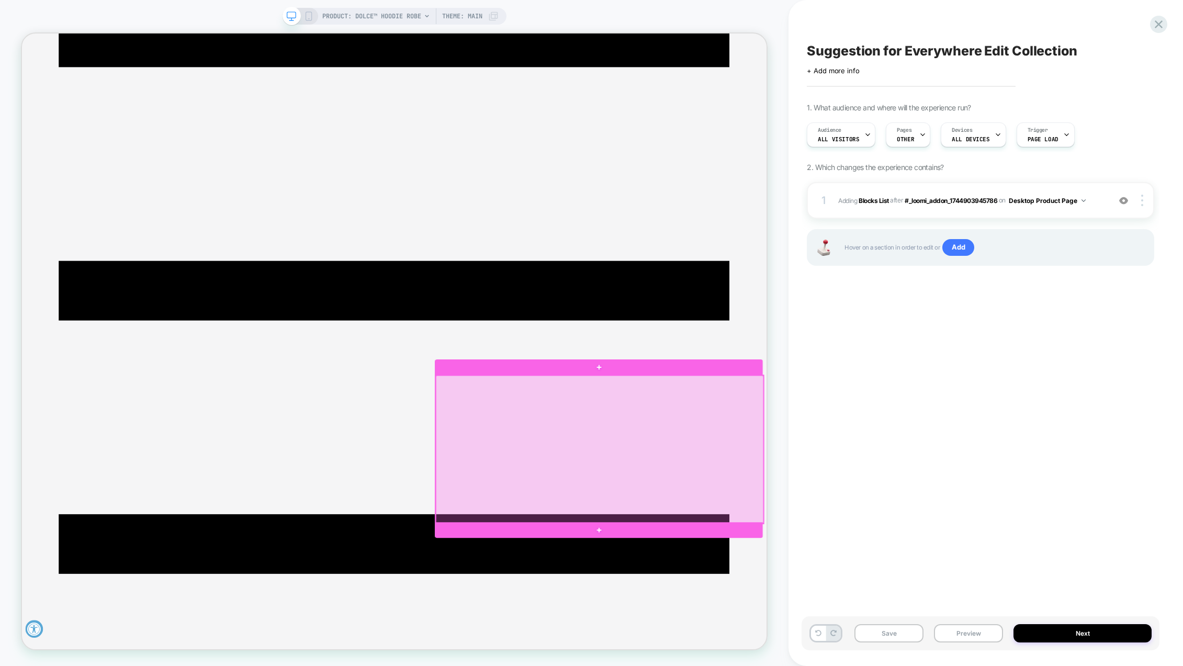
click at [734, 543] on div at bounding box center [792, 588] width 437 height 197
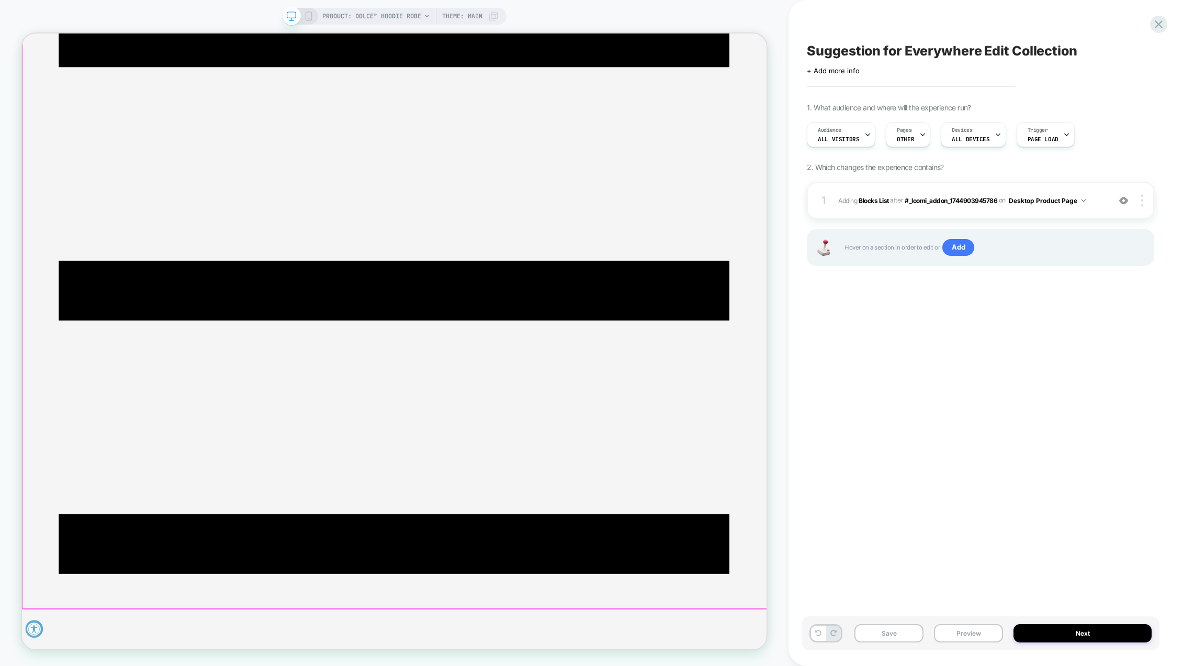
click at [748, 427] on div at bounding box center [520, 393] width 994 height 815
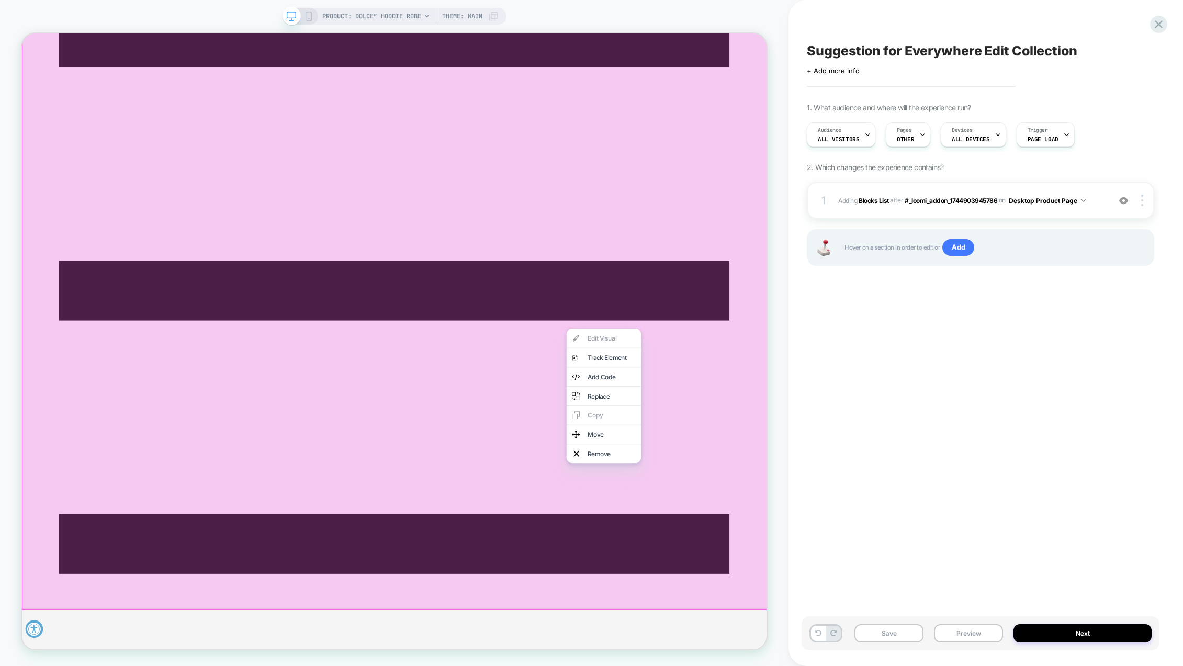
click at [748, 427] on div at bounding box center [797, 427] width 99 height 1
click at [711, 426] on div at bounding box center [519, 394] width 997 height 818
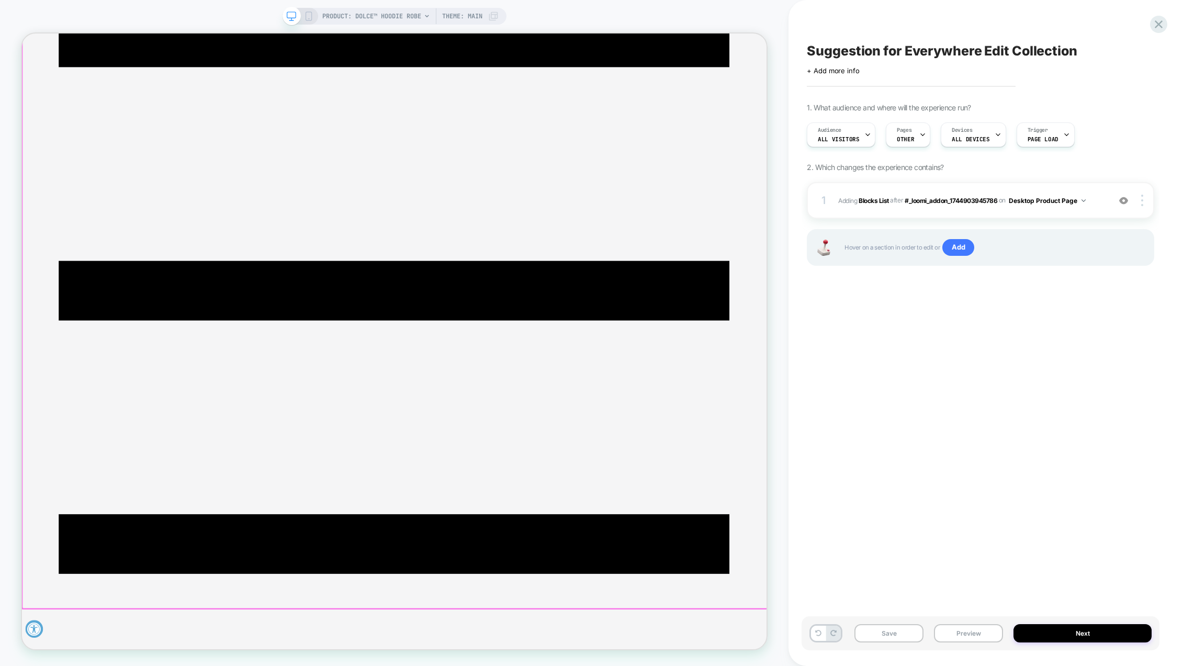
click at [711, 426] on div at bounding box center [520, 393] width 994 height 815
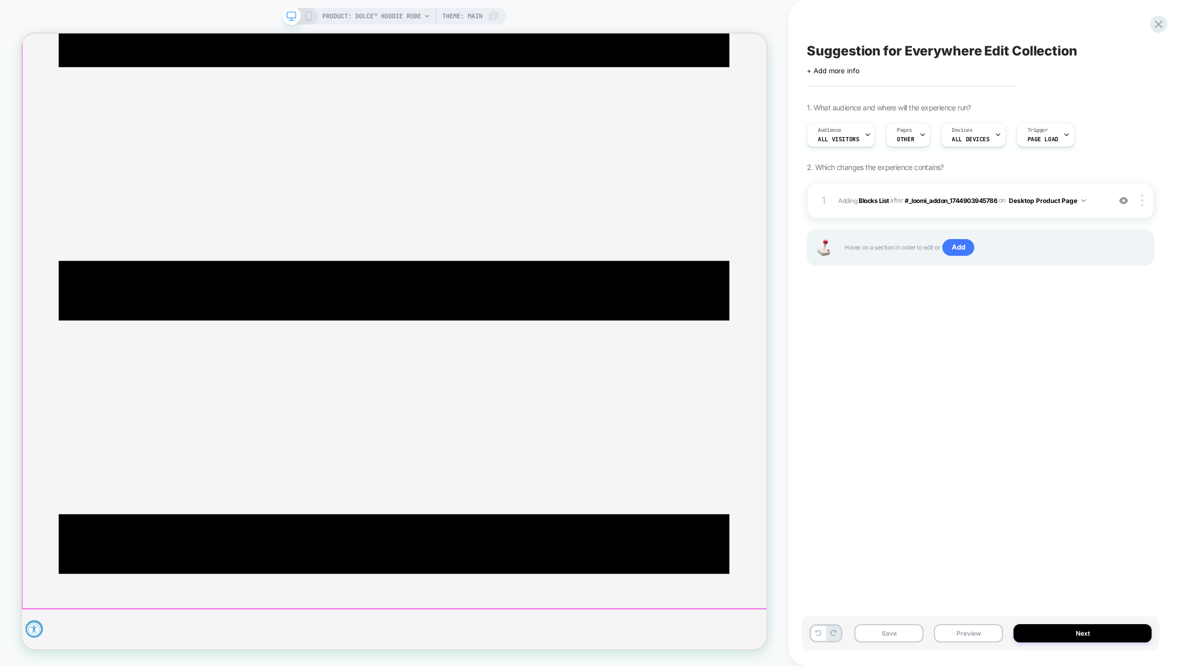
click at [722, 535] on div at bounding box center [520, 393] width 994 height 815
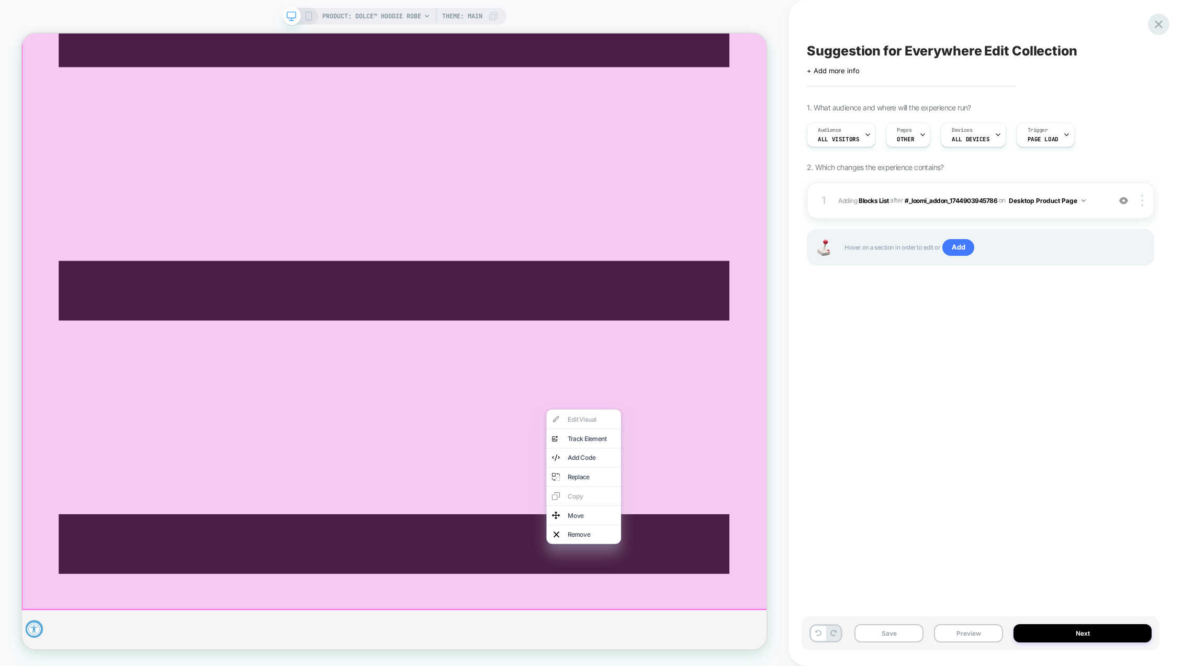
click at [1156, 25] on icon at bounding box center [1159, 24] width 14 height 14
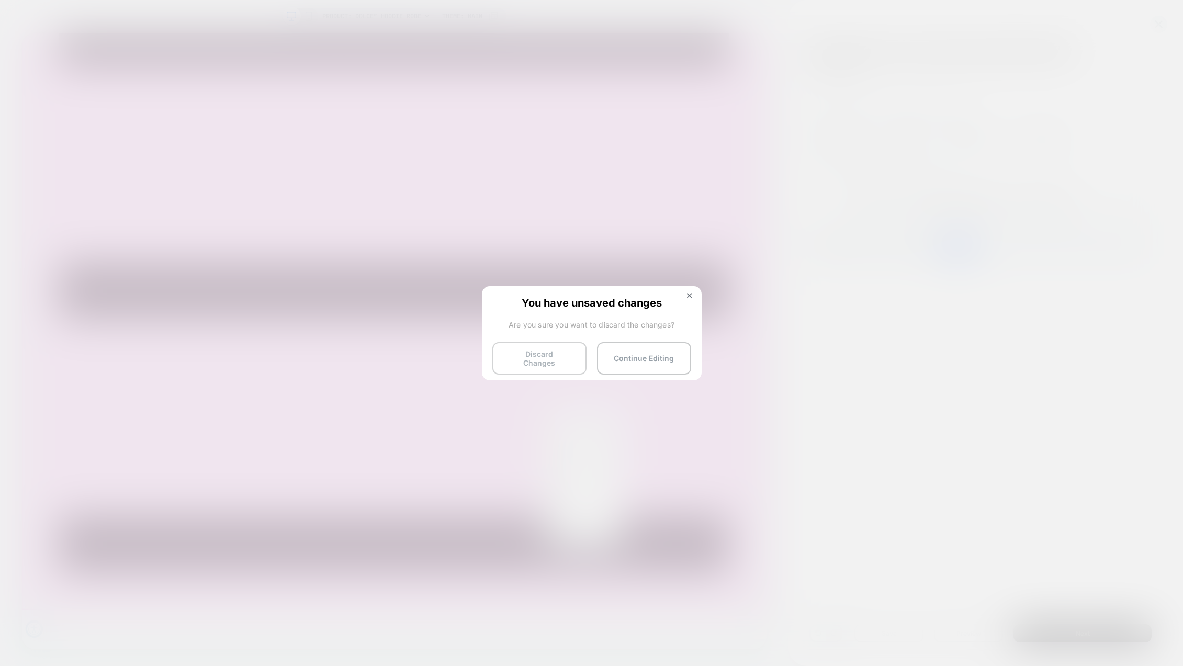
click at [562, 362] on button "Discard Changes" at bounding box center [539, 358] width 94 height 32
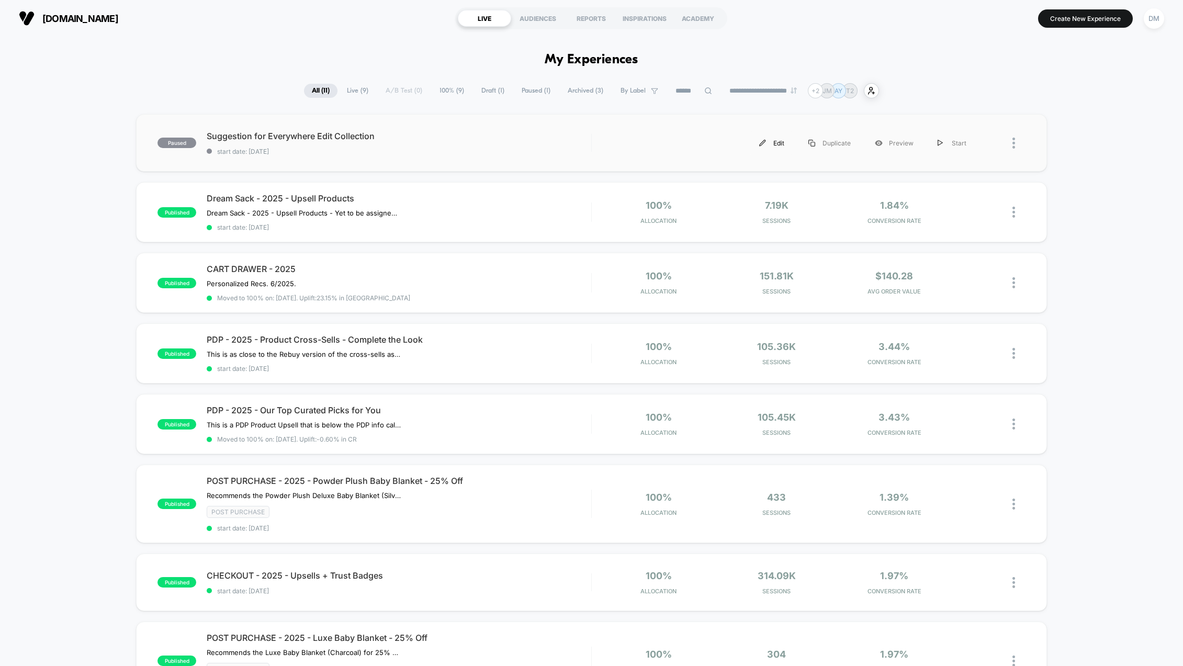
click at [781, 143] on div "Edit" at bounding box center [771, 143] width 49 height 24
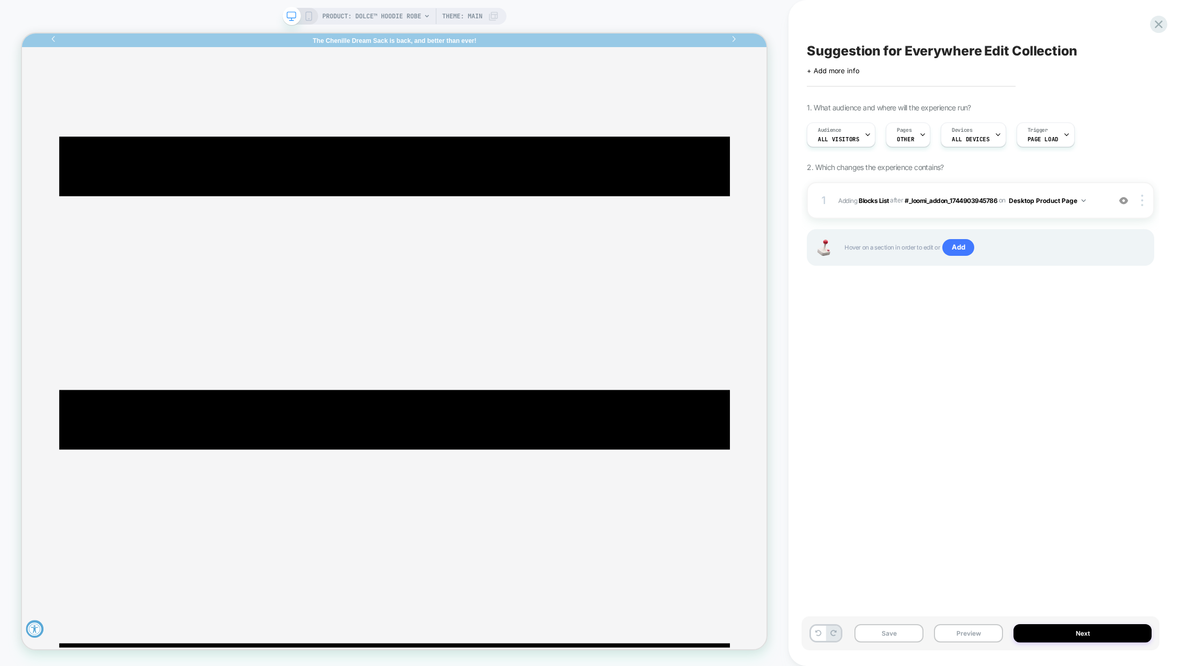
click at [807, 51] on span "Suggestion for Everywhere Edit Collection" at bounding box center [942, 51] width 271 height 16
click at [812, 49] on textarea "**********" at bounding box center [963, 51] width 313 height 16
click at [806, 49] on div "**********" at bounding box center [981, 332] width 358 height 645
drag, startPoint x: 907, startPoint y: 53, endPoint x: 808, endPoint y: 59, distance: 99.6
click at [808, 59] on div "**********" at bounding box center [980, 58] width 347 height 33
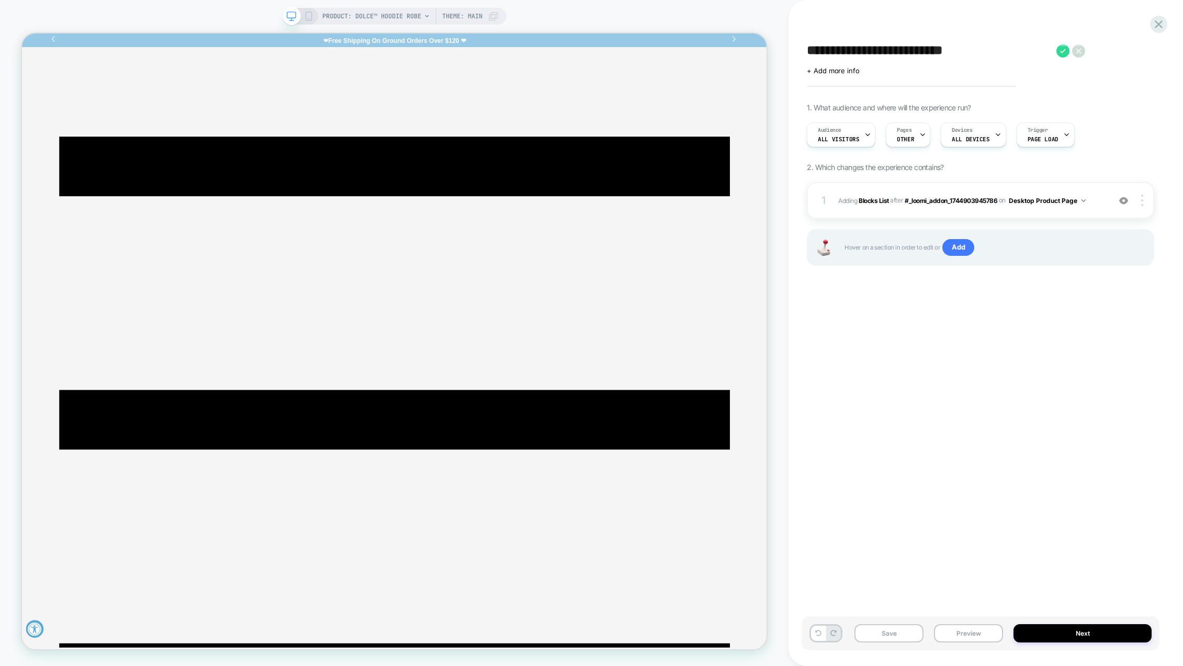
click at [1011, 53] on textarea "**********" at bounding box center [929, 51] width 244 height 16
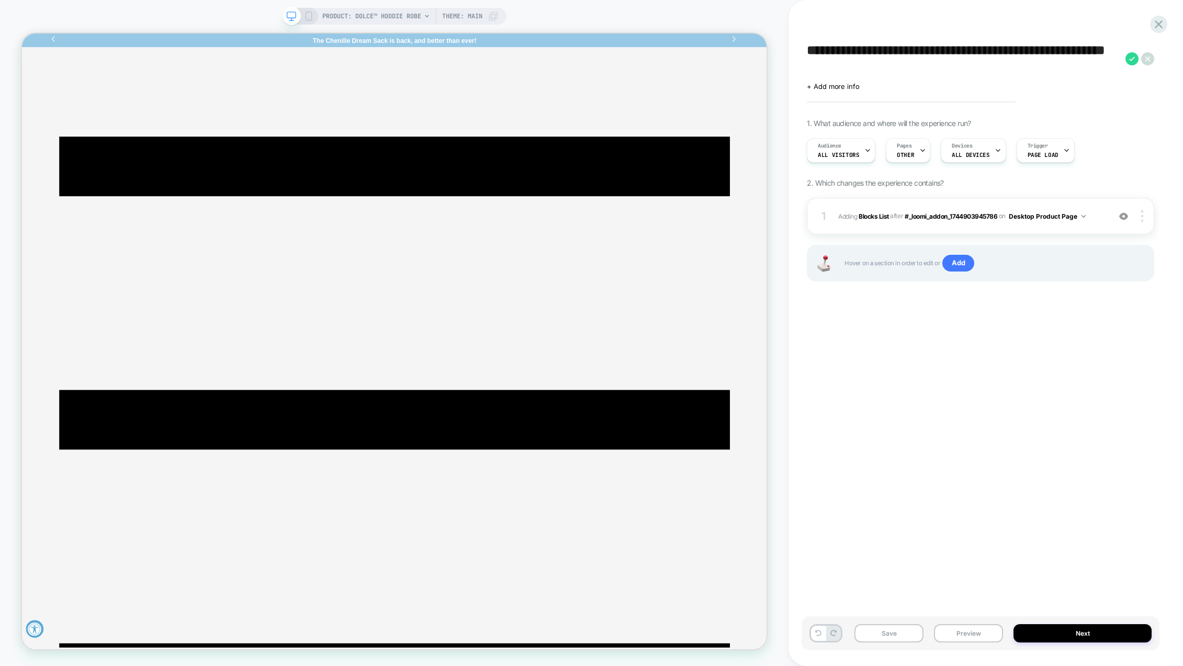
click at [985, 50] on textarea "**********" at bounding box center [963, 58] width 313 height 31
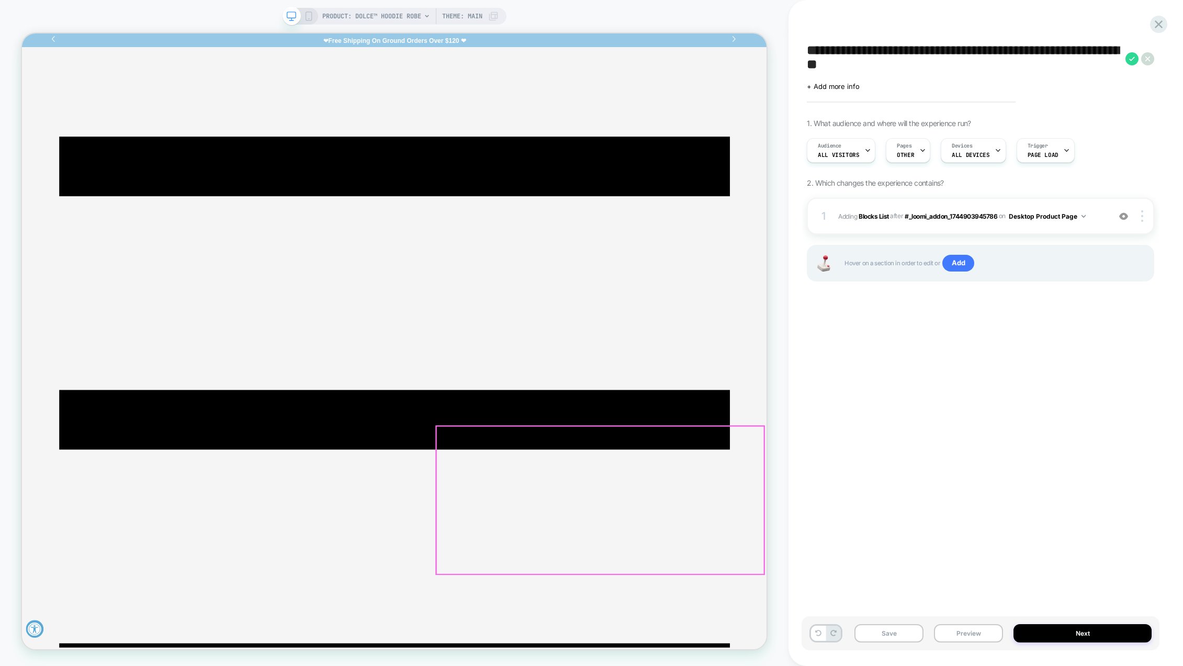
type textarea "**********"
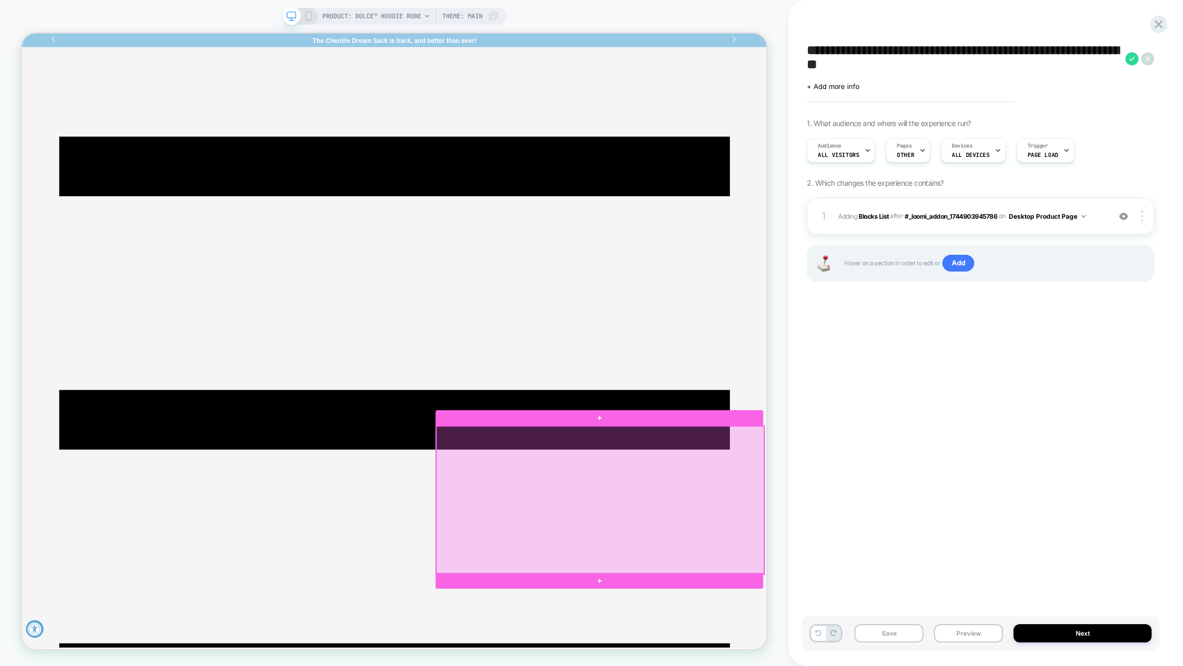
drag, startPoint x: 768, startPoint y: 618, endPoint x: 757, endPoint y: 621, distance: 11.8
click at [757, 621] on div at bounding box center [793, 655] width 437 height 197
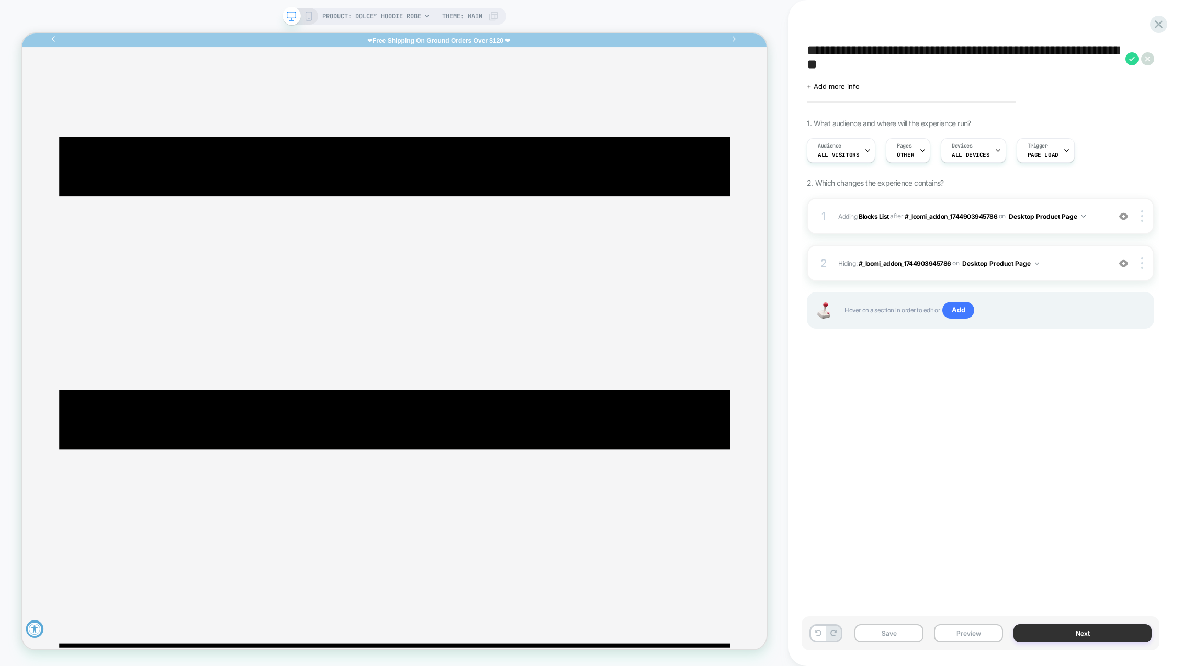
click at [1109, 635] on button "Next" at bounding box center [1083, 633] width 138 height 18
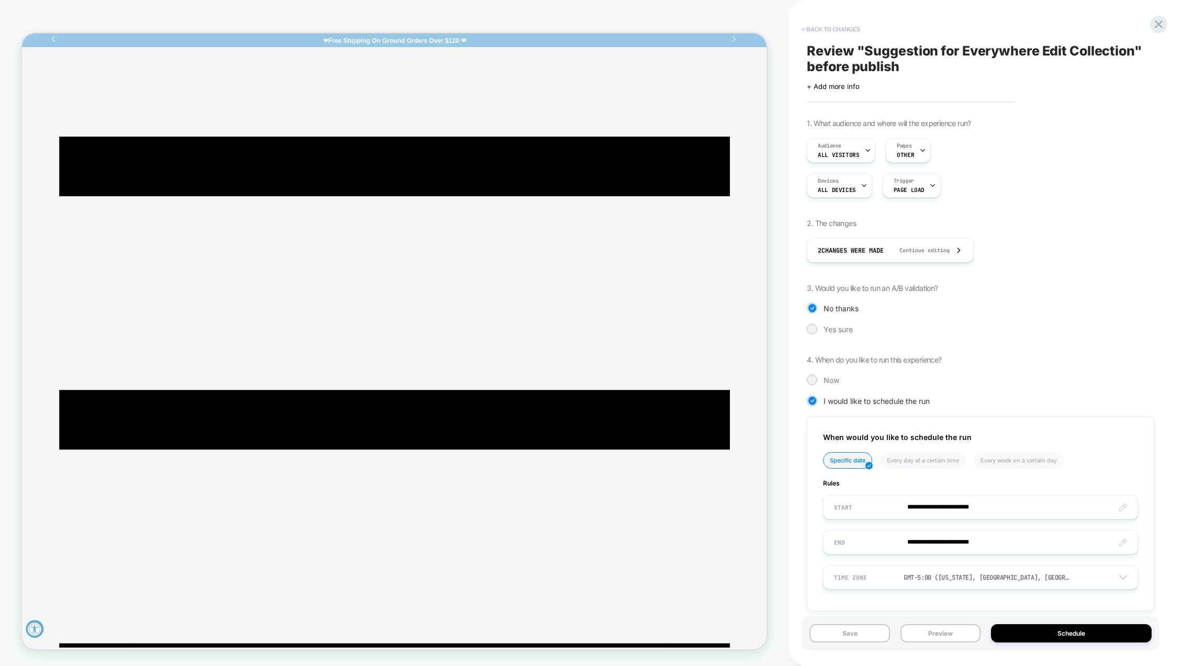
click at [806, 31] on button "< Back to changes" at bounding box center [830, 29] width 69 height 17
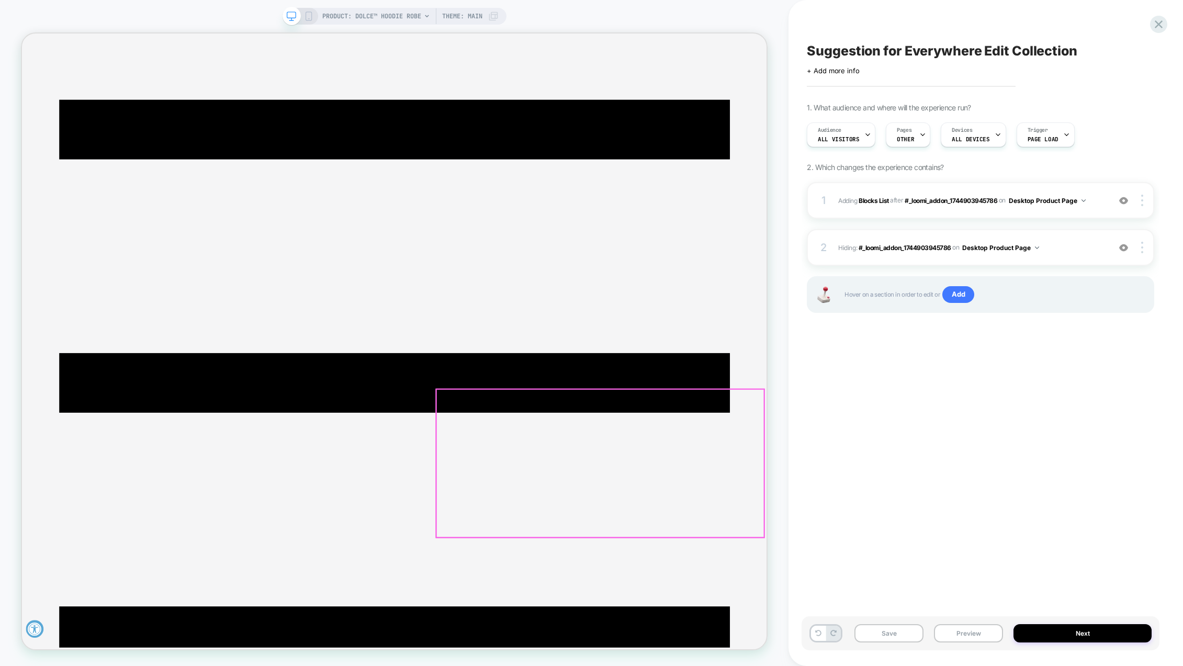
scroll to position [105, 0]
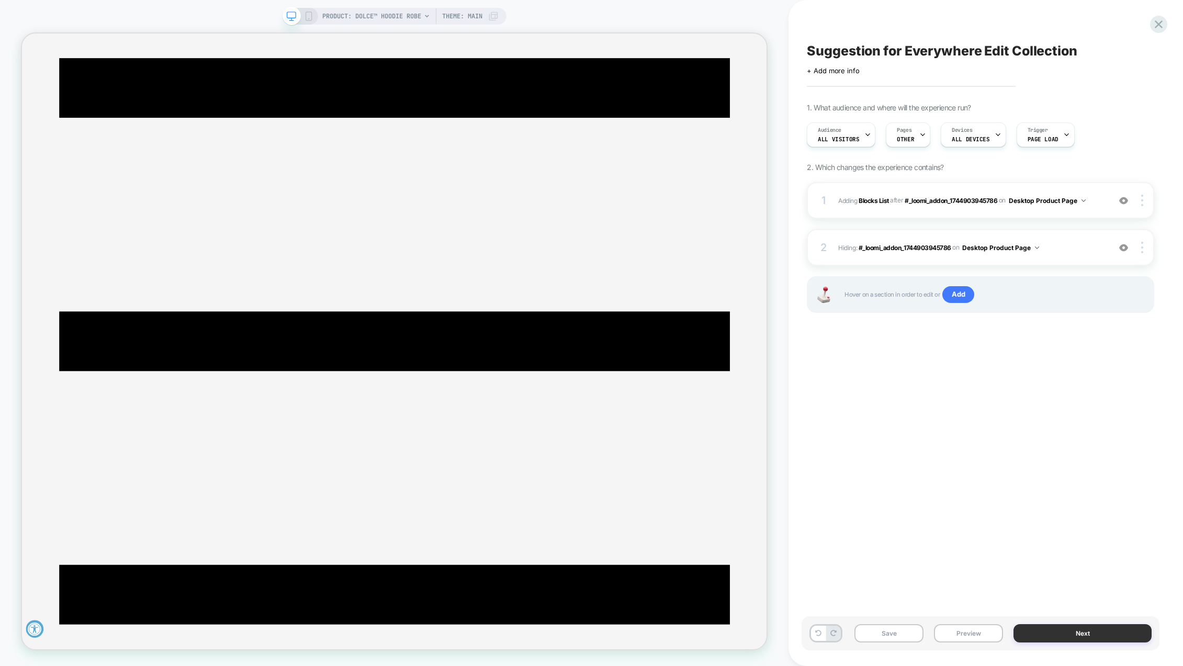
click at [1078, 627] on button "Next" at bounding box center [1083, 633] width 138 height 18
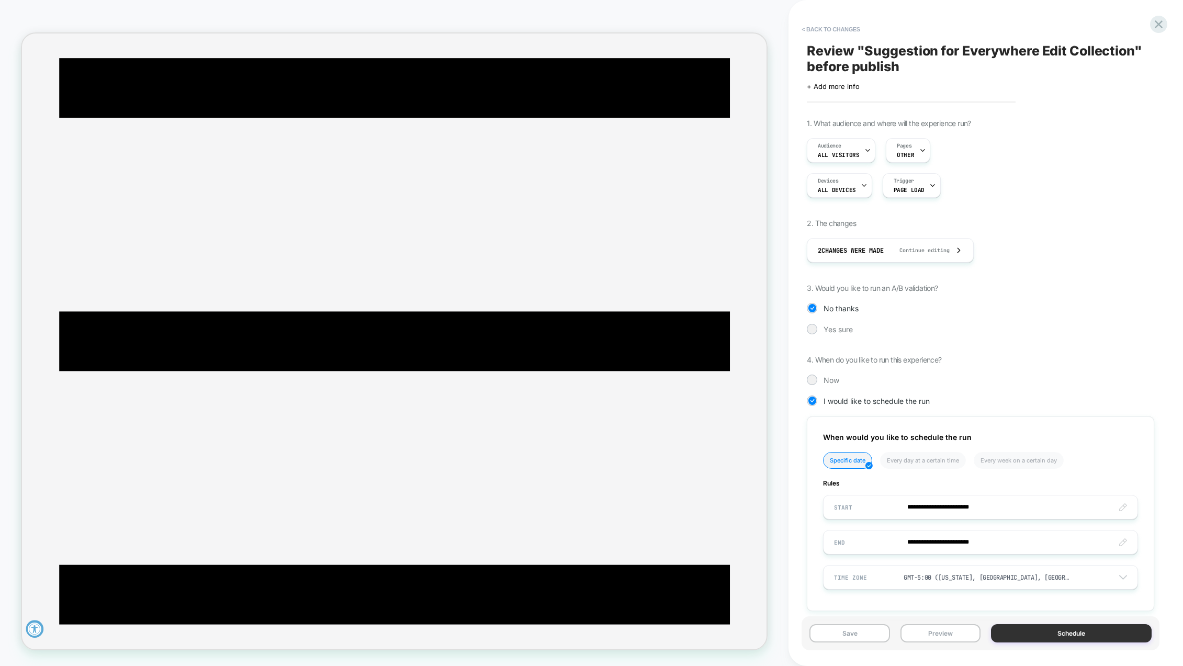
click at [1057, 631] on button "Schedule" at bounding box center [1071, 633] width 161 height 18
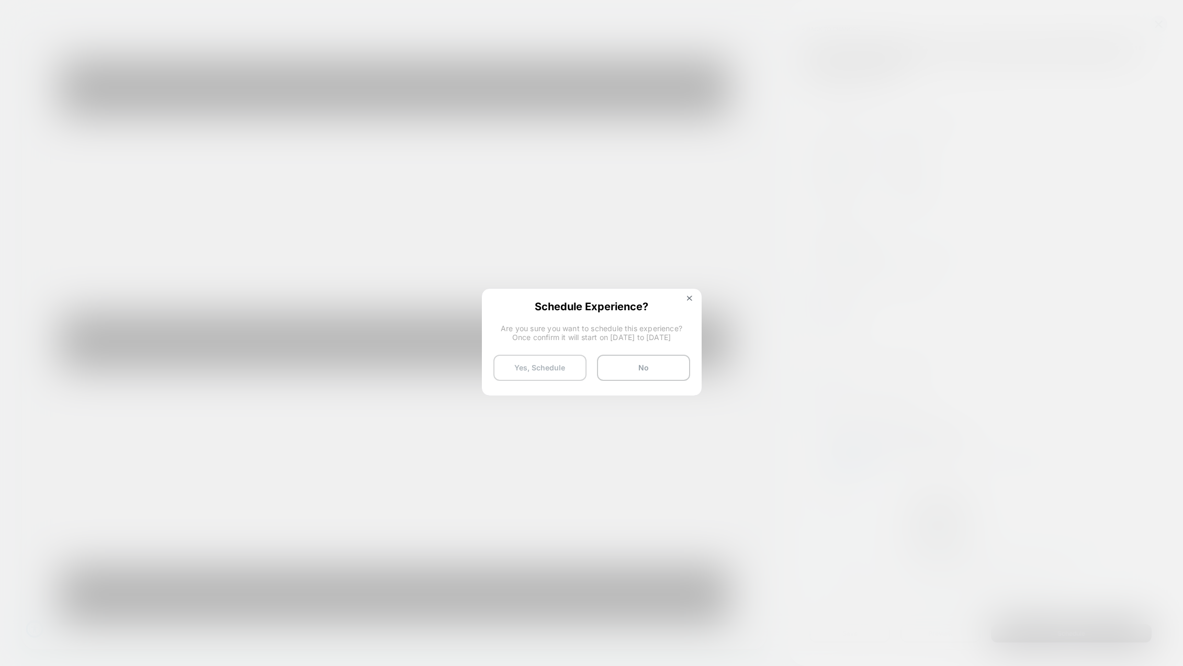
click at [553, 363] on button "Yes, Schedule" at bounding box center [539, 368] width 93 height 26
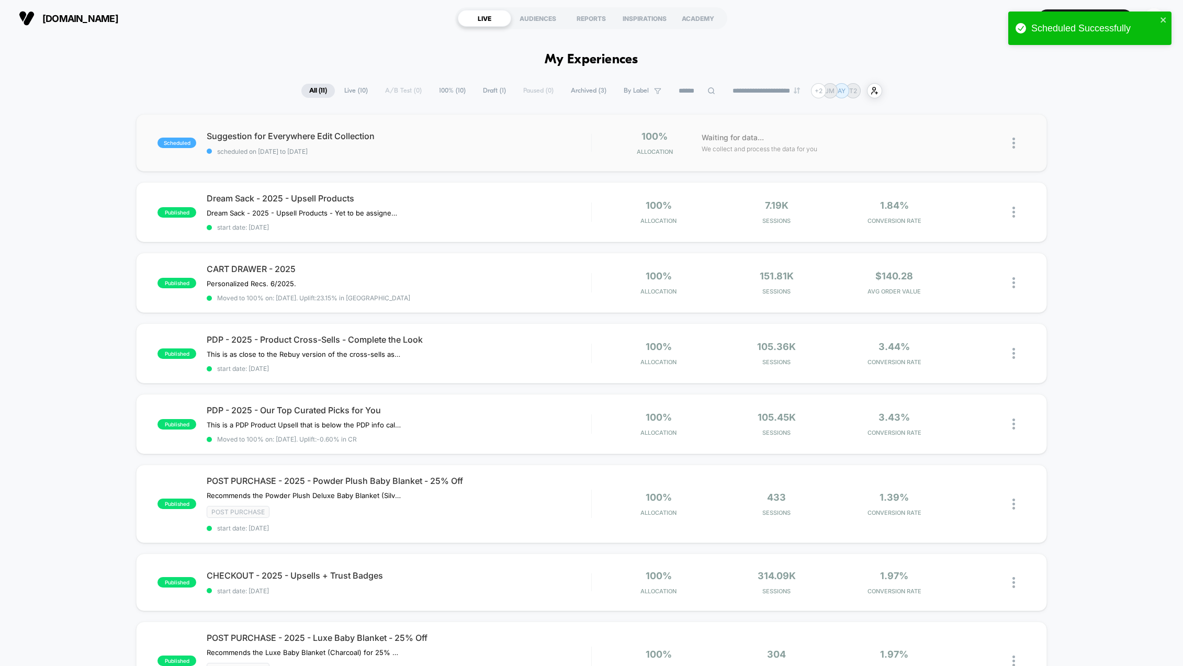
click at [1014, 142] on img at bounding box center [1014, 143] width 3 height 11
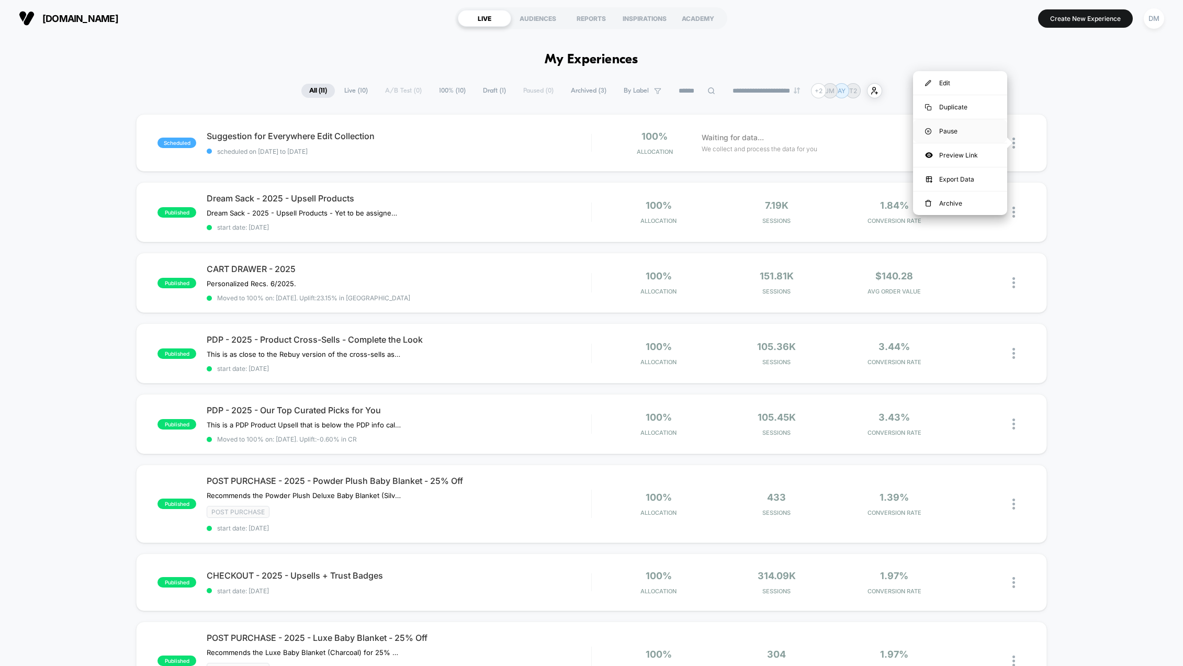
click at [942, 131] on div "Pause" at bounding box center [960, 131] width 94 height 24
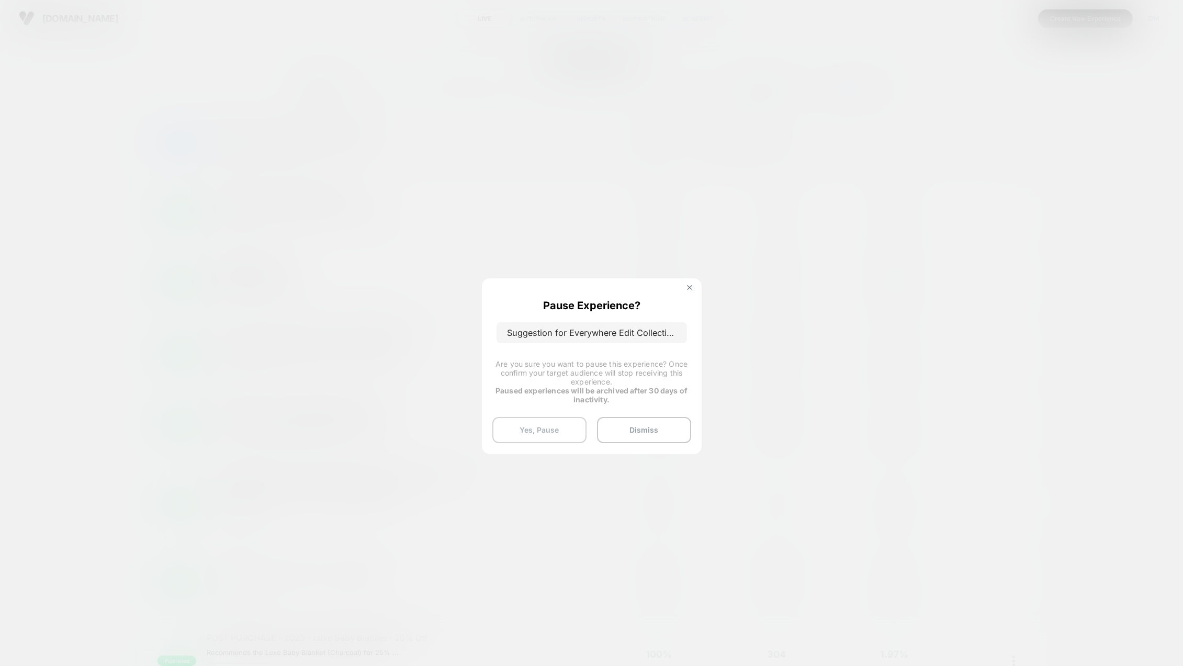
click at [565, 423] on button "Yes, Pause" at bounding box center [539, 430] width 94 height 26
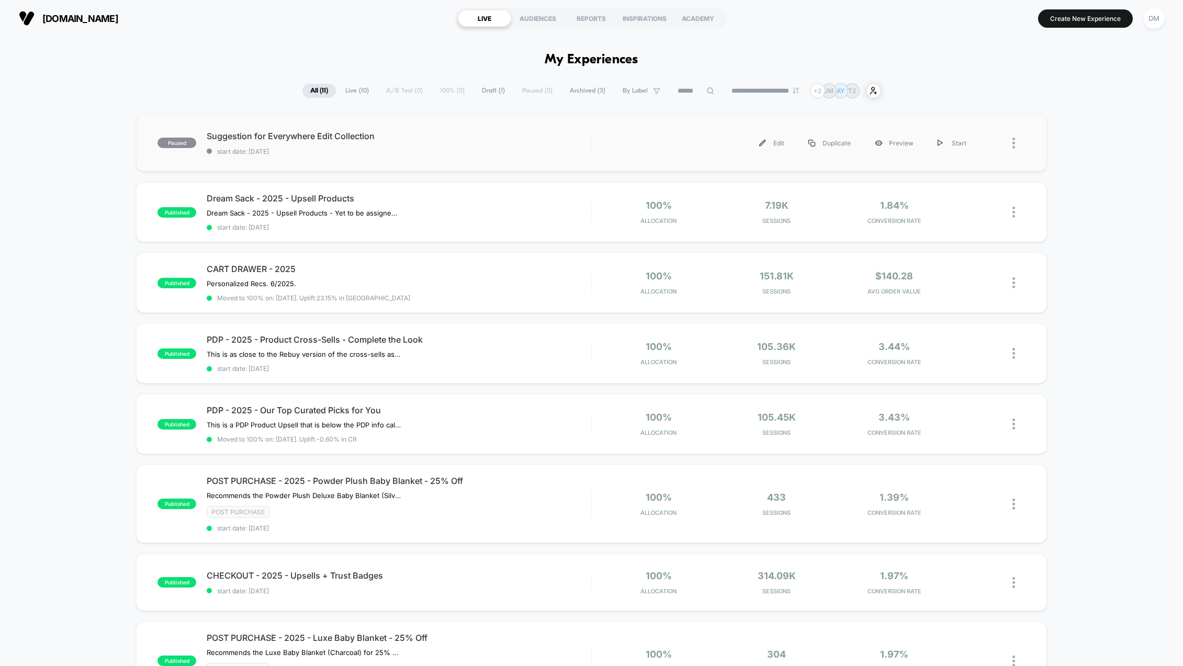
click at [1014, 134] on div at bounding box center [1019, 143] width 13 height 24
click at [954, 82] on div "Edit" at bounding box center [960, 83] width 94 height 24
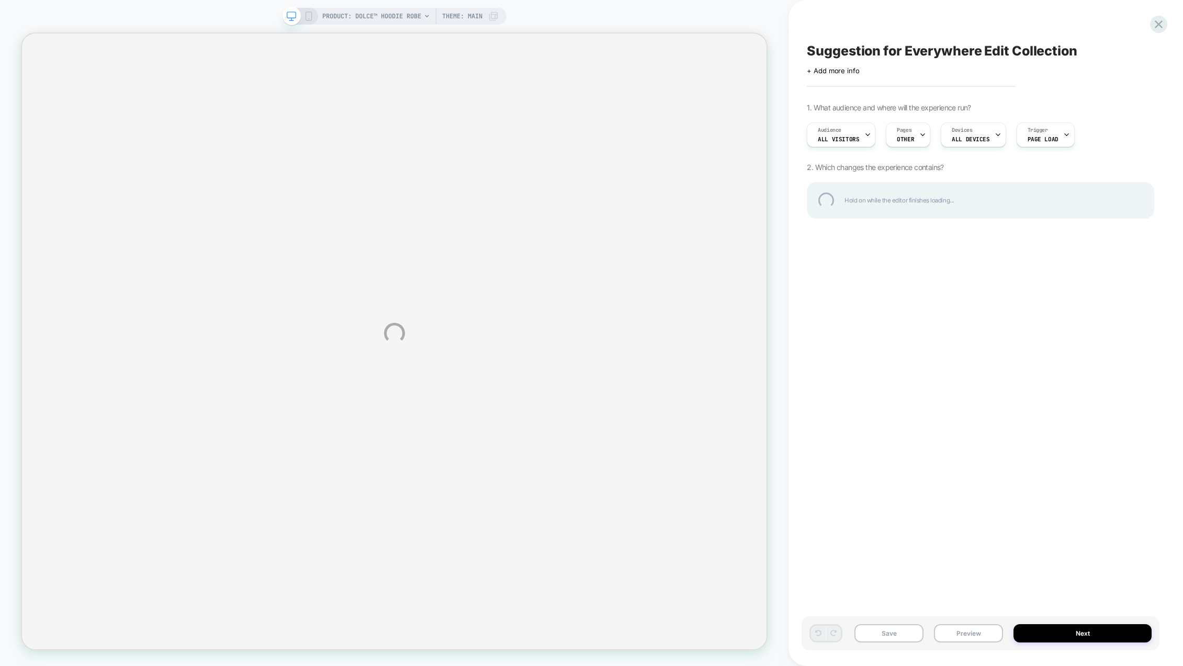
click at [1067, 54] on div "Suggestion for Everywhere Edit Collection" at bounding box center [980, 51] width 347 height 16
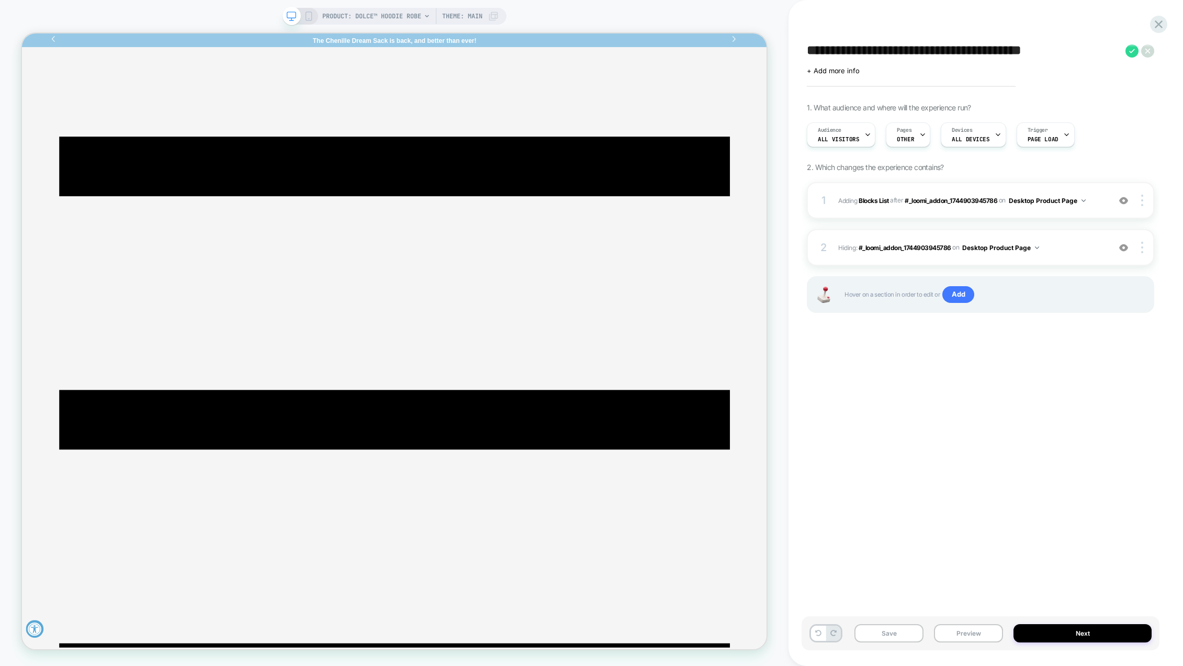
drag, startPoint x: 907, startPoint y: 47, endPoint x: 795, endPoint y: 53, distance: 112.7
click at [795, 53] on div "**********" at bounding box center [986, 333] width 395 height 666
click at [987, 49] on textarea "**********" at bounding box center [929, 51] width 244 height 16
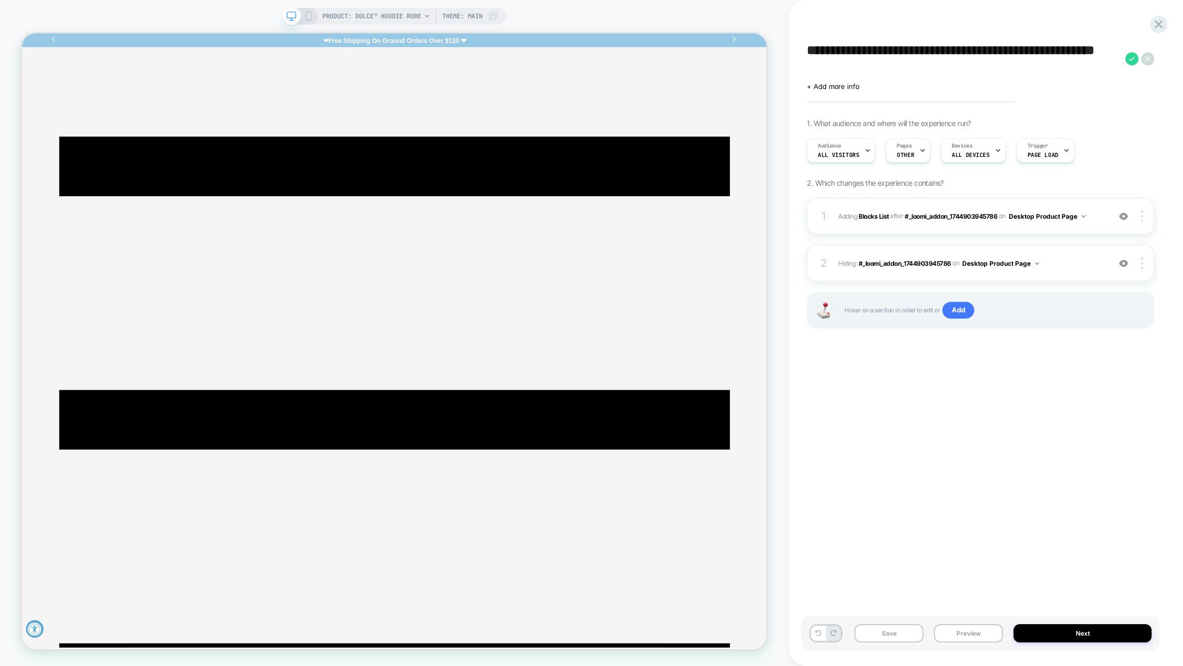
click at [978, 49] on textarea "**********" at bounding box center [963, 58] width 313 height 31
click at [984, 50] on textarea "**********" at bounding box center [963, 58] width 313 height 31
type textarea "**********"
click at [1133, 62] on icon at bounding box center [1132, 58] width 13 height 13
click at [1139, 132] on button "Yes" at bounding box center [1141, 128] width 52 height 16
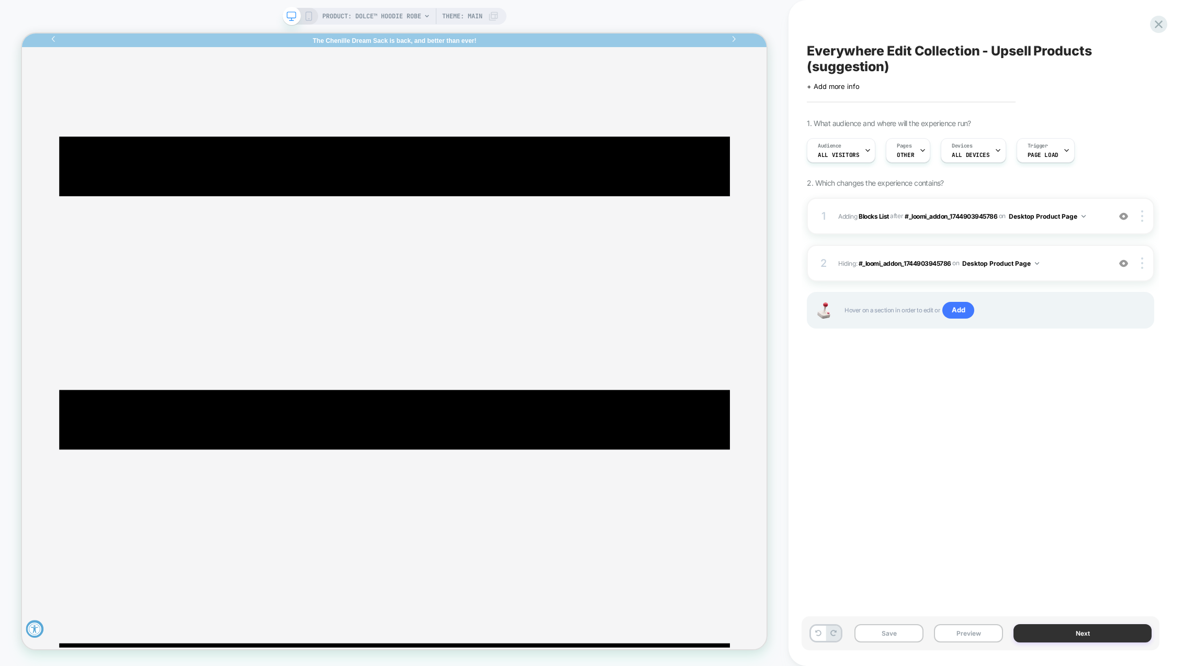
click at [1087, 639] on button "Next" at bounding box center [1083, 633] width 138 height 18
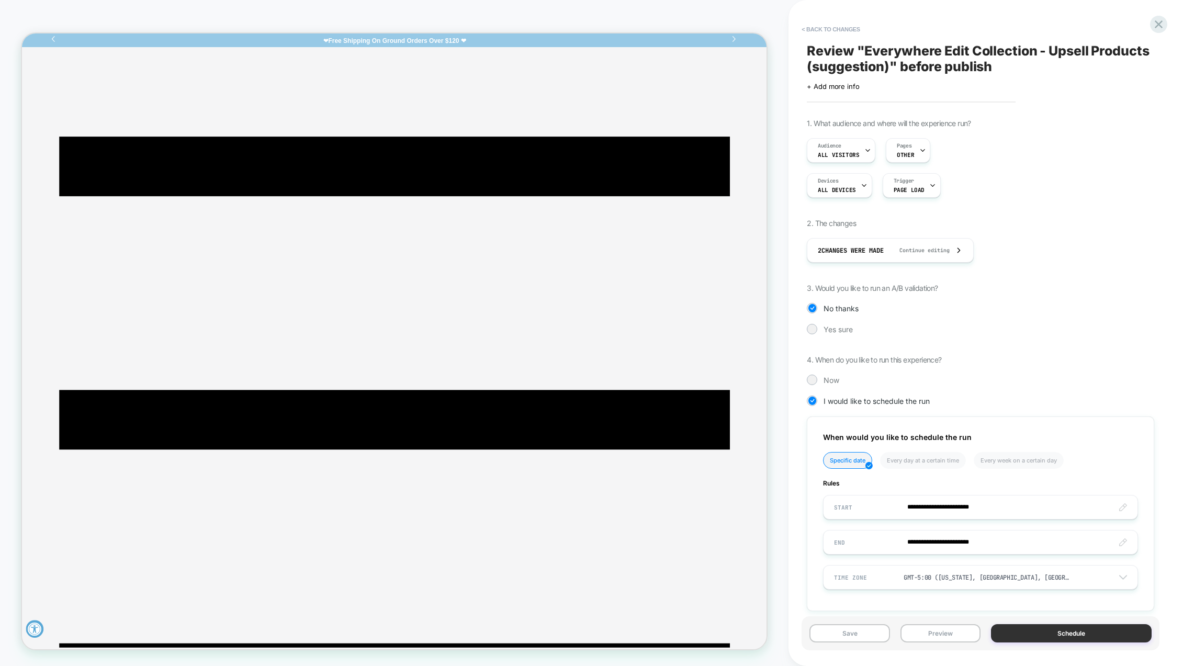
click at [1057, 636] on button "Schedule" at bounding box center [1071, 633] width 161 height 18
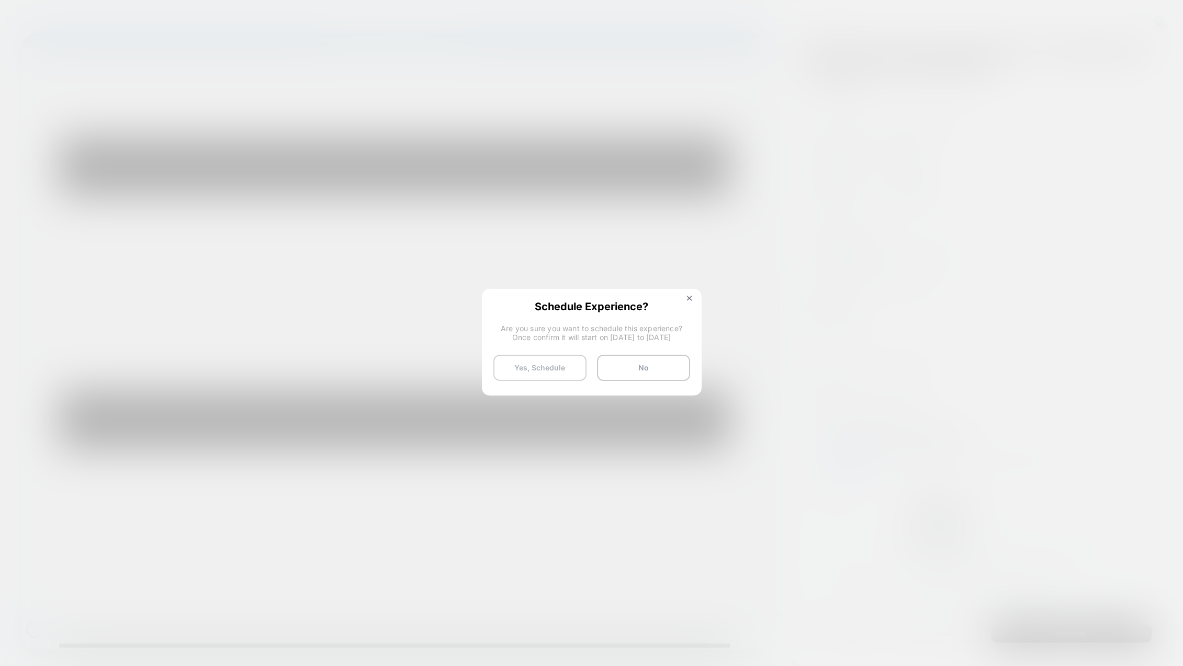
click at [535, 369] on button "Yes, Schedule" at bounding box center [539, 368] width 93 height 26
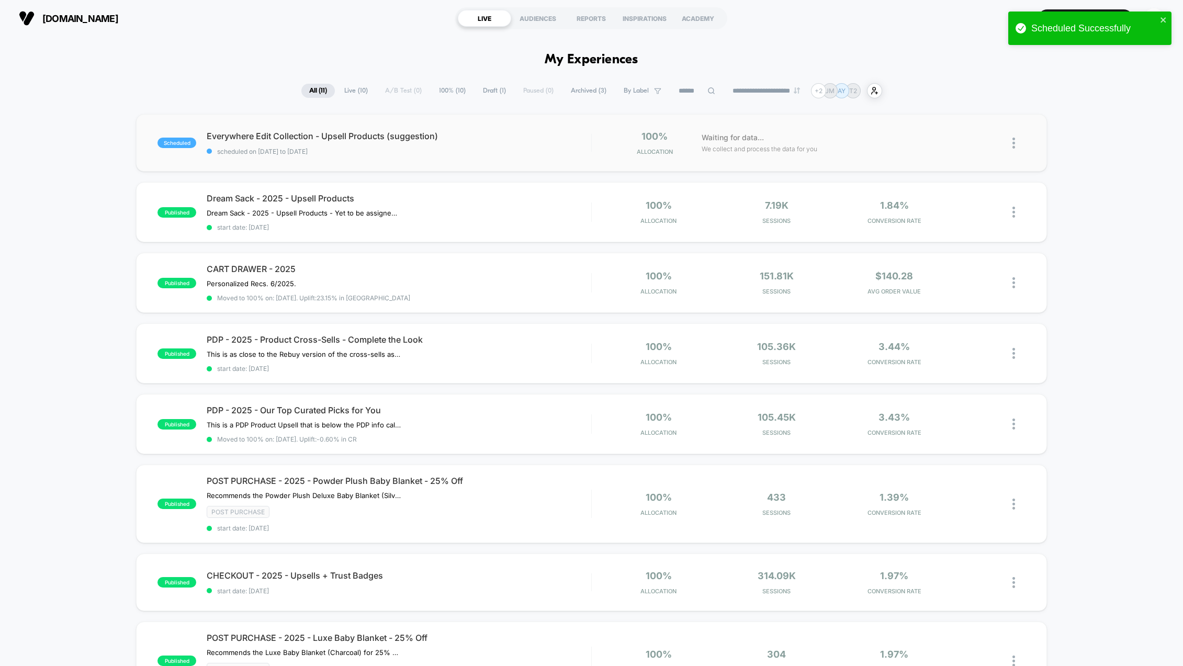
click at [1013, 142] on img at bounding box center [1014, 143] width 3 height 11
click at [953, 127] on div "Pause" at bounding box center [960, 131] width 94 height 24
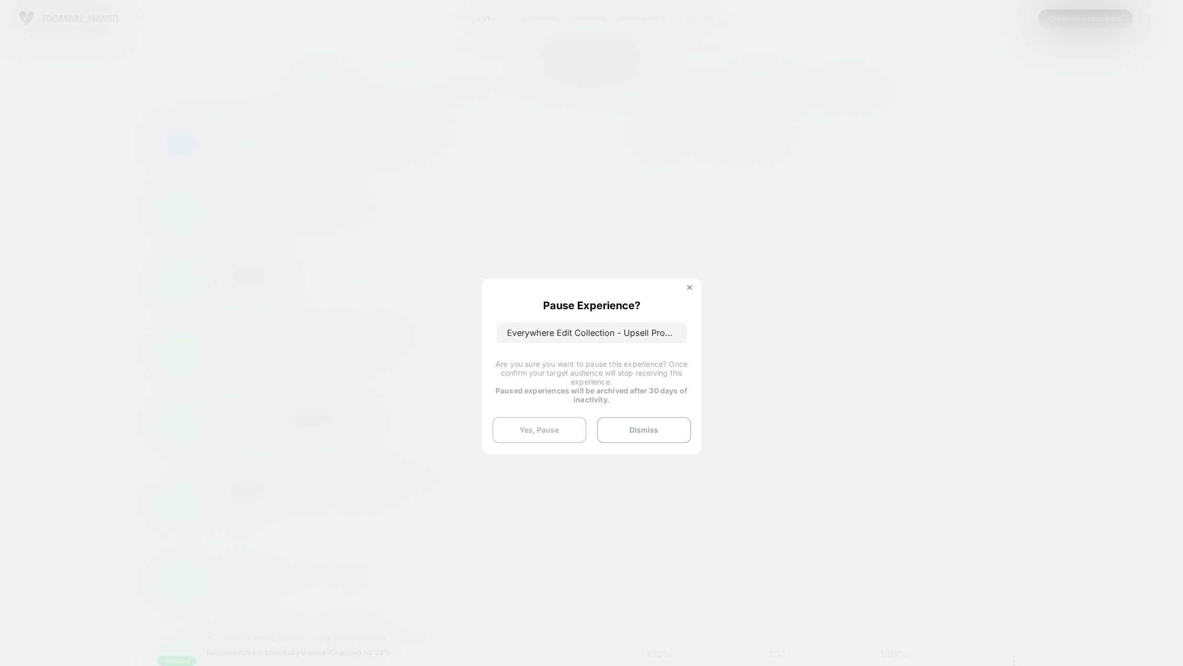
click at [552, 434] on button "Yes, Pause" at bounding box center [539, 430] width 94 height 26
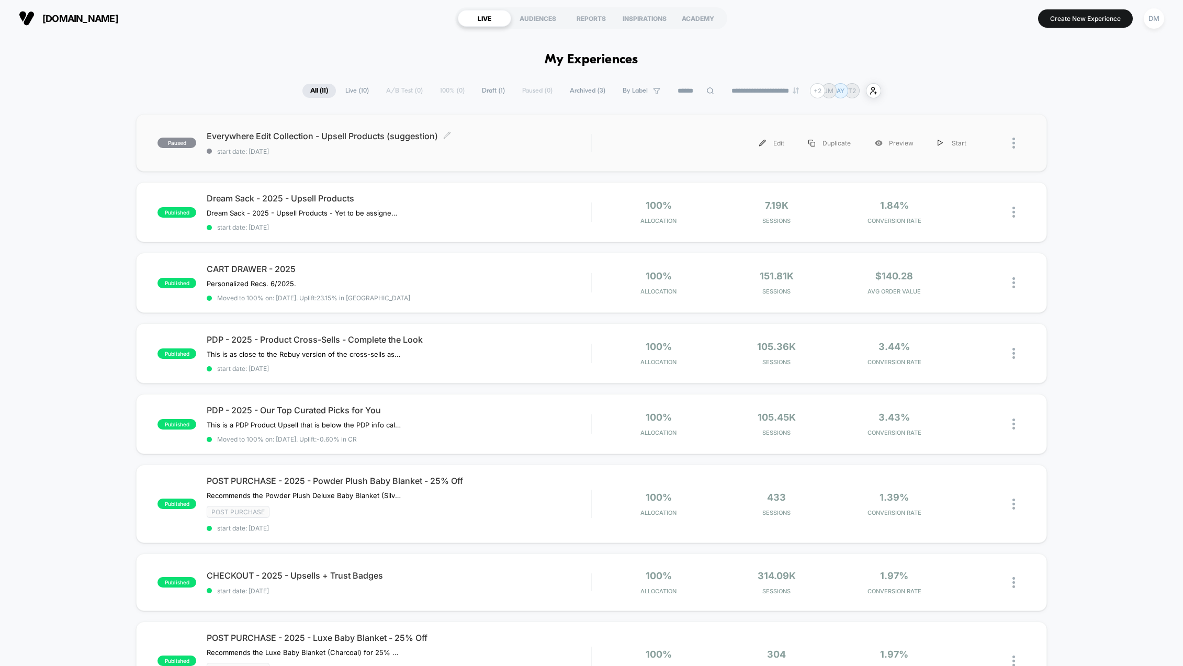
click at [320, 136] on span "Everywhere Edit Collection - Upsell Products (suggestion) Click to edit experie…" at bounding box center [399, 136] width 385 height 10
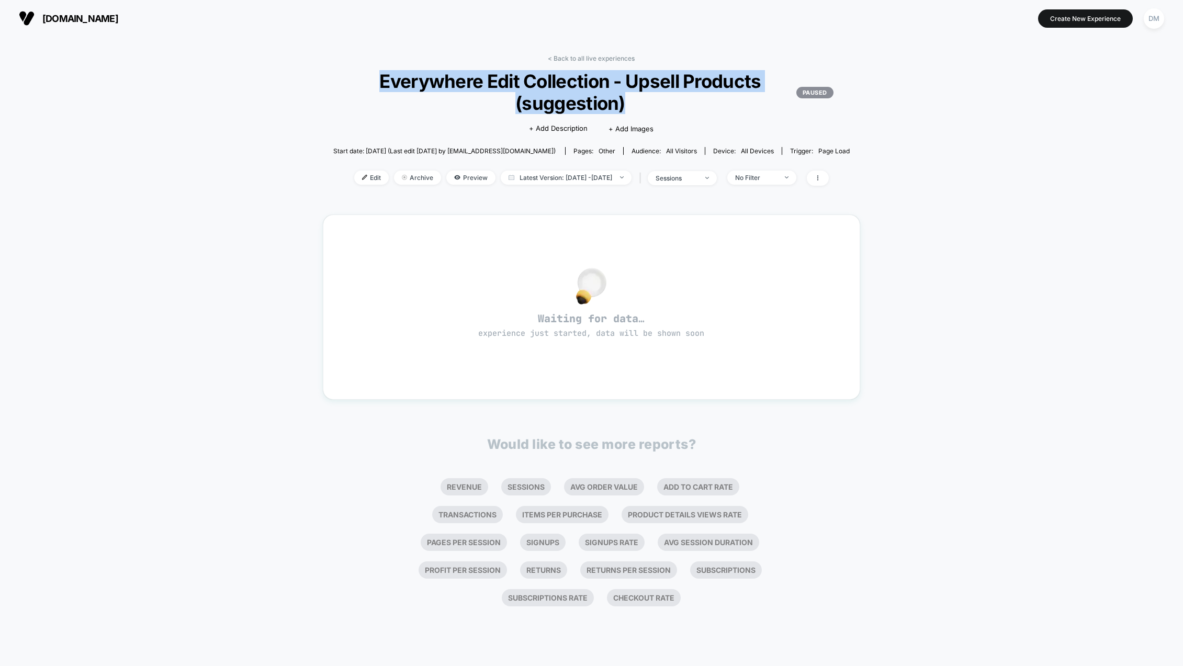
drag, startPoint x: 382, startPoint y: 81, endPoint x: 650, endPoint y: 106, distance: 269.1
click at [650, 106] on span "Everywhere Edit Collection - Upsell Products (suggestion) PAUSED" at bounding box center [592, 92] width 484 height 44
copy span "Everywhere Edit Collection - Upsell Products (suggestion)"
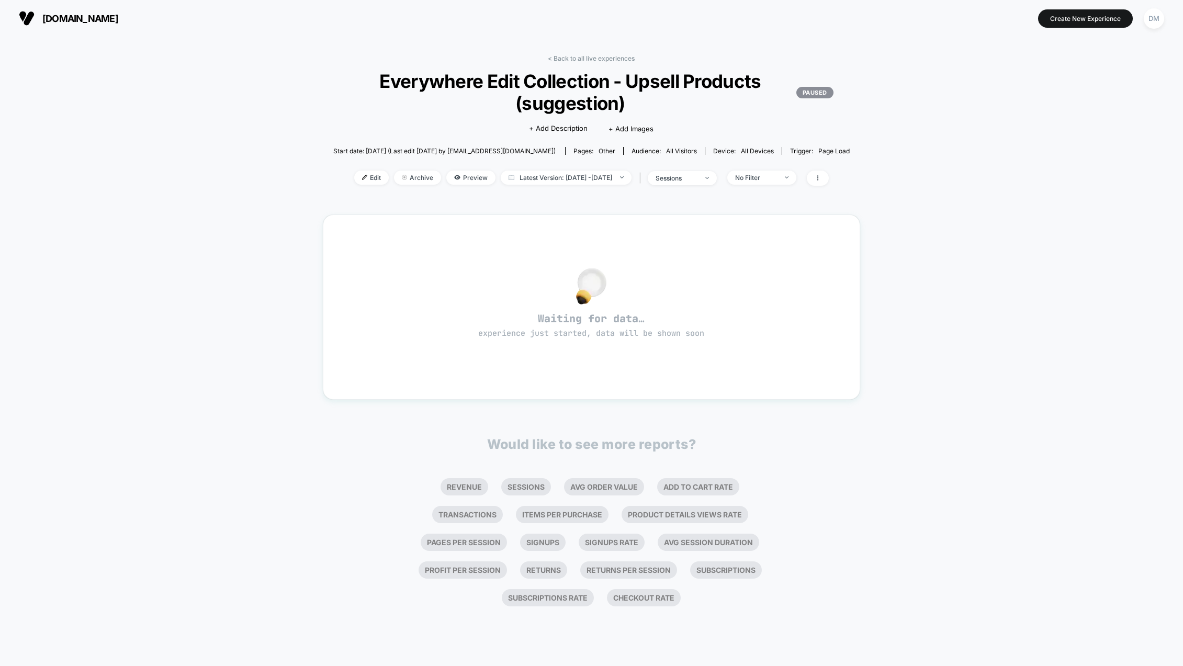
click at [260, 285] on div "< Back to all live experiences Everywhere Edit Collection - Upsell Products (su…" at bounding box center [591, 352] width 1183 height 630
click at [99, 15] on span "[DOMAIN_NAME]" at bounding box center [80, 18] width 76 height 11
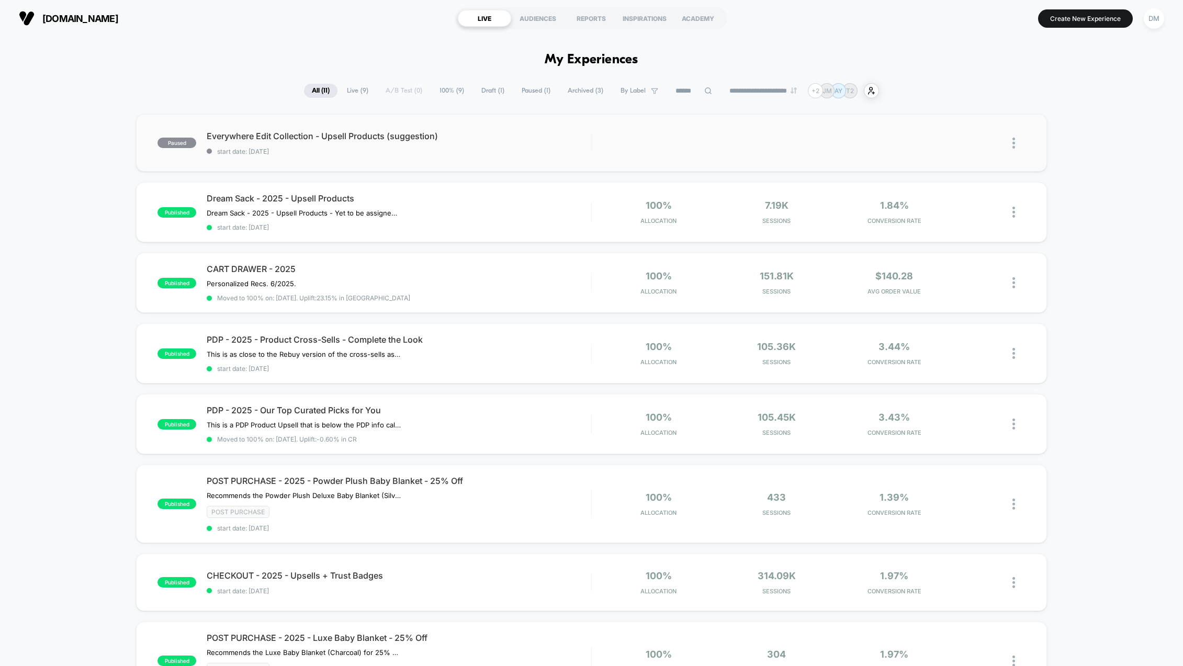
click at [1013, 139] on img at bounding box center [1014, 143] width 3 height 11
click at [1097, 133] on div "paused Everywhere Edit Collection - Upsell Products (suggestion) start date: [D…" at bounding box center [591, 557] width 1183 height 887
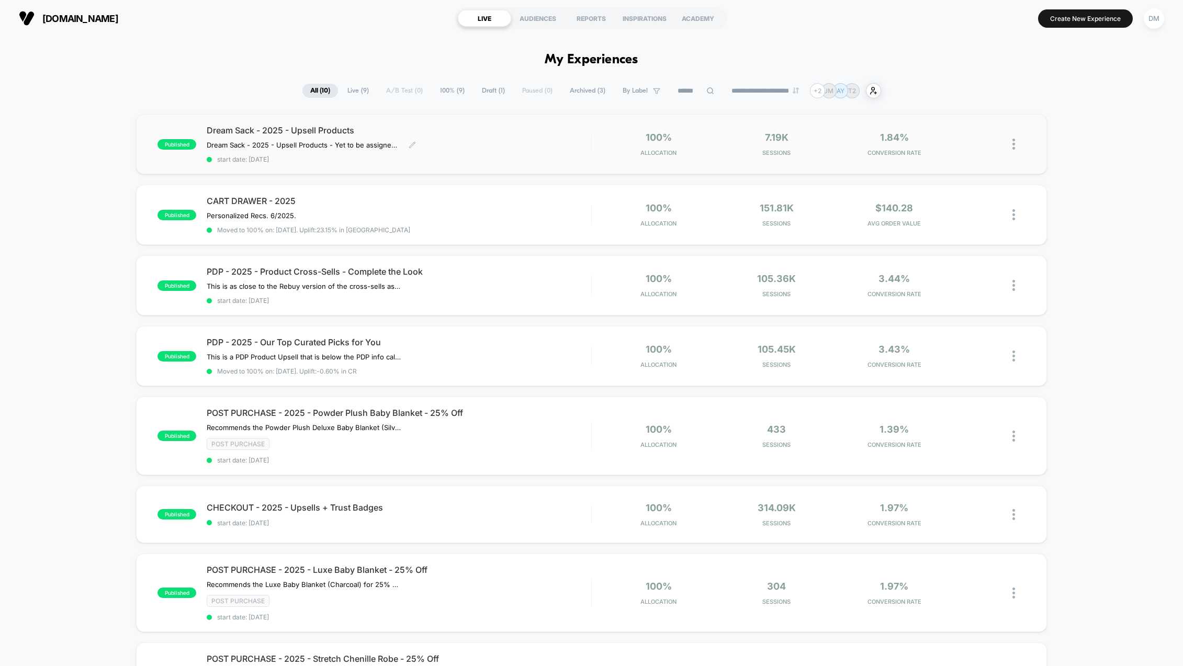
drag, startPoint x: 199, startPoint y: 129, endPoint x: 358, endPoint y: 123, distance: 158.7
click at [341, 123] on div "published Dream Sack - 2025 - Upsell Products ﻿Dream Sack - 2025 - Upsell Produ…" at bounding box center [591, 144] width 911 height 60
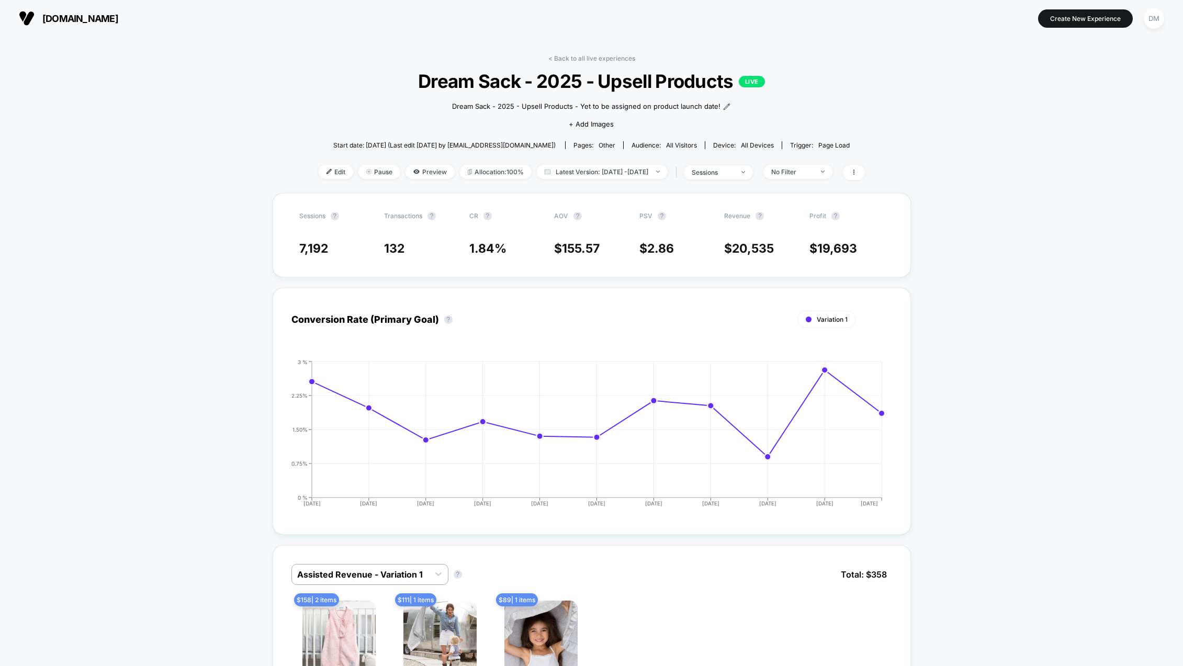
click at [455, 78] on span "Dream Sack - 2025 - Upsell Products LIVE" at bounding box center [592, 81] width 492 height 22
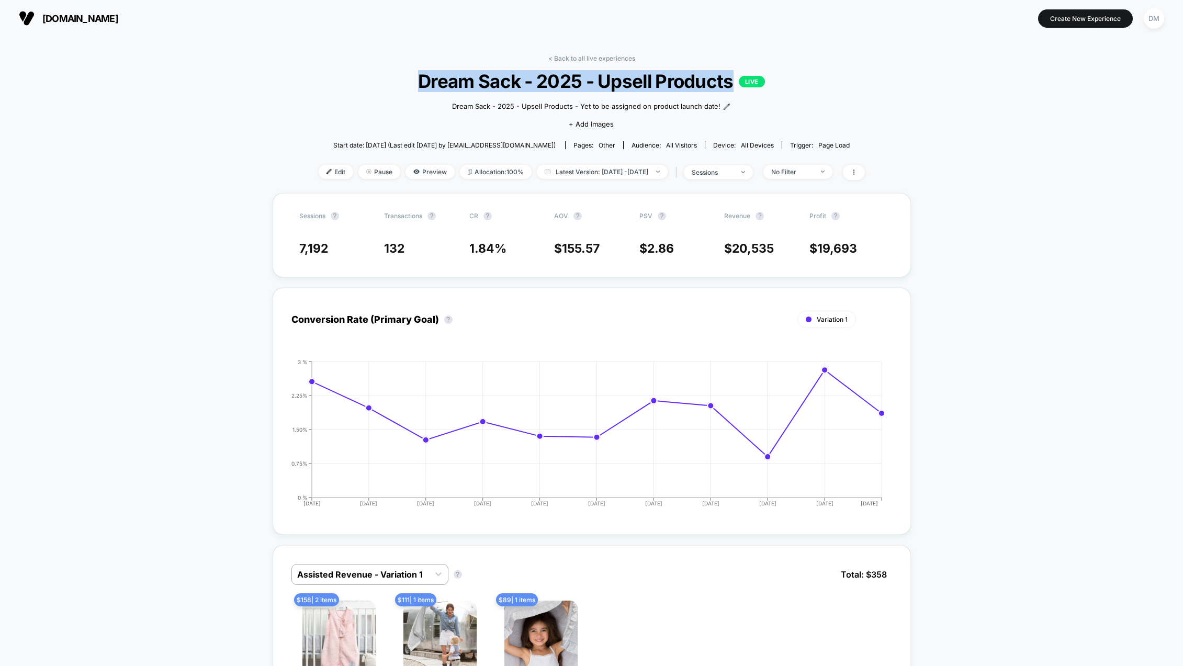
click at [455, 78] on span "Dream Sack - 2025 - Upsell Products LIVE" at bounding box center [592, 81] width 492 height 22
copy span "Dream Sack - 2025 - Upsell Products"
